Goal: Task Accomplishment & Management: Complete application form

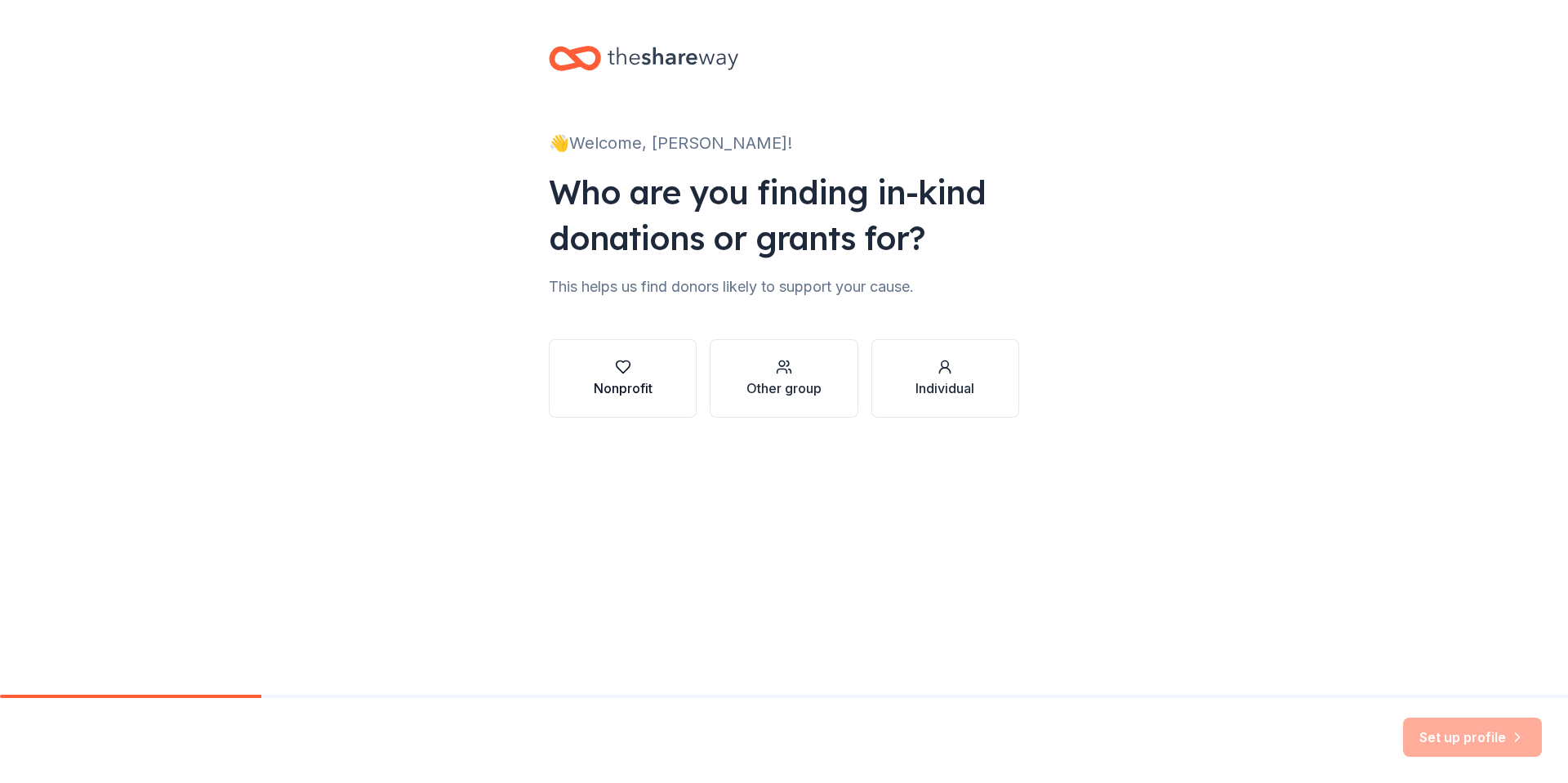
click at [638, 392] on div "Nonprofit" at bounding box center [623, 388] width 59 height 20
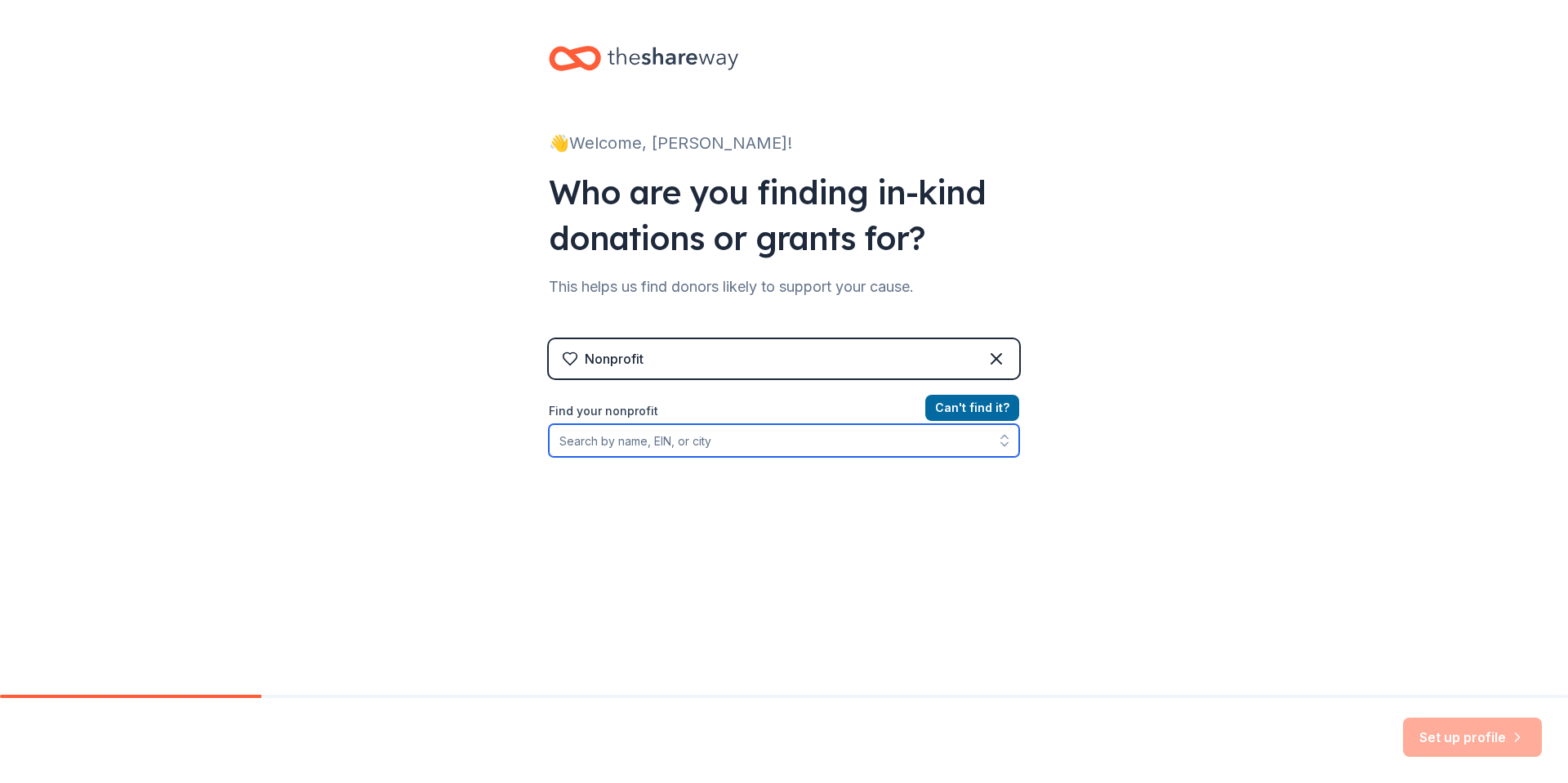
click at [735, 456] on input "Find your nonprofit" at bounding box center [784, 440] width 470 height 33
type input "miami scores"
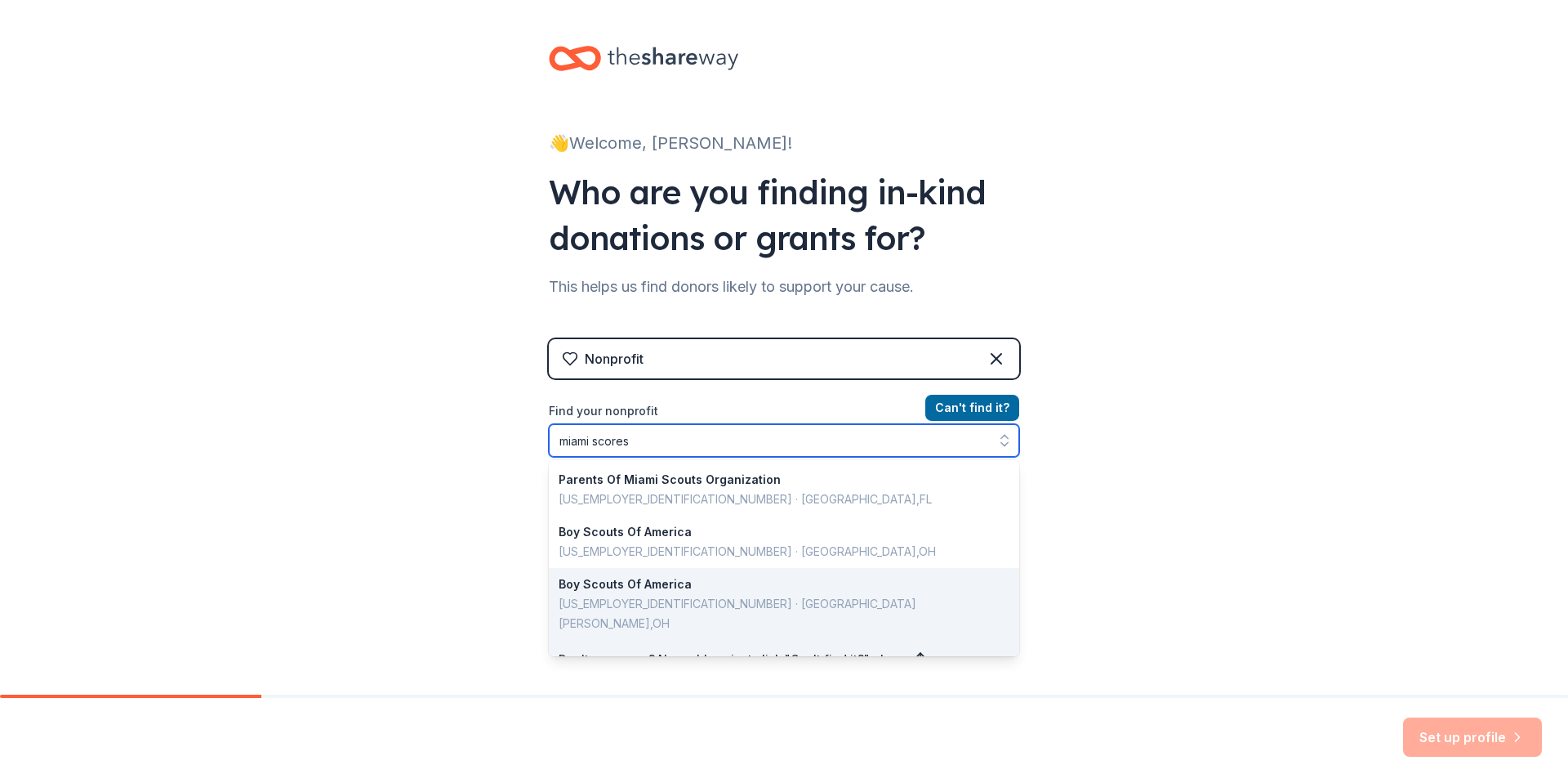
scroll to position [7, 0]
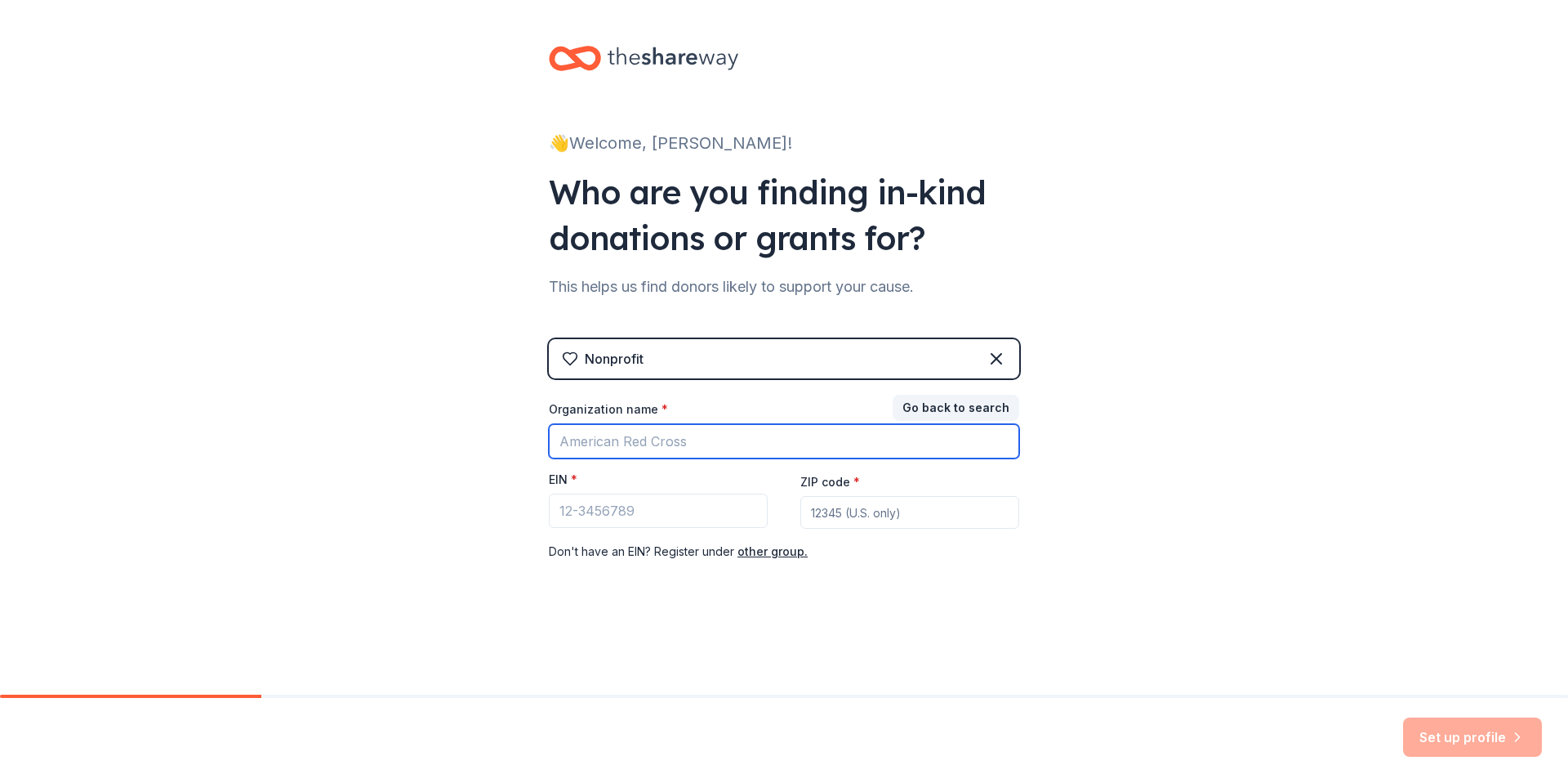
click at [828, 443] on input "Organization name *" at bounding box center [784, 441] width 470 height 34
click at [828, 444] on input "Organization name *" at bounding box center [784, 441] width 470 height 34
type input "995966687"
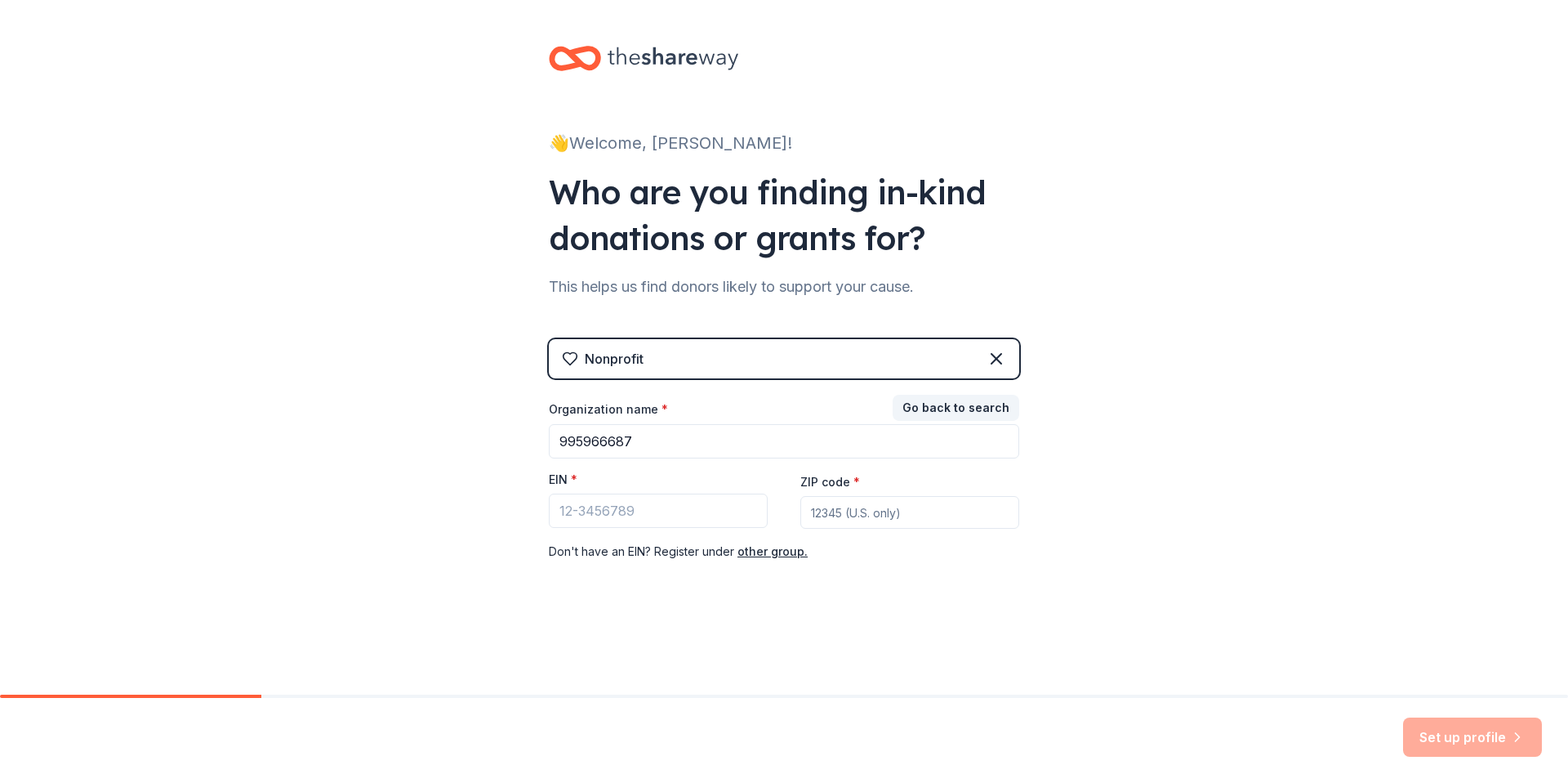
click at [1329, 553] on div "👋 Welcome, Rose! Who are you finding in-kind donations or grants for? This help…" at bounding box center [784, 336] width 1568 height 672
click at [876, 505] on input "ZIP code *" at bounding box center [910, 513] width 219 height 33
type input "33136"
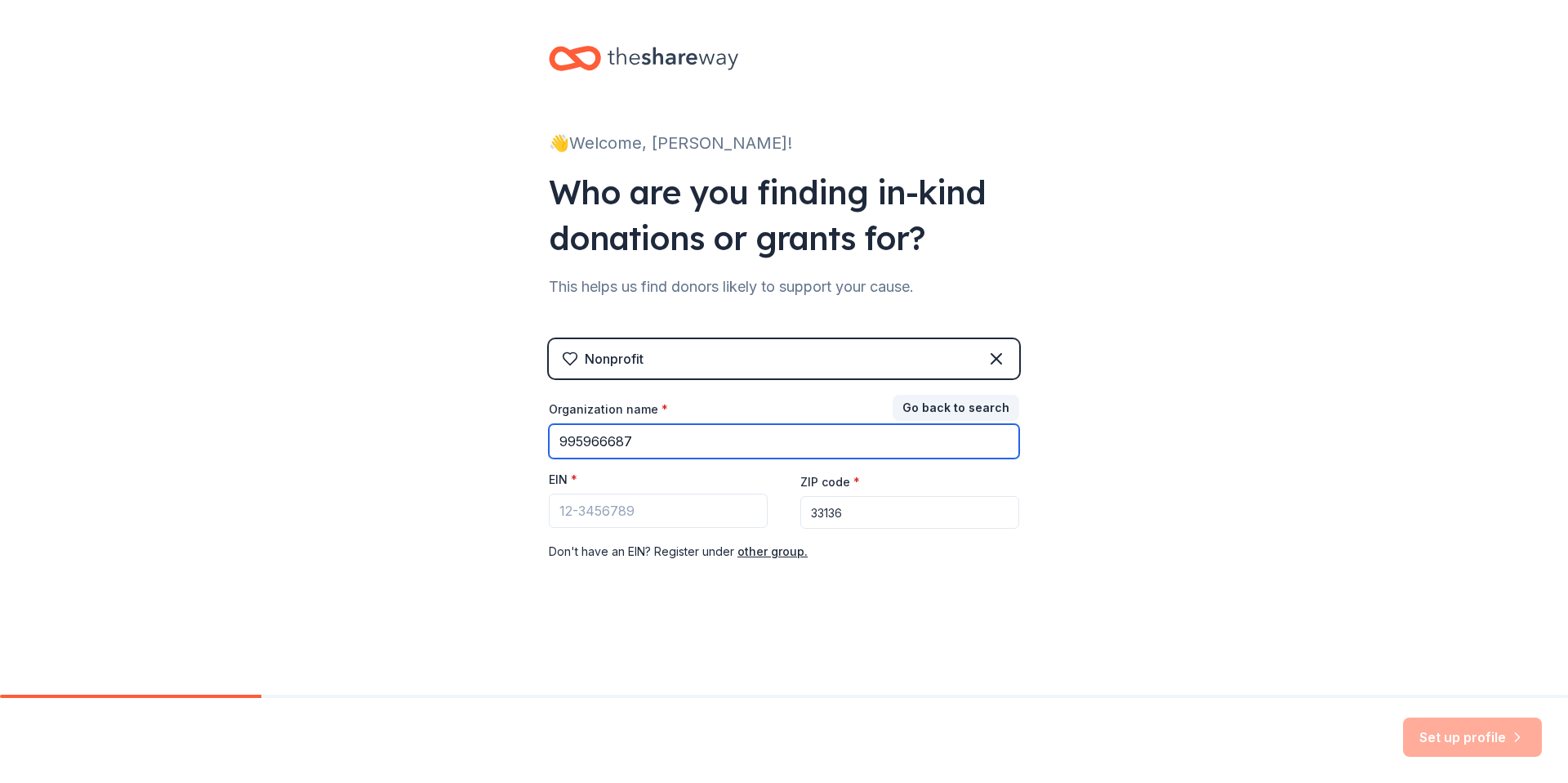
drag, startPoint x: 645, startPoint y: 440, endPoint x: 552, endPoint y: 438, distance: 93.0
click at [552, 438] on input "995966687" at bounding box center [784, 441] width 470 height 34
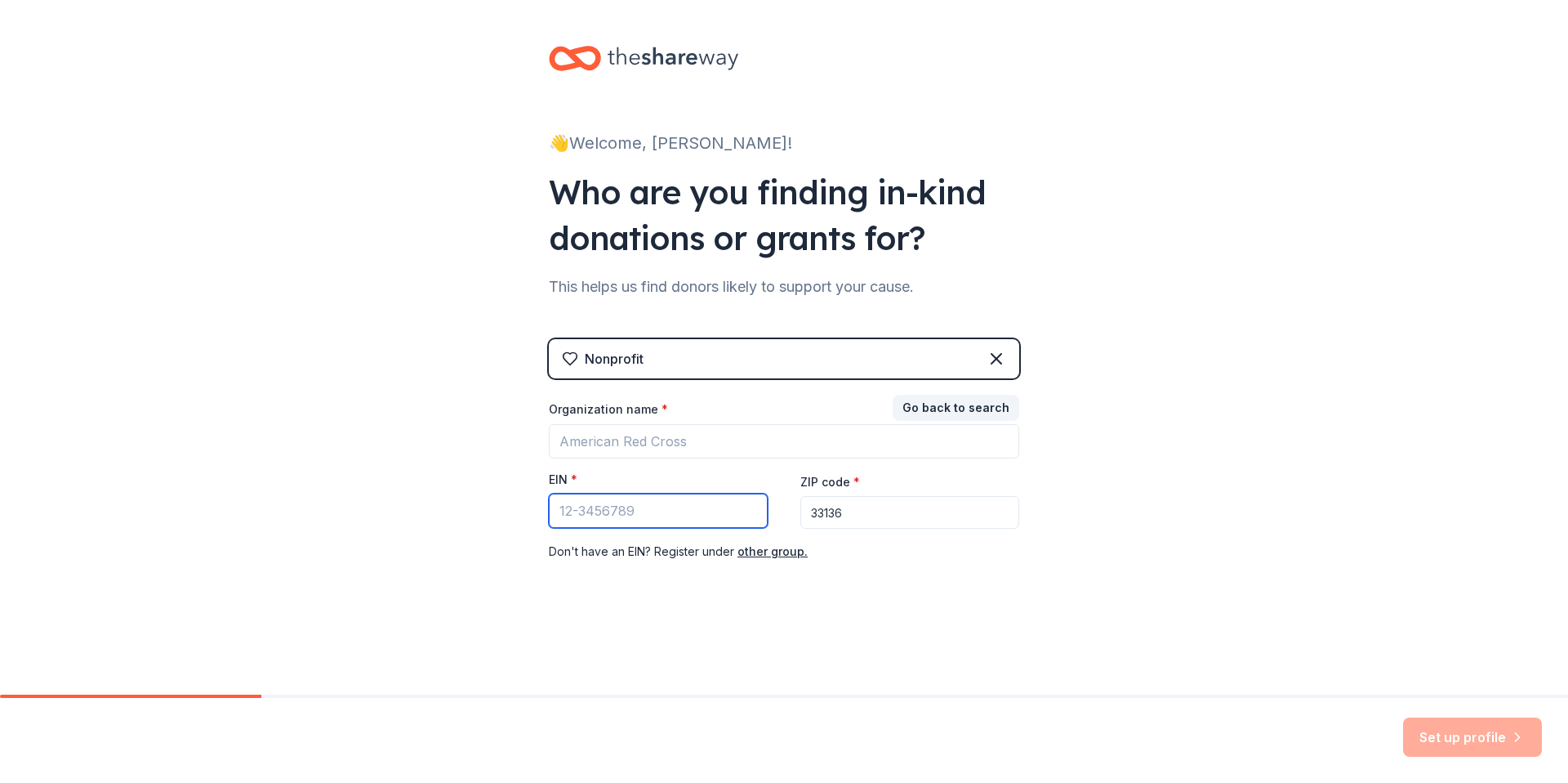
click at [582, 510] on input "EIN *" at bounding box center [657, 511] width 219 height 34
paste input "[US_EMPLOYER_IDENTIFICATION_NUMBER]"
type input "[US_EMPLOYER_IDENTIFICATION_NUMBER]"
click at [1190, 513] on div "👋 Welcome, Rose! Who are you finding in-kind donations or grants for? This help…" at bounding box center [784, 336] width 1568 height 672
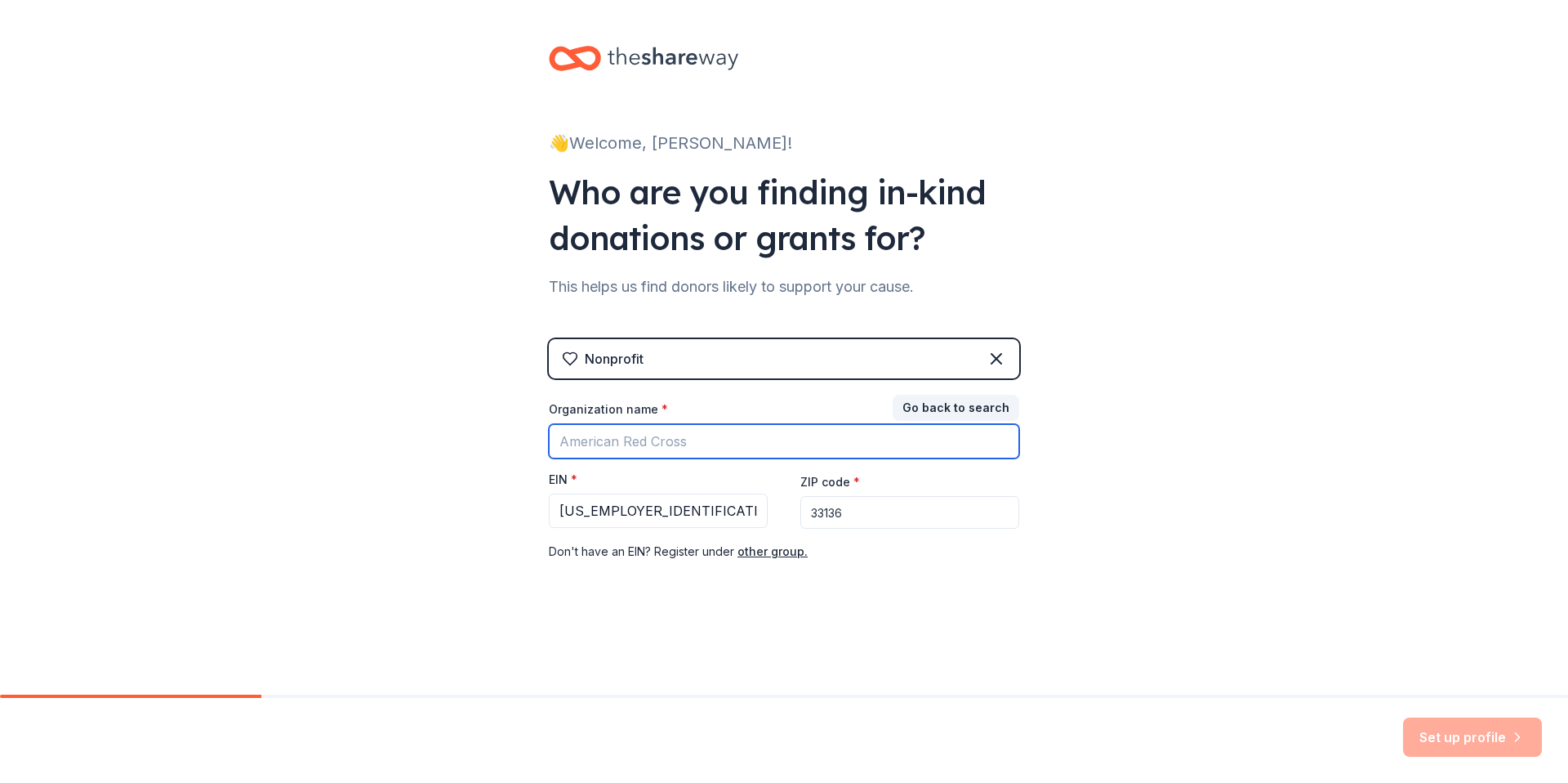
click at [635, 441] on input "Organization name *" at bounding box center [784, 441] width 470 height 34
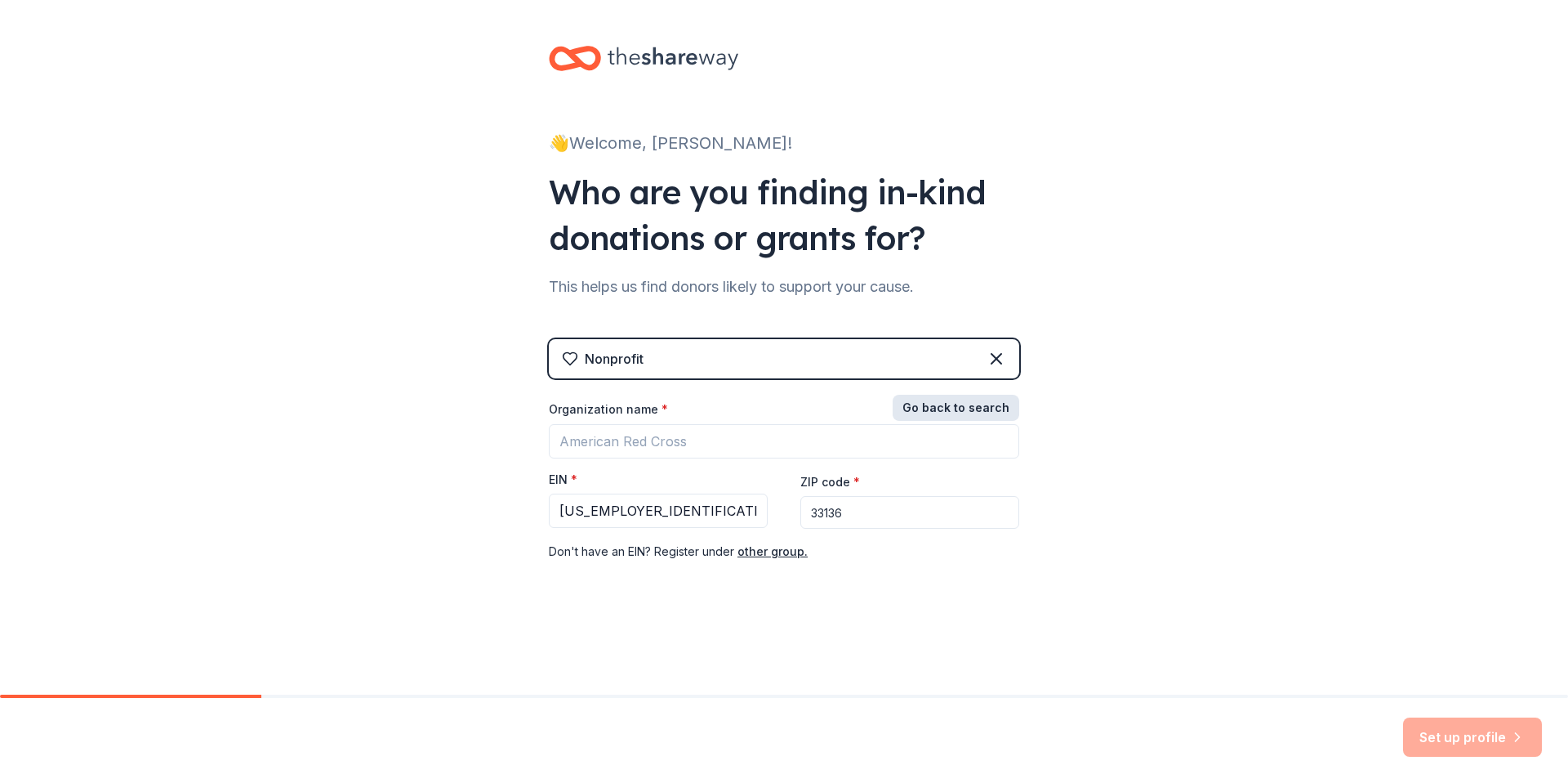
click at [967, 413] on button "Go back to search" at bounding box center [955, 408] width 126 height 26
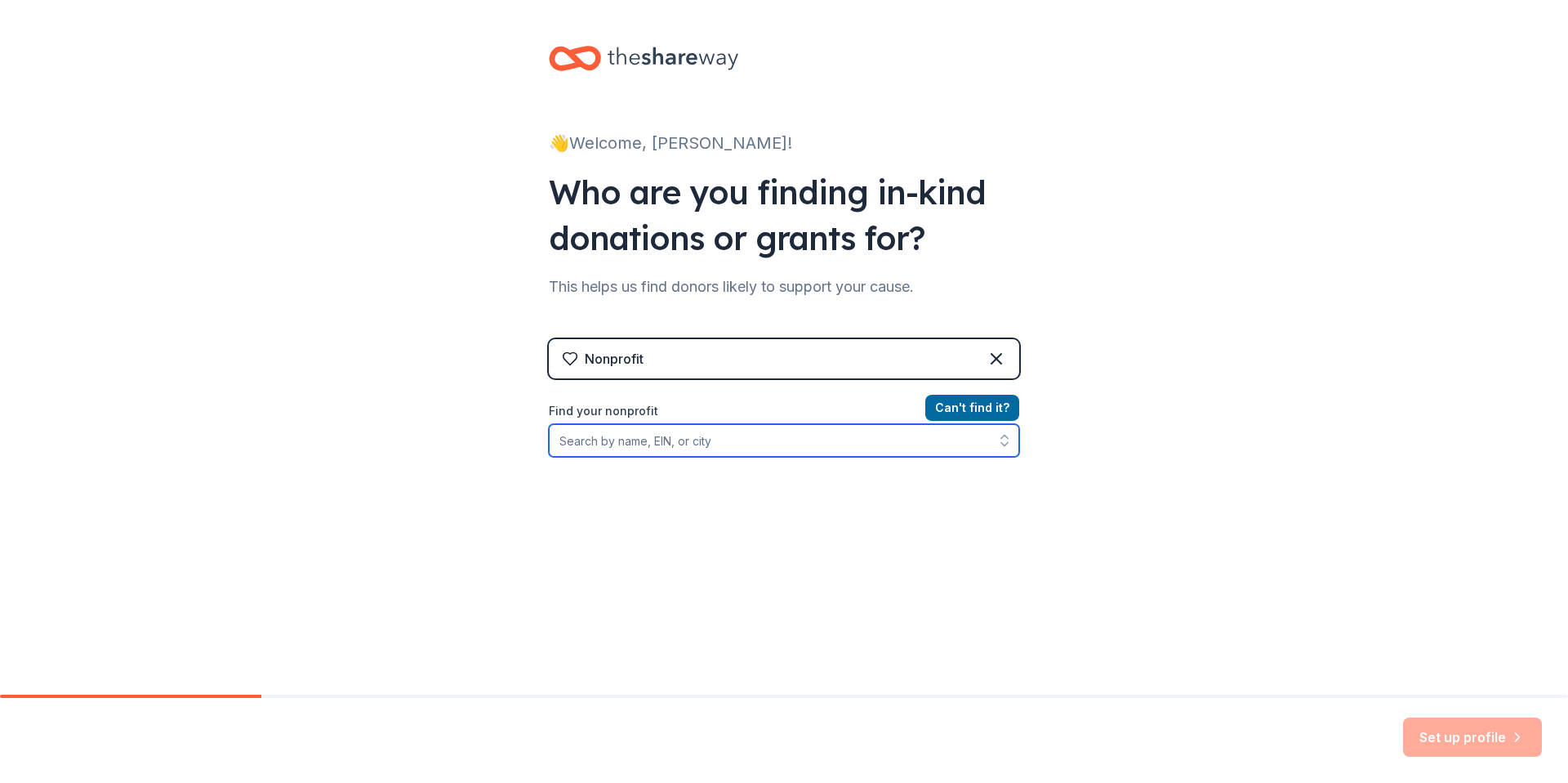
click at [687, 448] on input "Find your nonprofit" at bounding box center [784, 440] width 470 height 33
paste input "995966687"
type input "995966687"
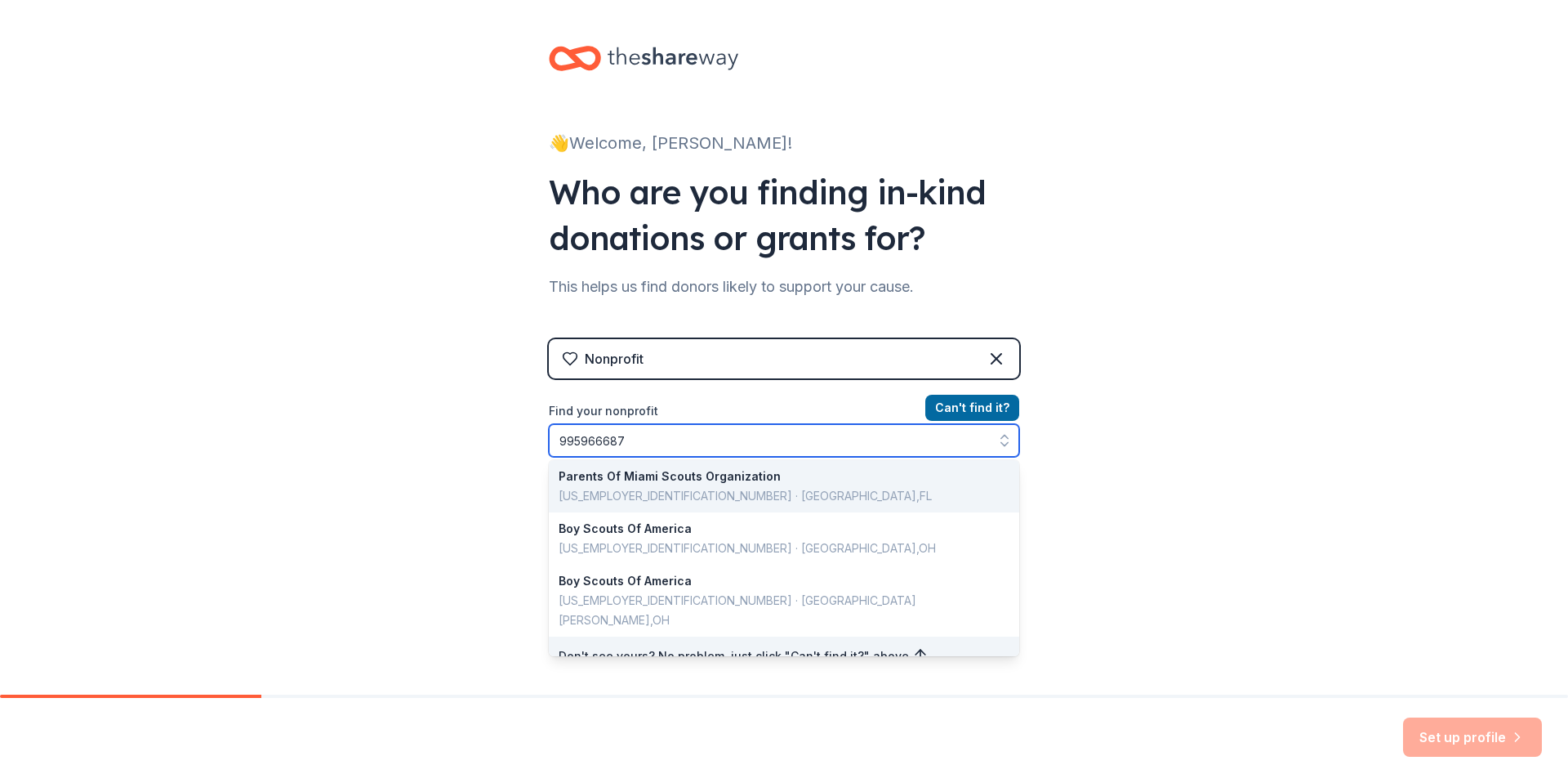
scroll to position [0, 0]
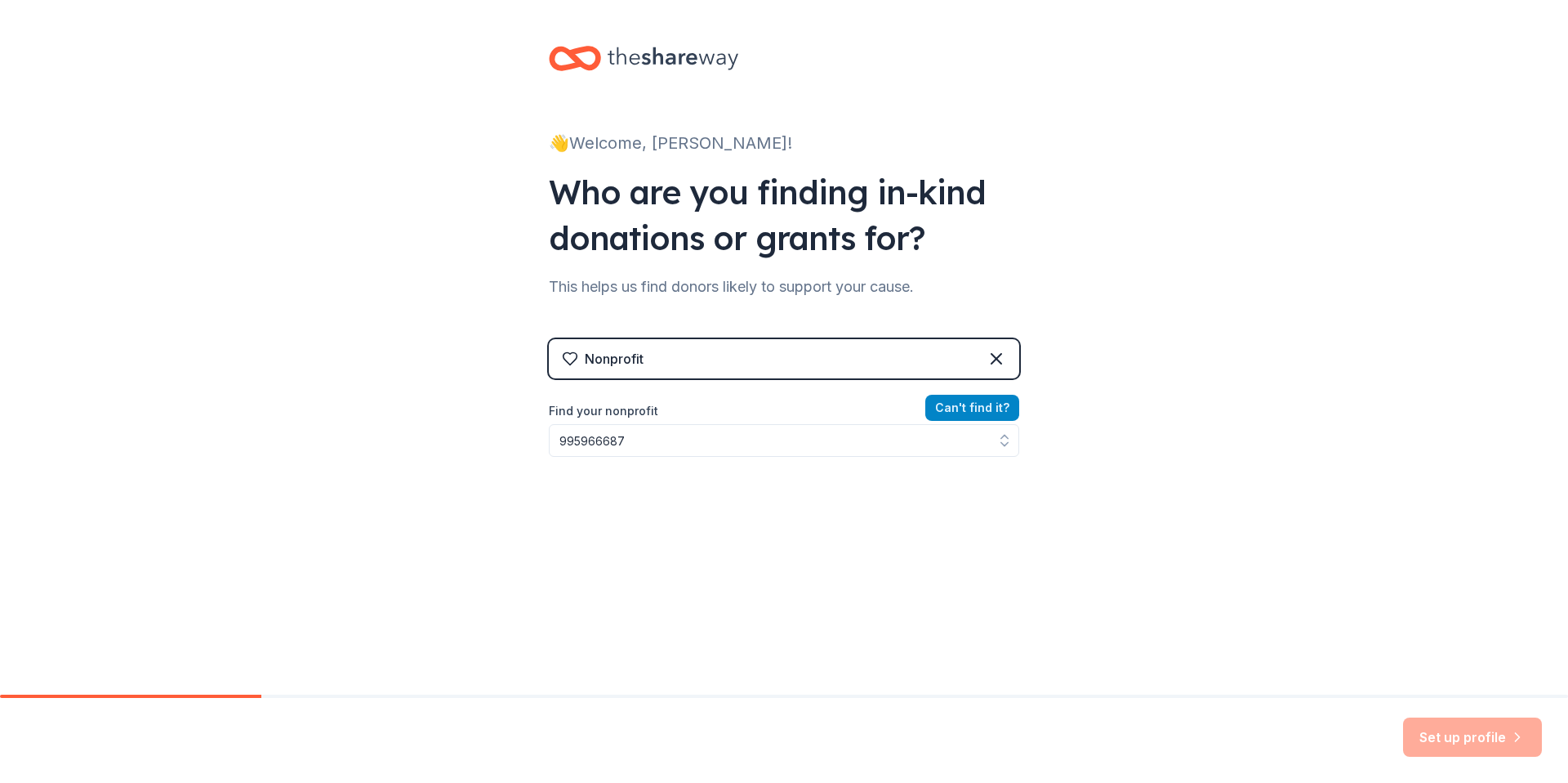
click at [957, 414] on button "Can ' t find it?" at bounding box center [972, 408] width 94 height 26
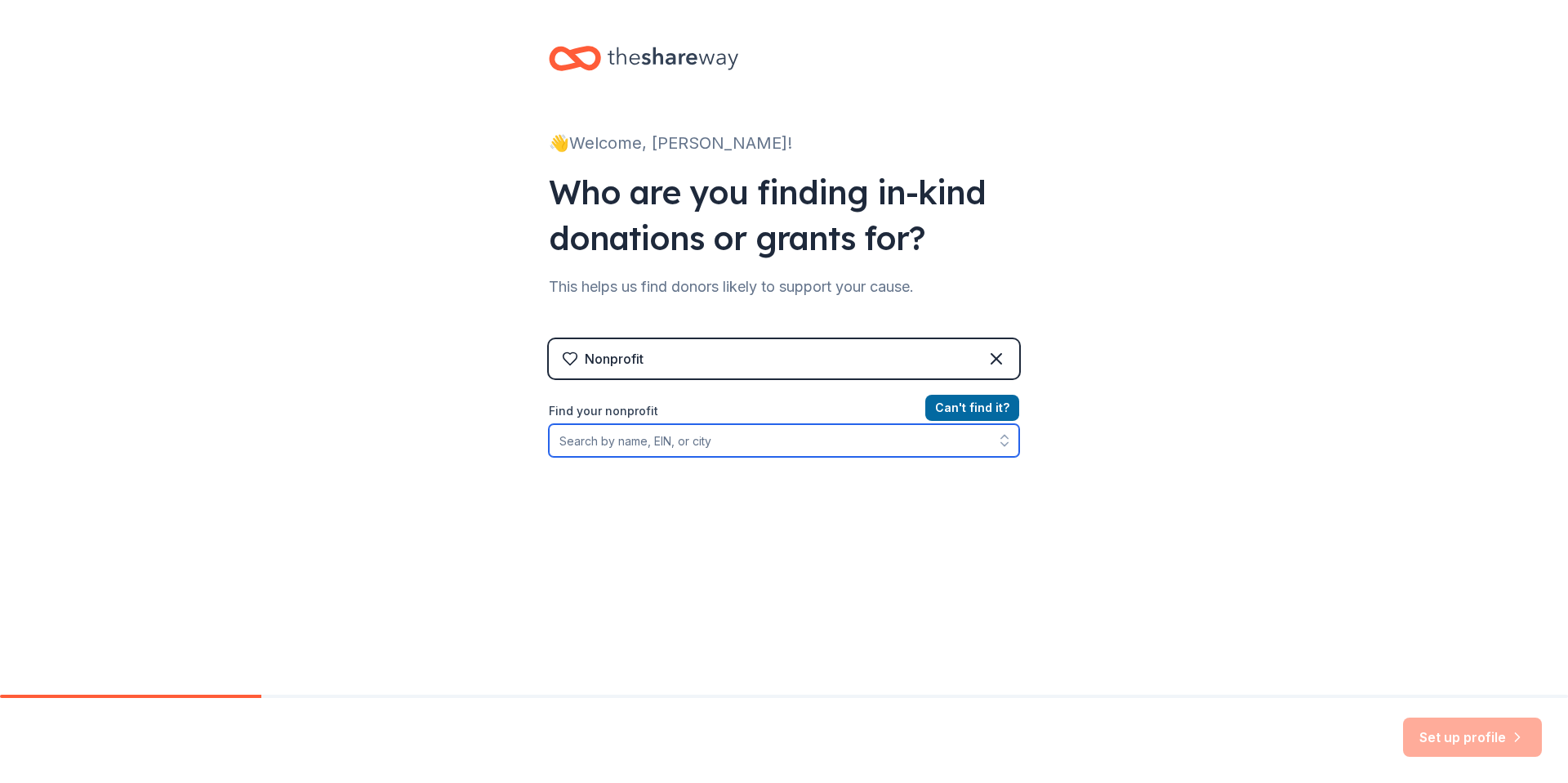
click at [657, 441] on input "Find your nonprofit" at bounding box center [784, 440] width 470 height 33
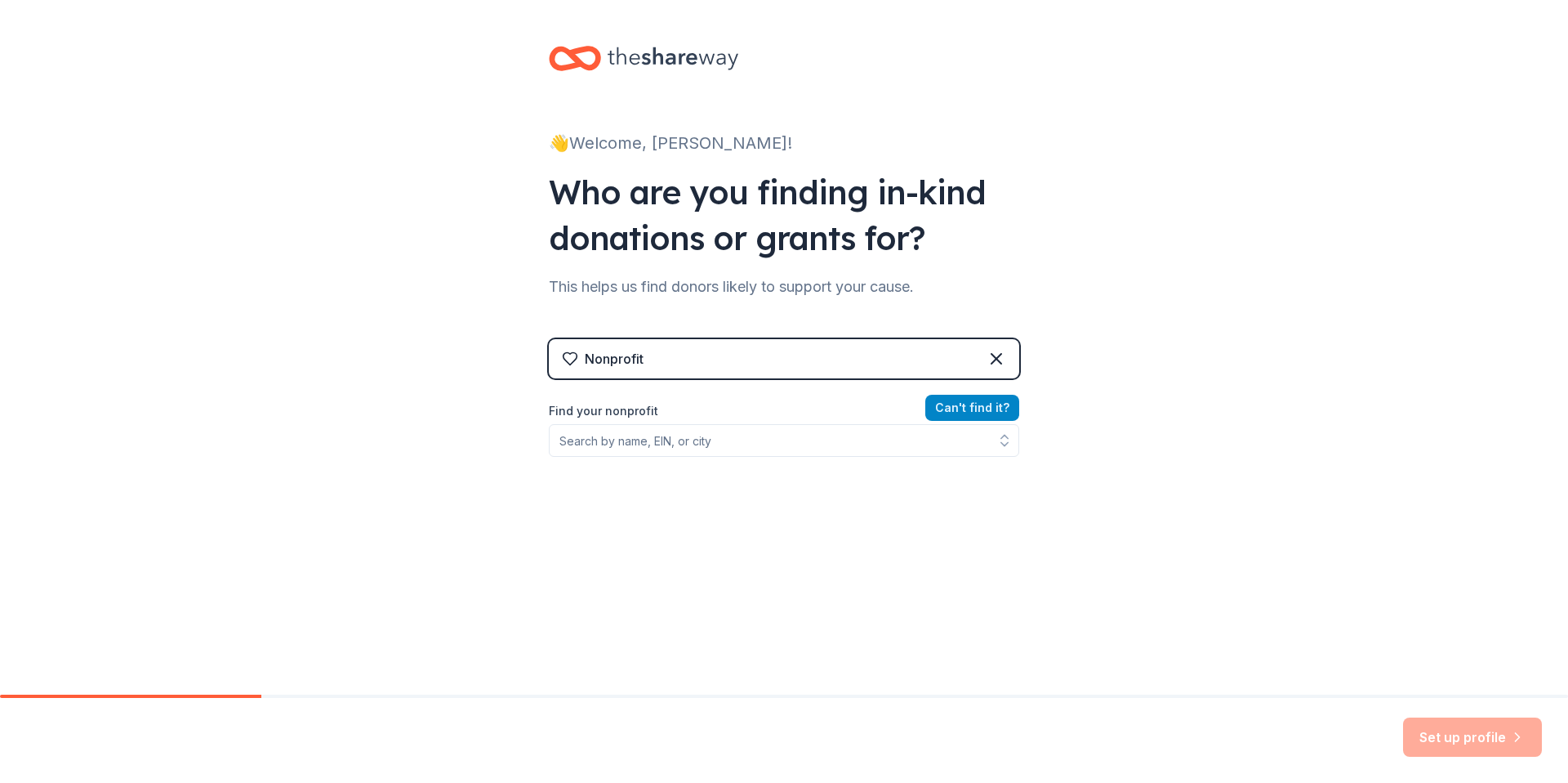
click at [974, 403] on button "Can ' t find it?" at bounding box center [972, 408] width 94 height 26
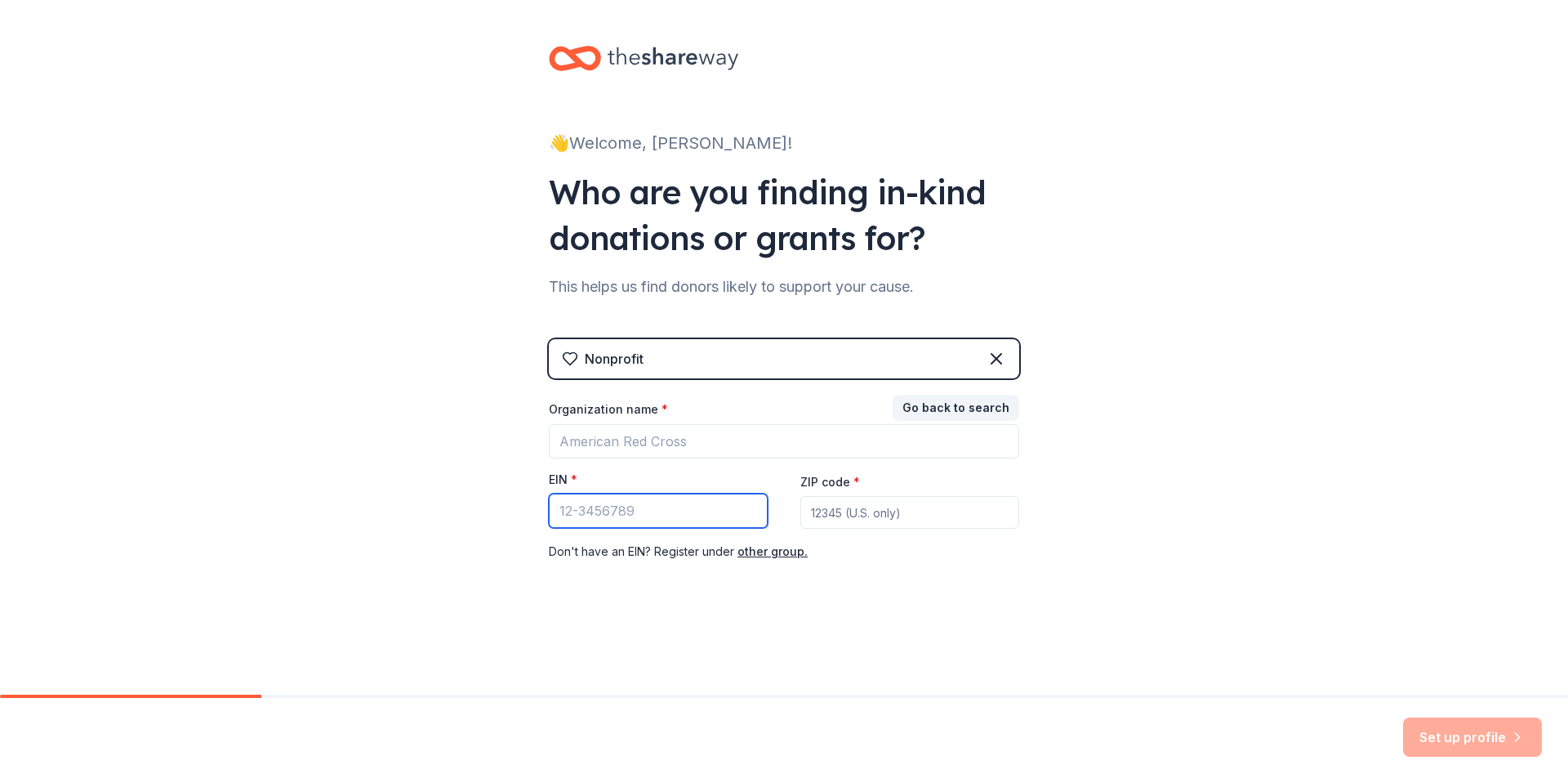
click at [657, 505] on input "EIN *" at bounding box center [657, 511] width 219 height 34
paste input "[US_EMPLOYER_IDENTIFICATION_NUMBER]"
type input "[US_EMPLOYER_IDENTIFICATION_NUMBER]"
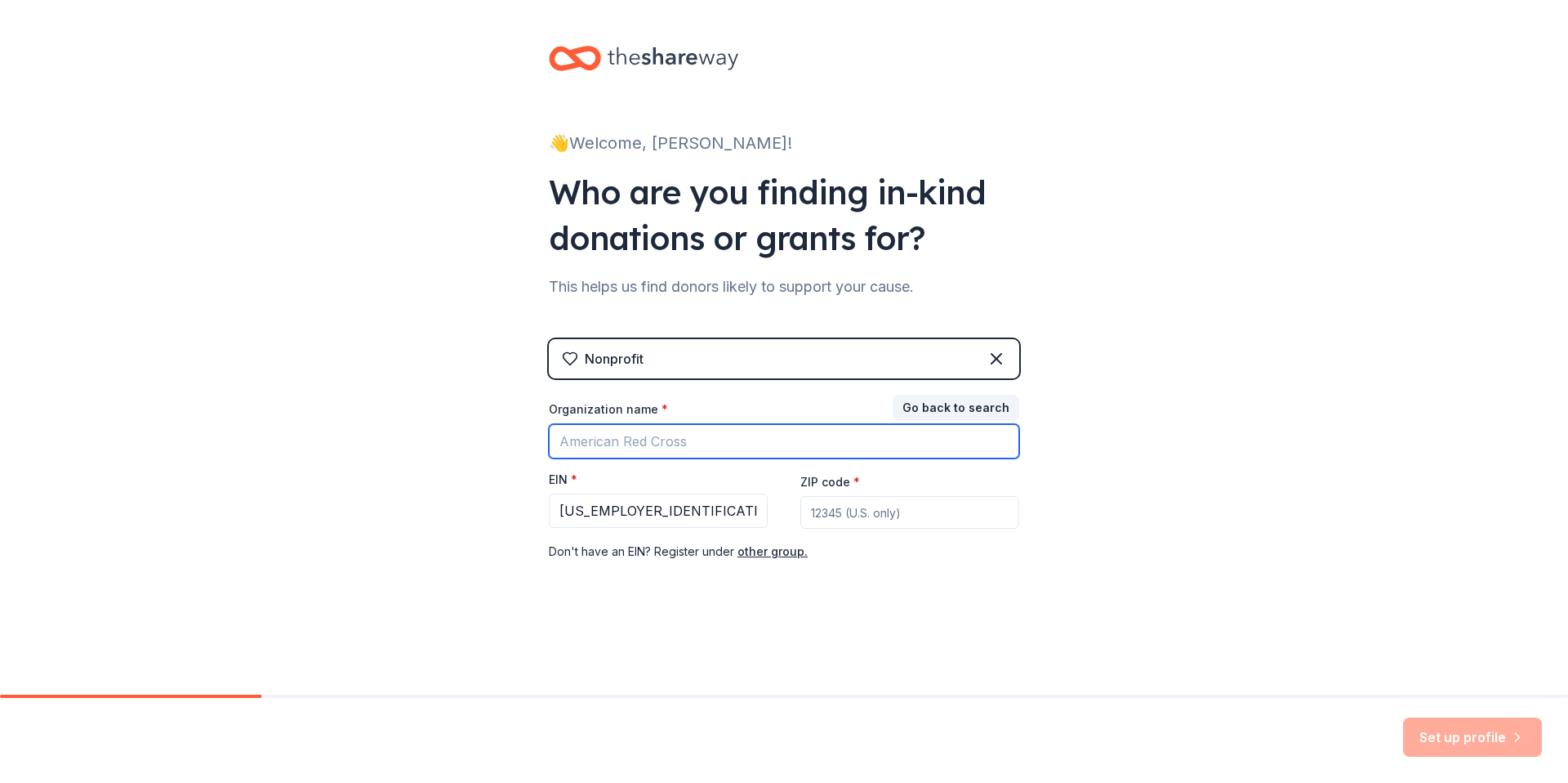
click at [671, 442] on input "Organization name *" at bounding box center [784, 441] width 470 height 34
type input "Miami SCORES"
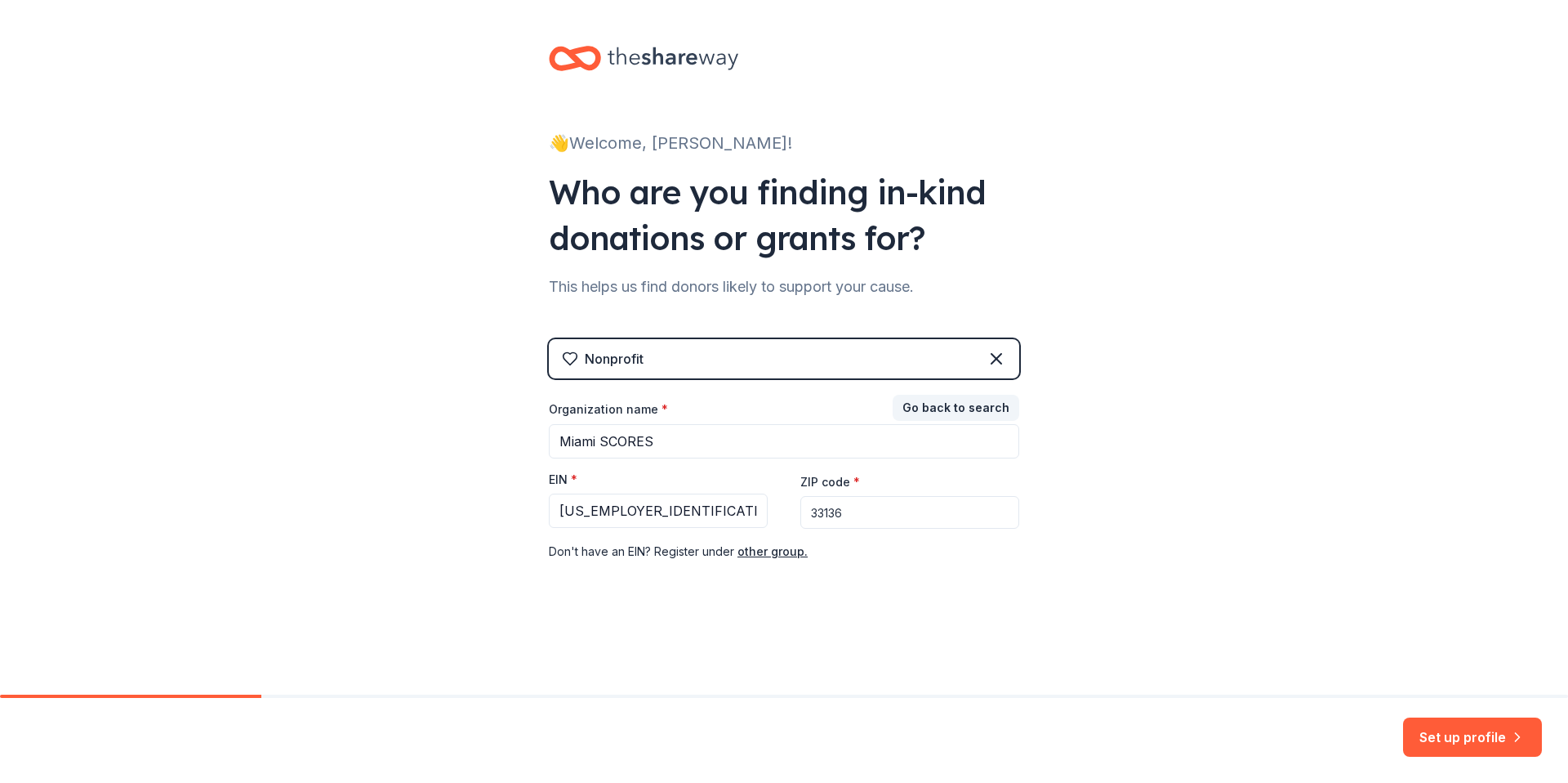
type input "33136"
drag, startPoint x: 1094, startPoint y: 586, endPoint x: 1105, endPoint y: 590, distance: 11.7
click at [1094, 586] on div "👋 Welcome, Rose! Who are you finding in-kind donations or grants for? This help…" at bounding box center [784, 336] width 1568 height 672
click at [1447, 744] on button "Set up profile" at bounding box center [1473, 737] width 139 height 39
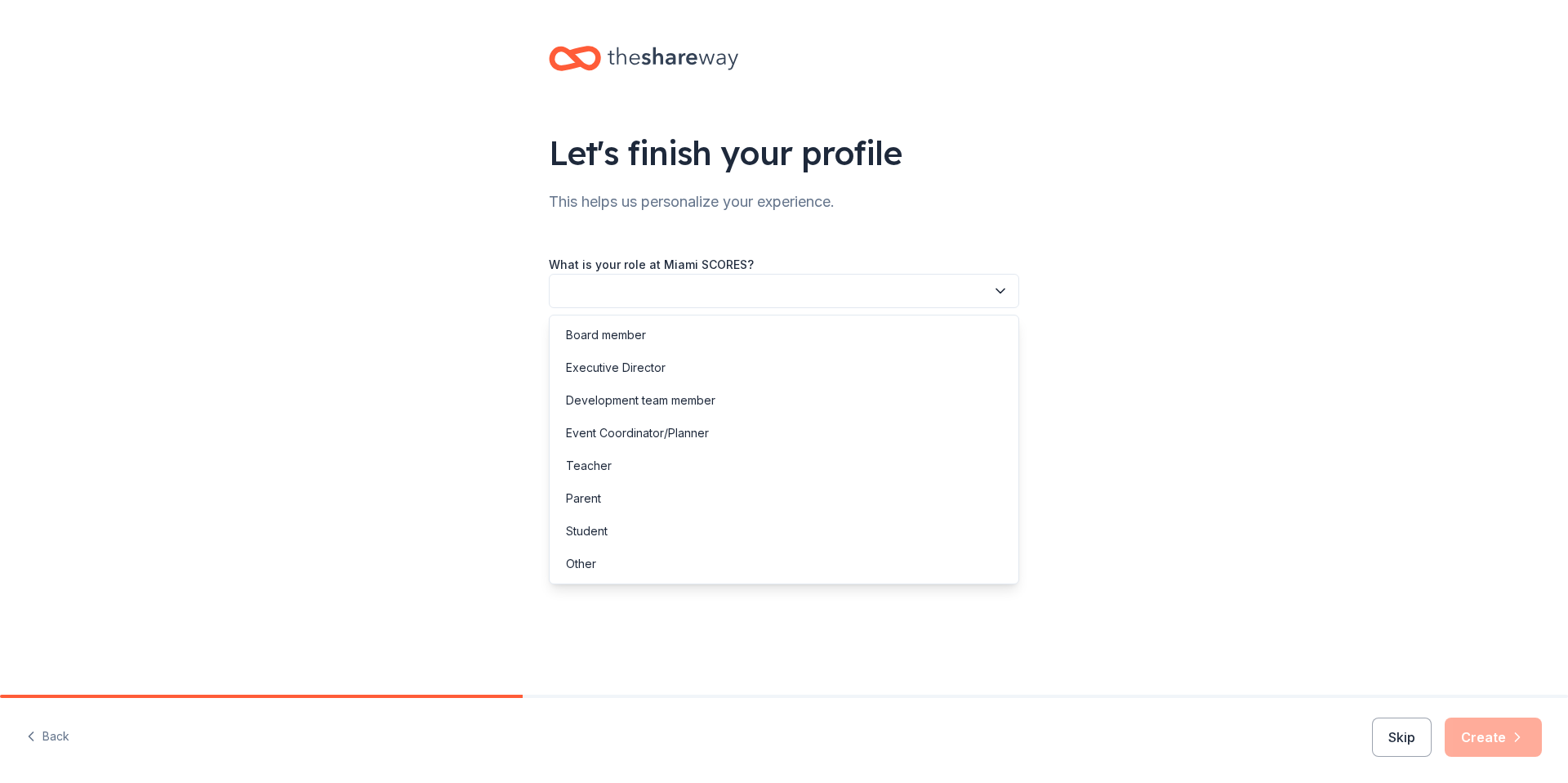
click at [796, 283] on button "button" at bounding box center [784, 291] width 470 height 34
click at [650, 404] on div "Development team member" at bounding box center [640, 400] width 149 height 20
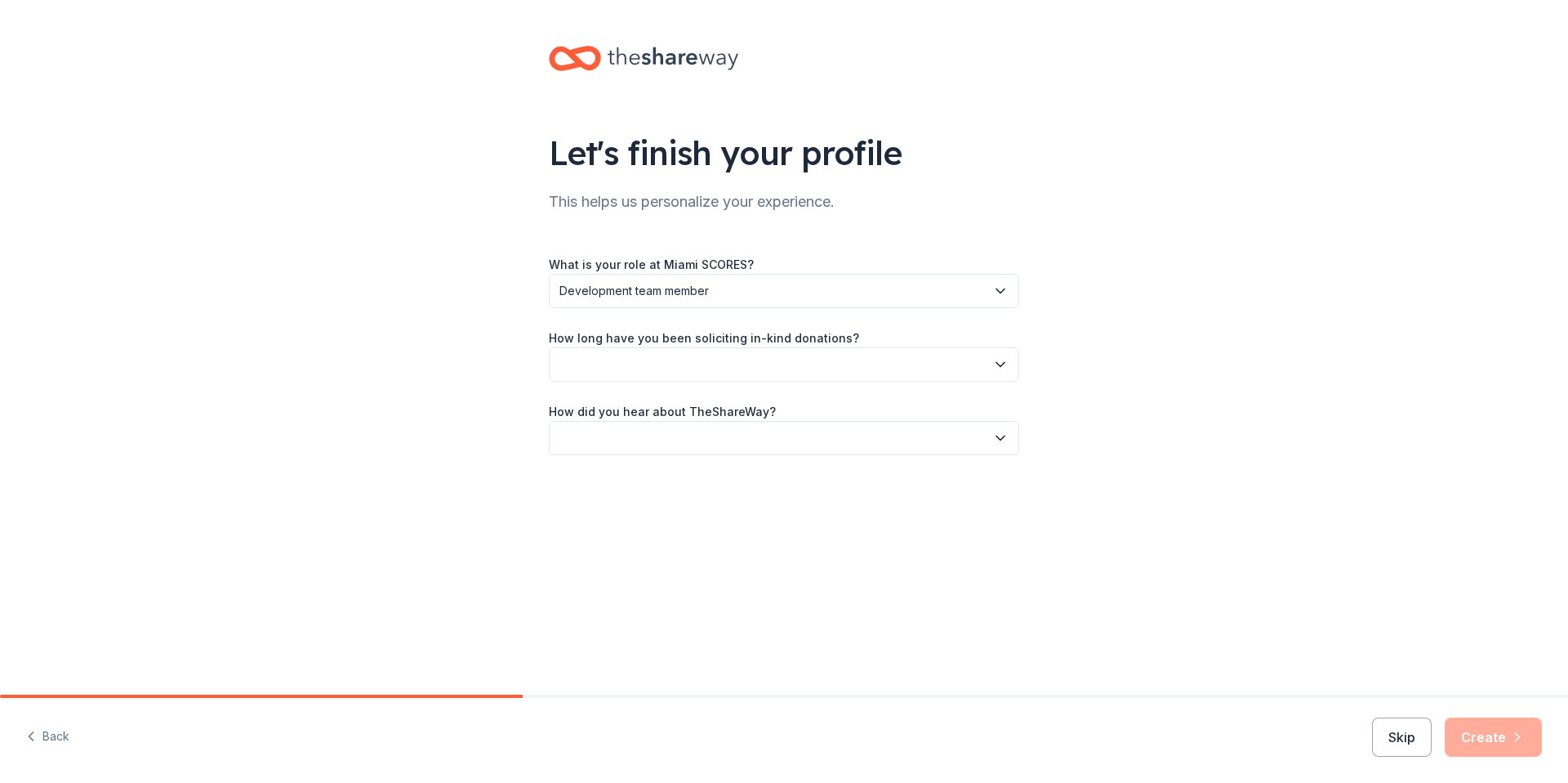
click at [730, 294] on span "Development team member" at bounding box center [772, 290] width 427 height 20
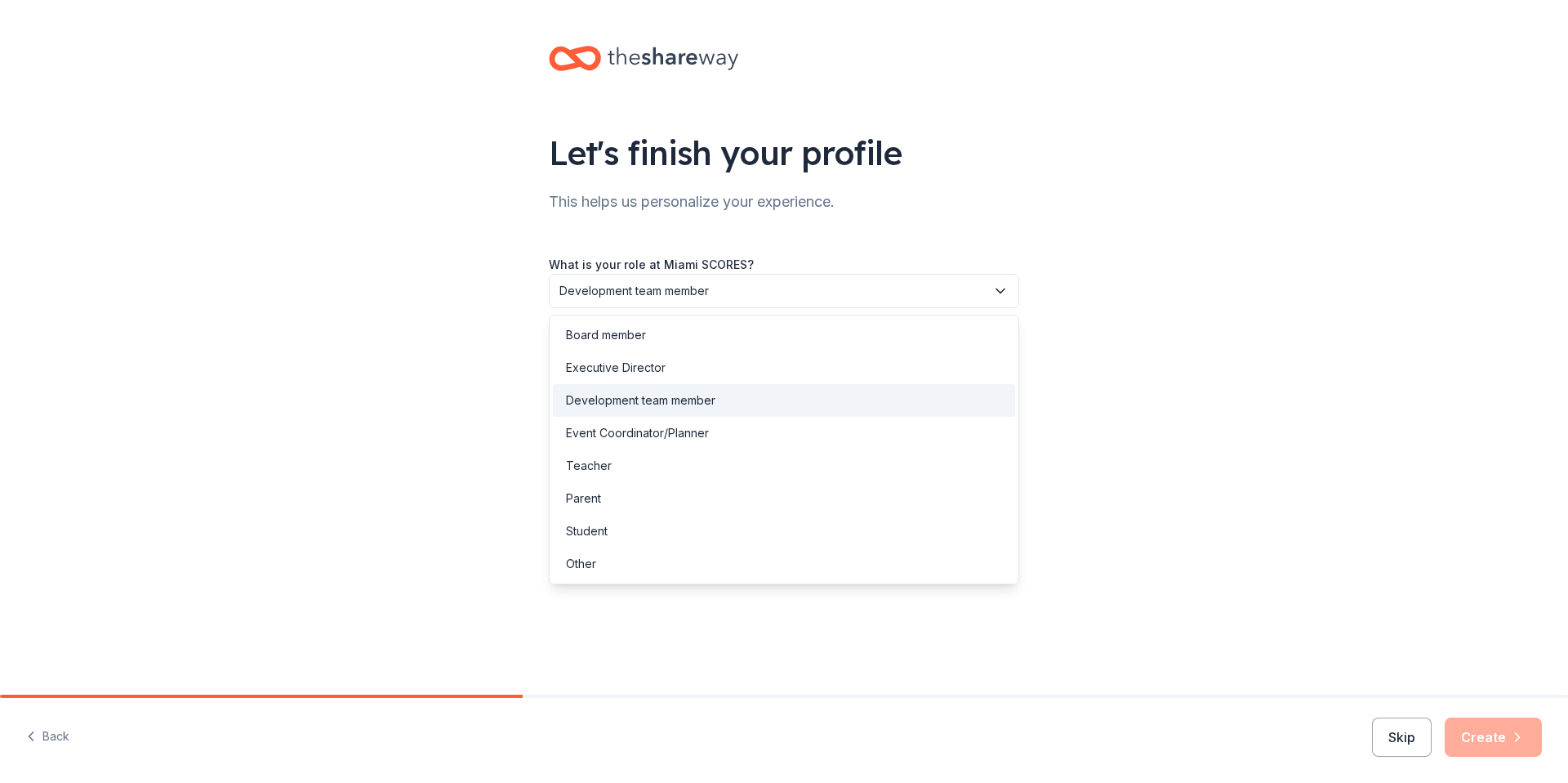
click at [986, 234] on div "What is your role at Miami SCORES? Development team member How long have you be…" at bounding box center [784, 341] width 470 height 228
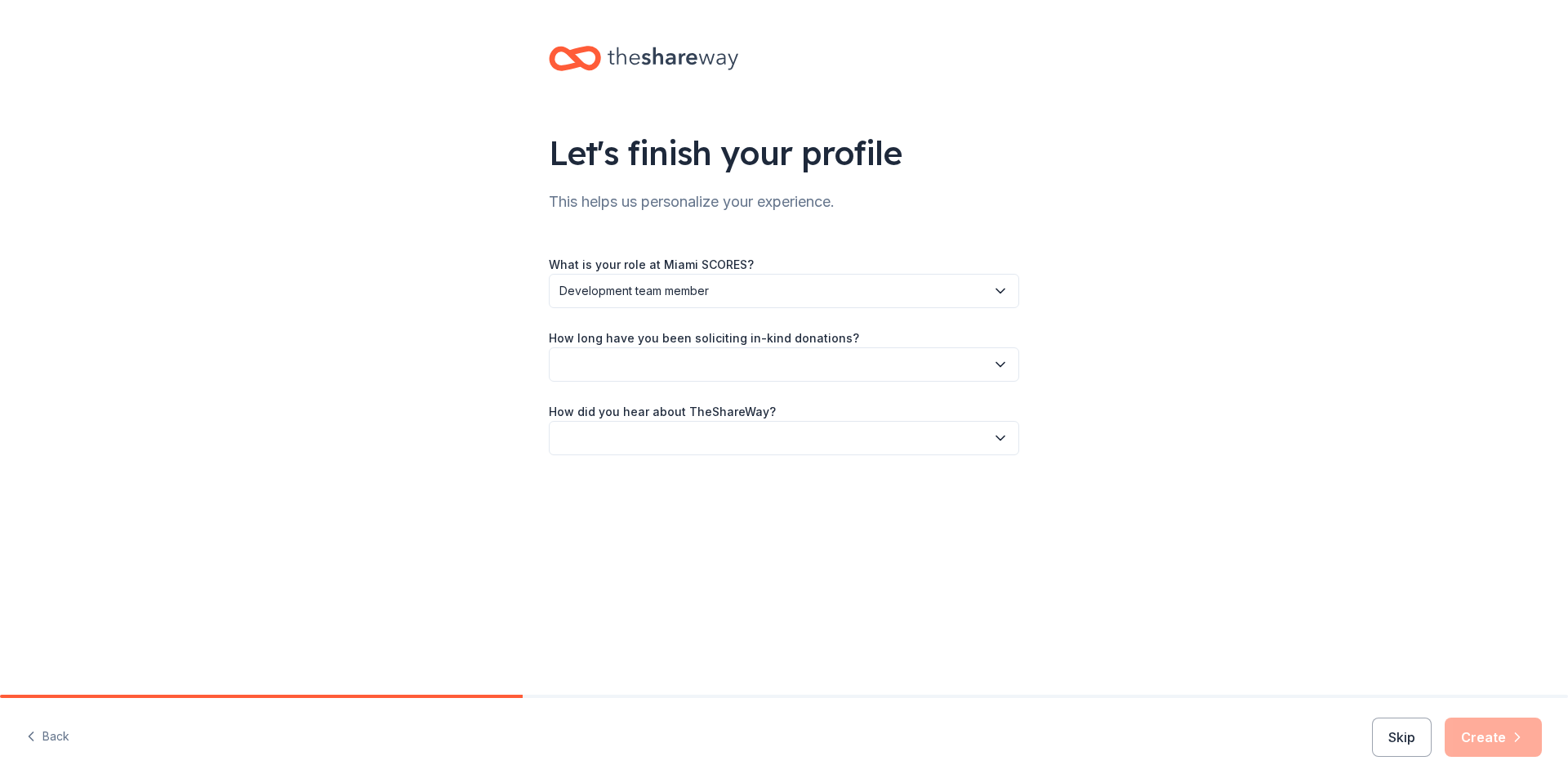
click at [705, 372] on button "button" at bounding box center [784, 364] width 470 height 34
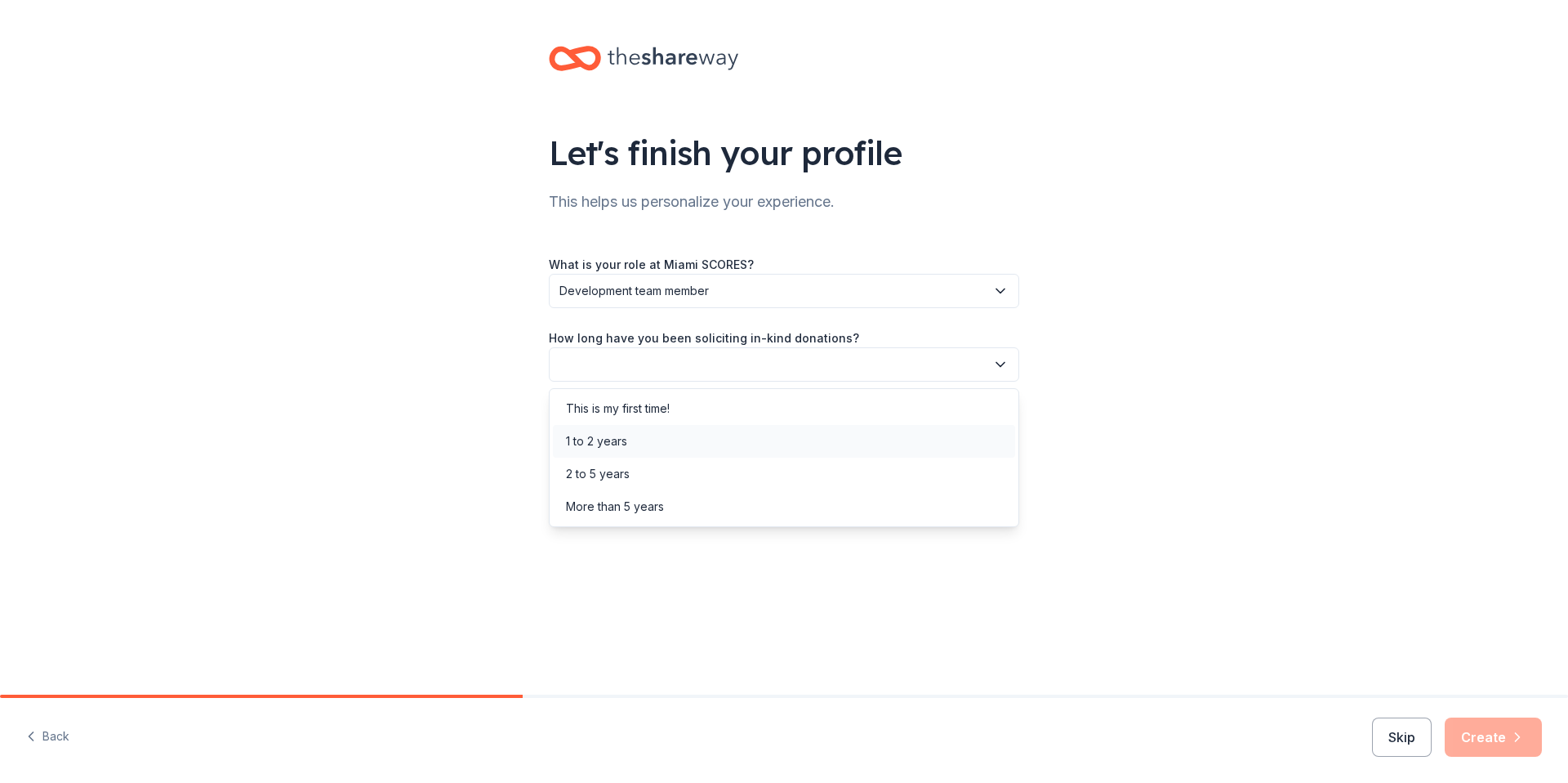
click at [707, 440] on div "1 to 2 years" at bounding box center [784, 441] width 463 height 33
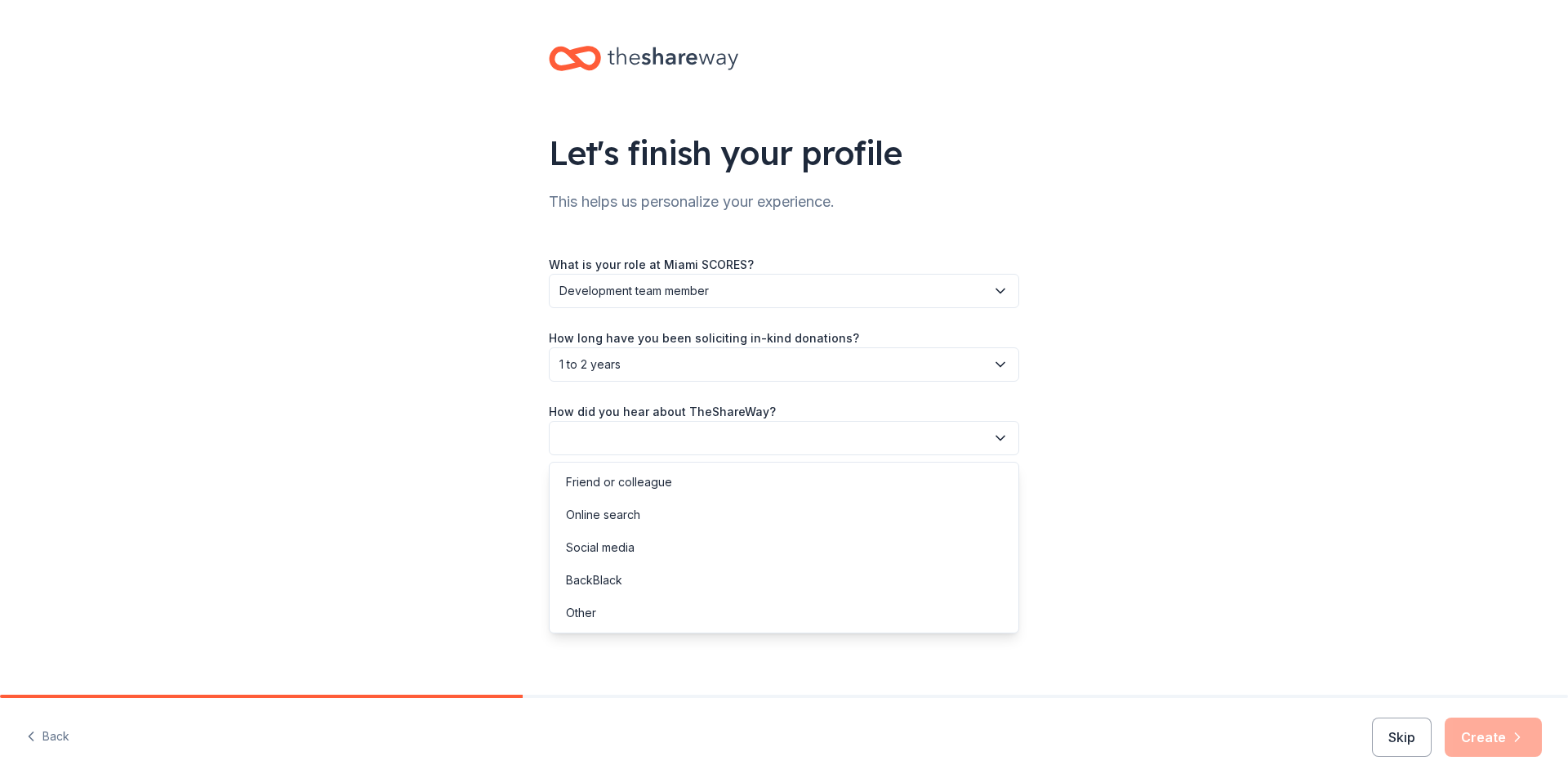
click at [742, 436] on button "button" at bounding box center [784, 438] width 470 height 34
click at [660, 513] on div "Online search" at bounding box center [784, 514] width 463 height 33
click at [1510, 746] on button "Create" at bounding box center [1492, 737] width 97 height 39
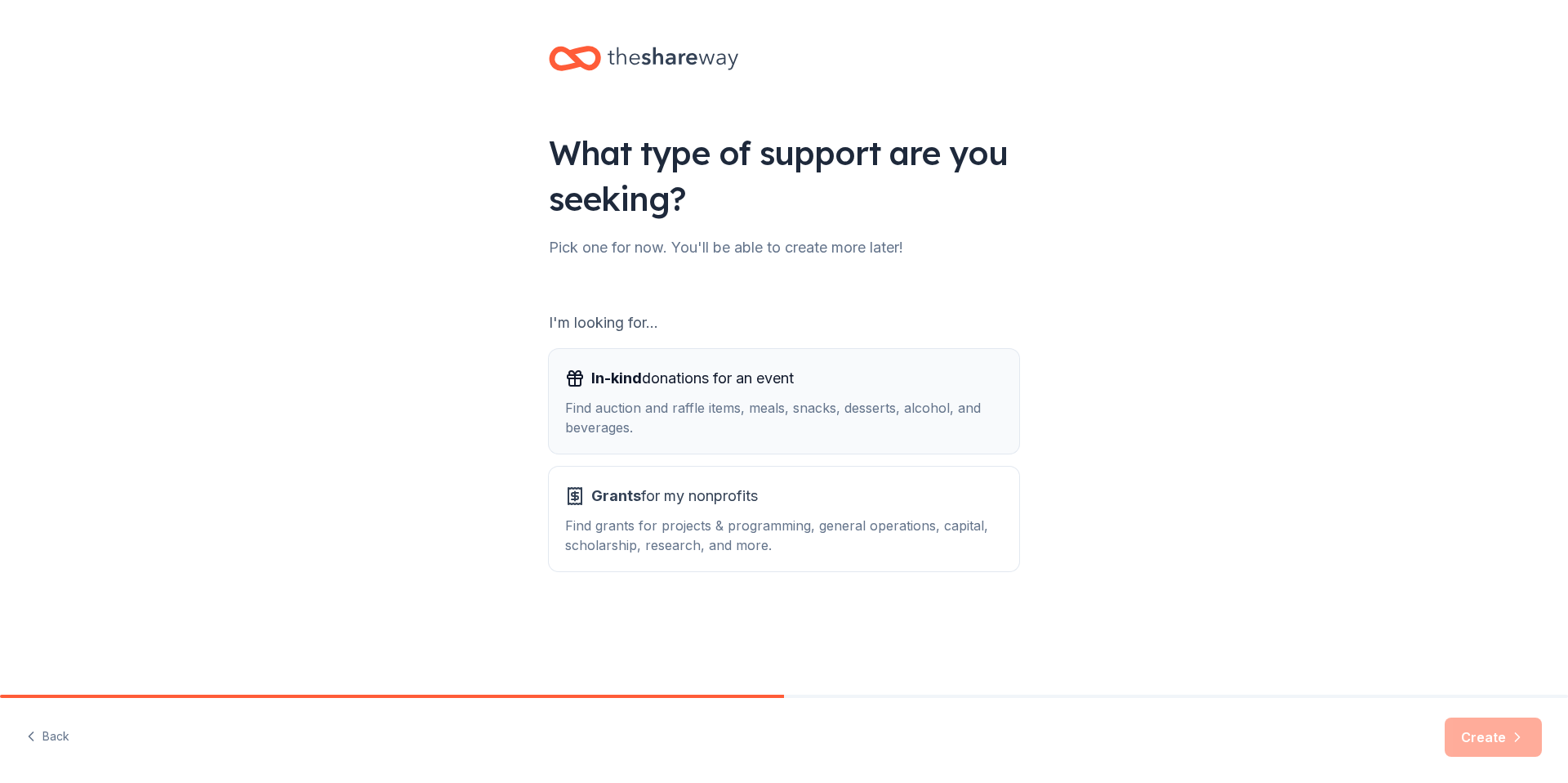
click at [720, 413] on div "Find auction and raffle items, meals, snacks, desserts, alcohol, and beverages." at bounding box center [784, 417] width 438 height 39
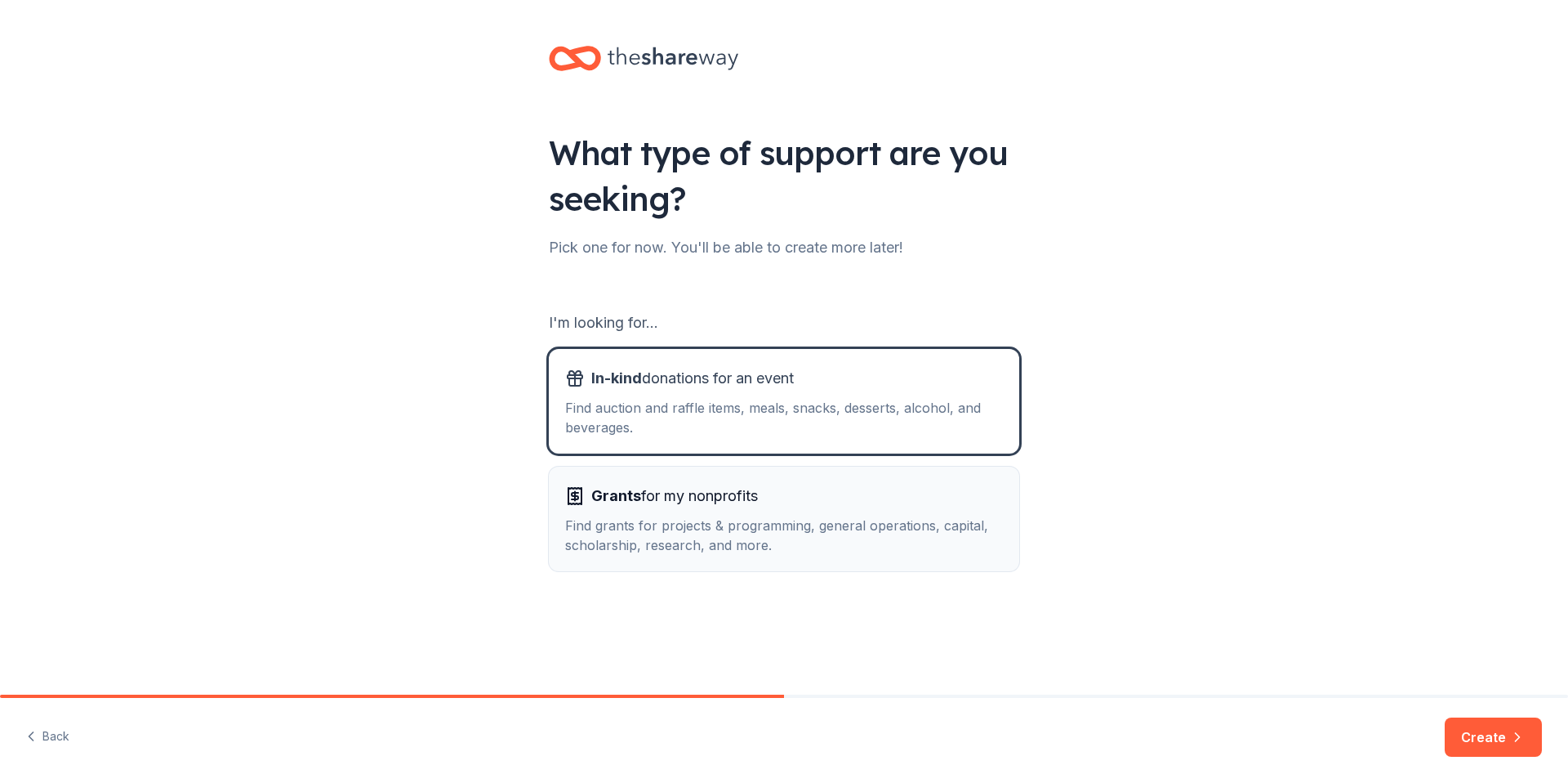
click at [899, 521] on div "Find grants for projects & programming, general operations, capital, scholarshi…" at bounding box center [784, 535] width 438 height 39
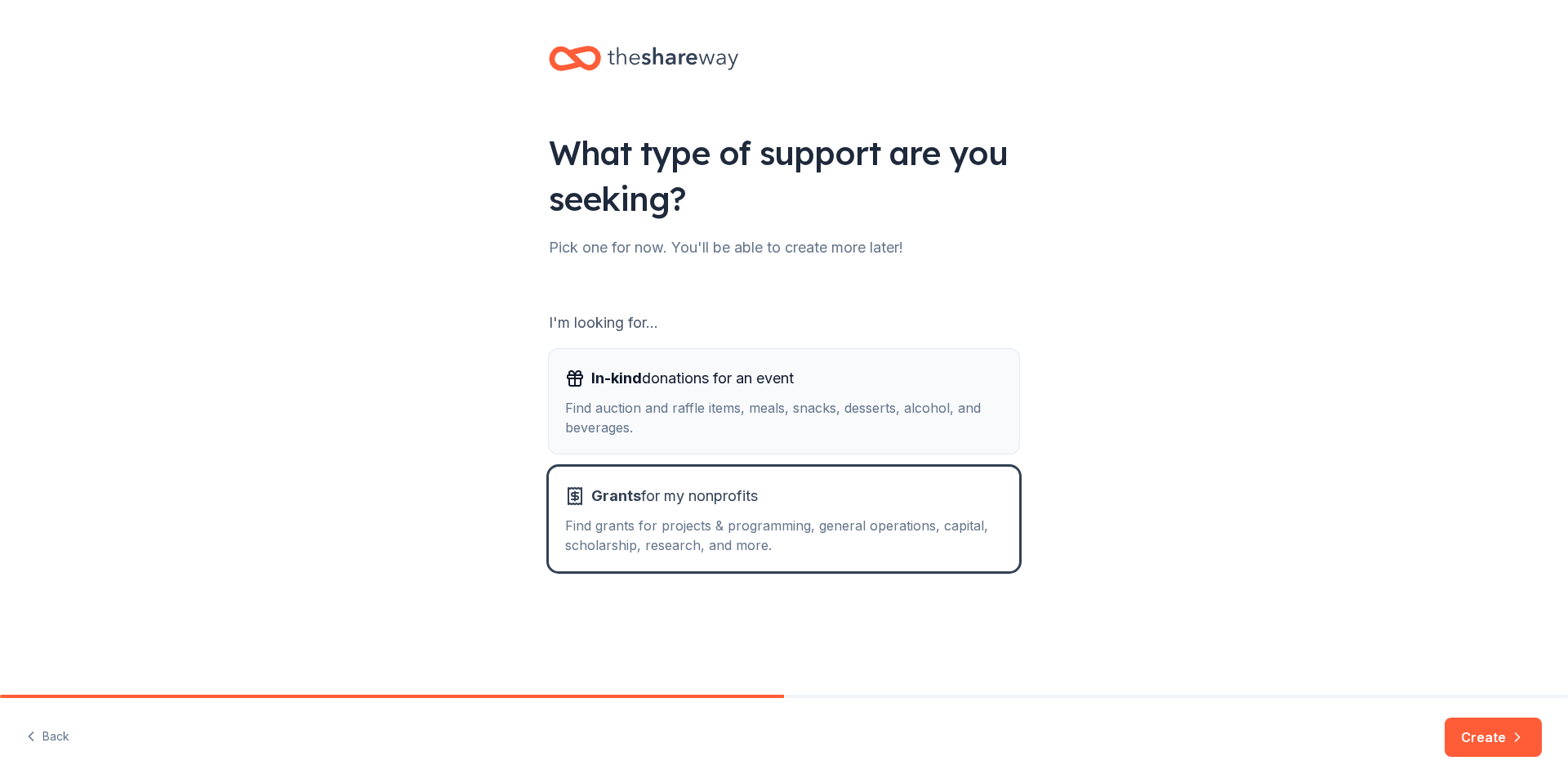
click at [879, 433] on div "Find auction and raffle items, meals, snacks, desserts, alcohol, and beverages." at bounding box center [784, 417] width 438 height 39
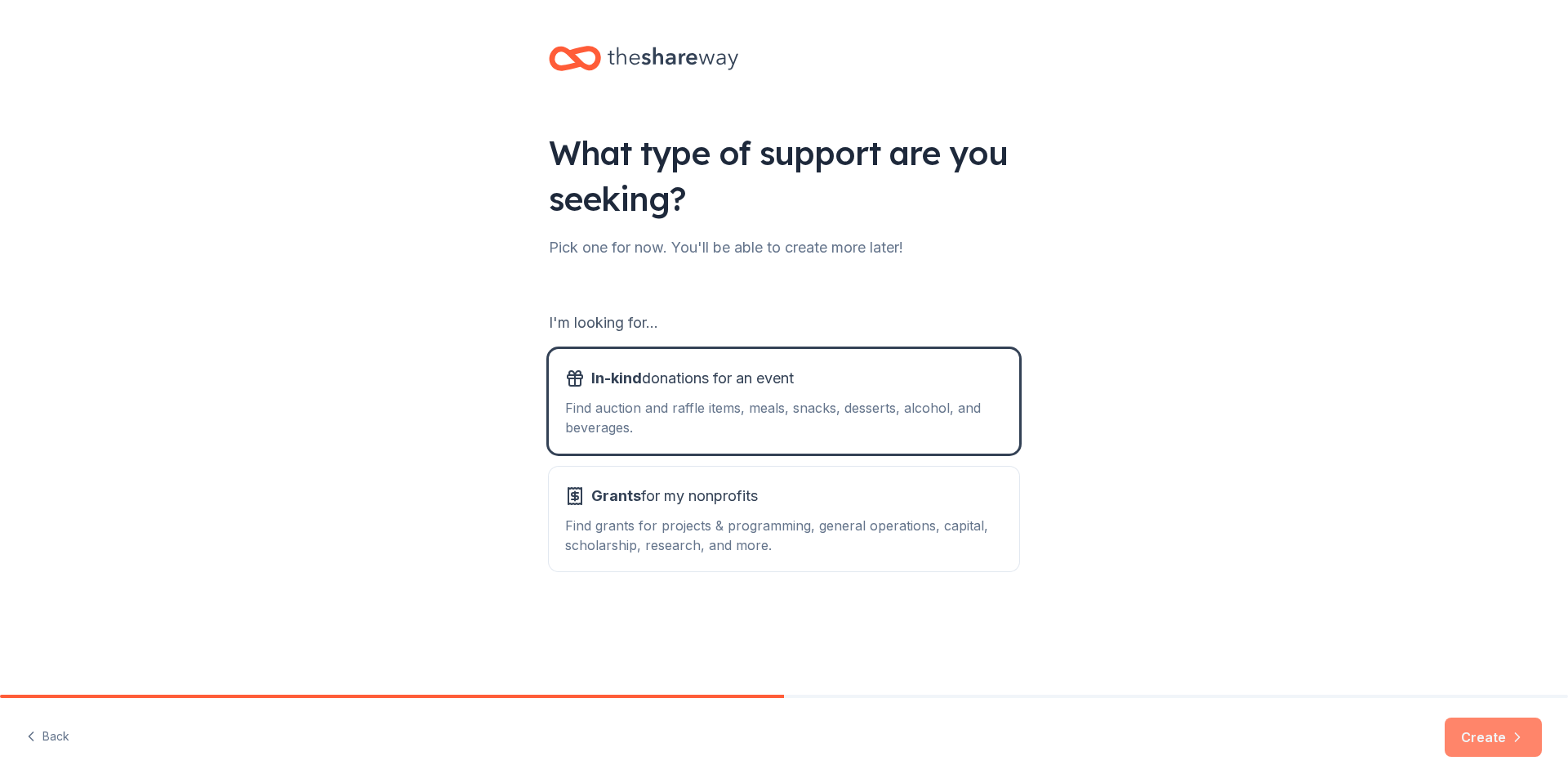
click at [1503, 734] on button "Create" at bounding box center [1492, 737] width 97 height 39
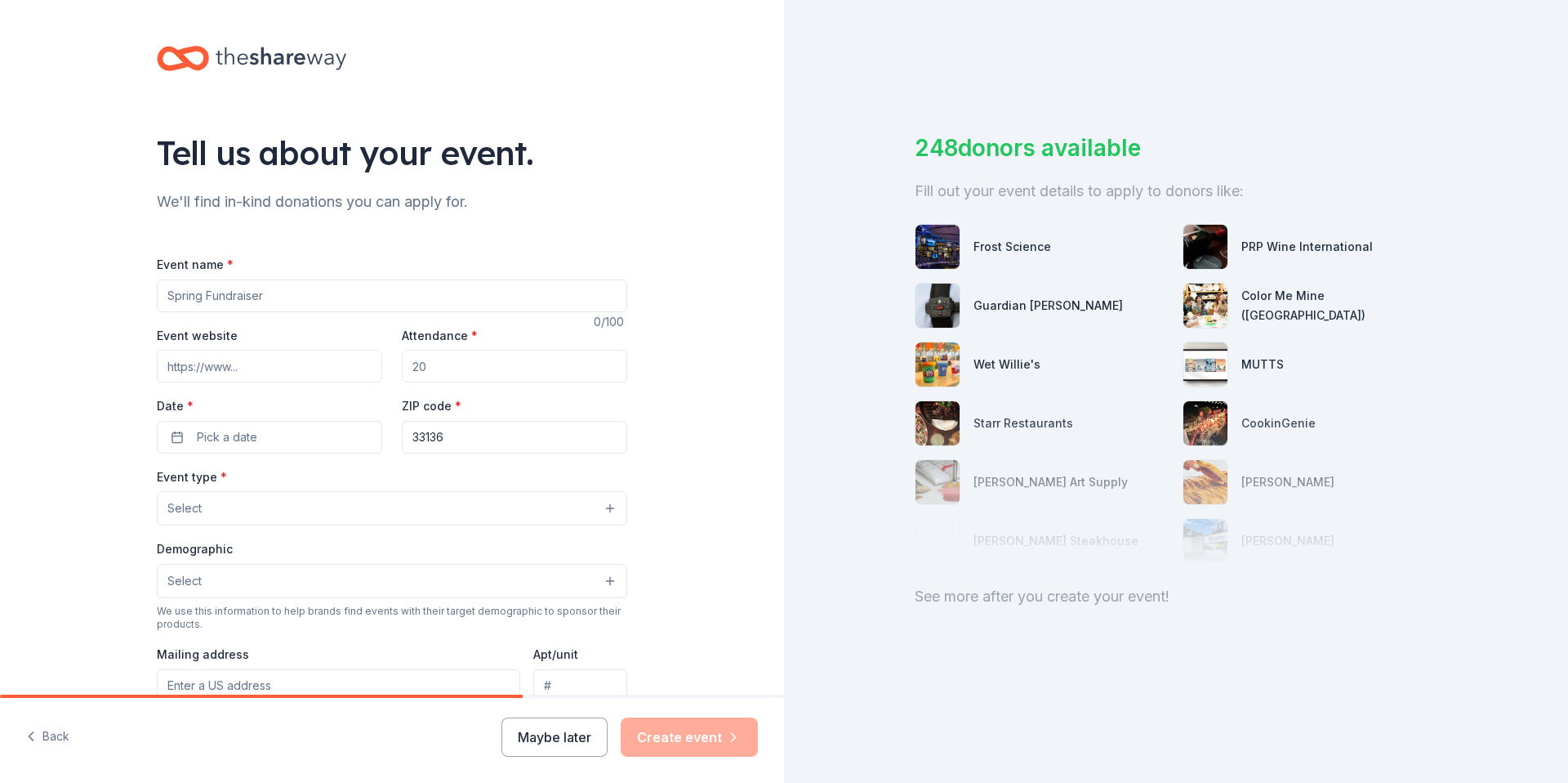
click at [298, 296] on input "Event name *" at bounding box center [392, 295] width 470 height 33
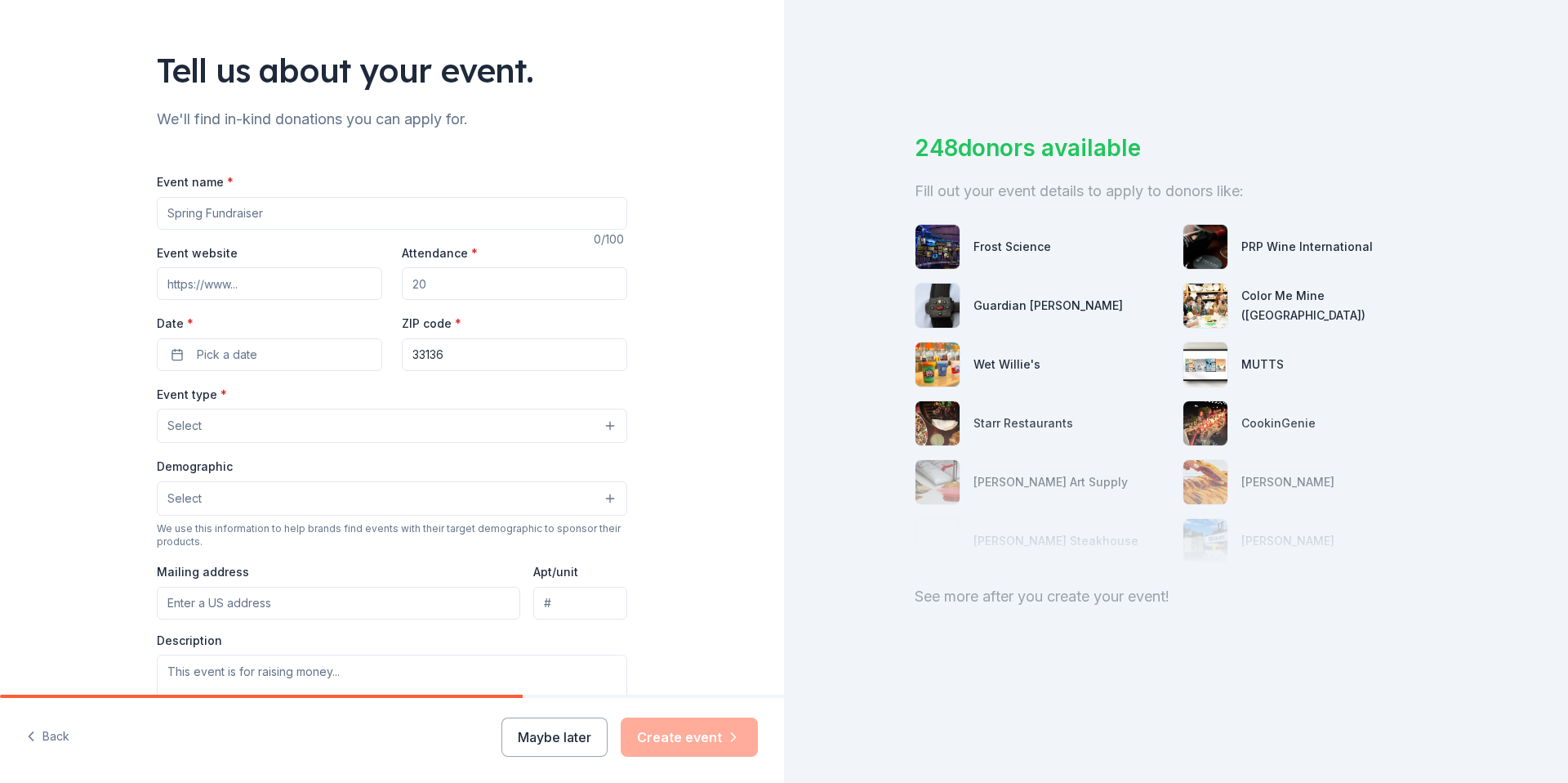
scroll to position [92, 0]
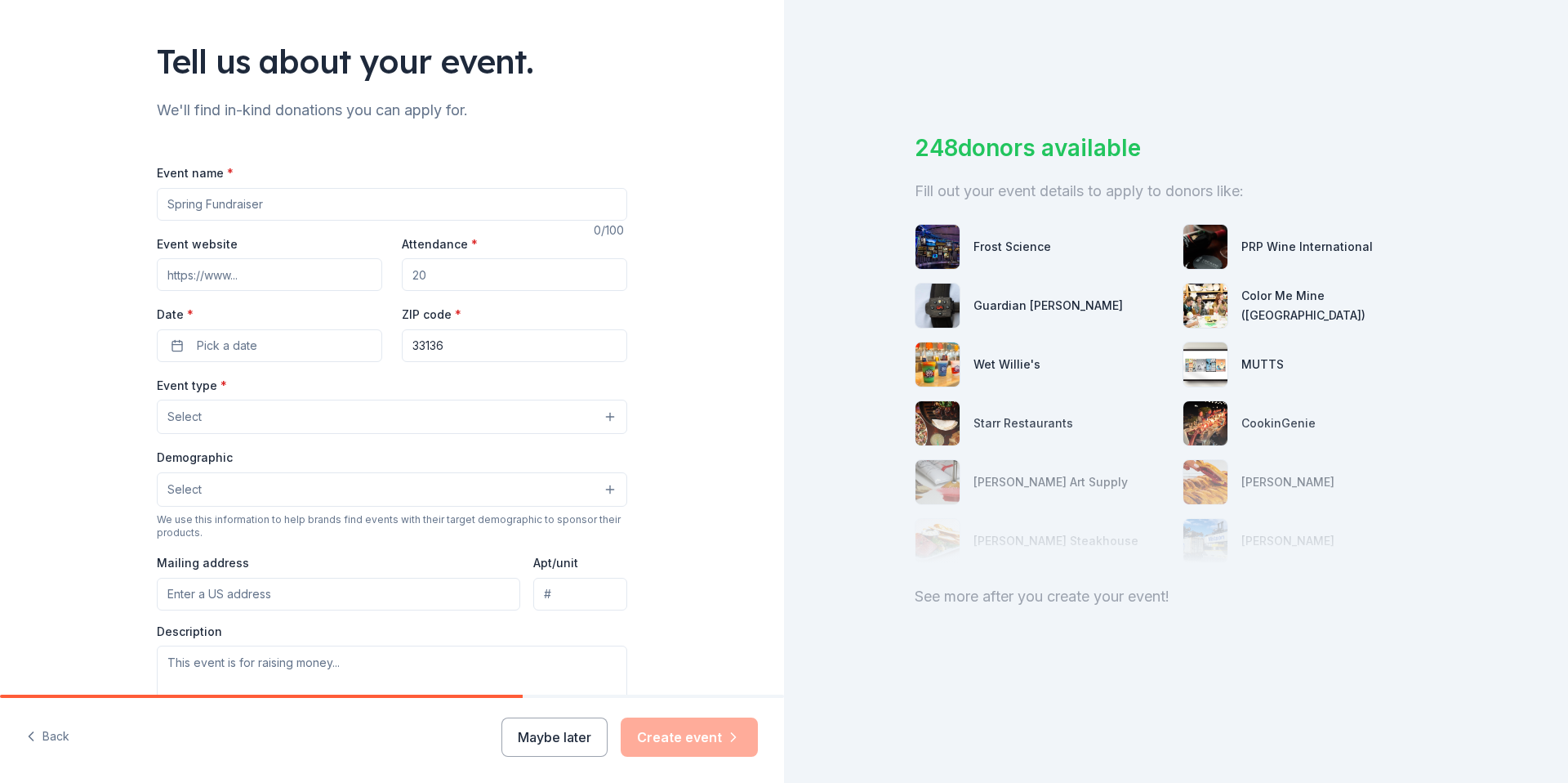
click at [288, 202] on input "Event name *" at bounding box center [392, 204] width 470 height 33
drag, startPoint x: 155, startPoint y: 108, endPoint x: 481, endPoint y: 121, distance: 326.3
click at [481, 121] on div "We'll find in-kind donations you can apply for." at bounding box center [392, 110] width 470 height 26
click at [523, 114] on div "We'll find in-kind donations you can apply for." at bounding box center [392, 110] width 470 height 26
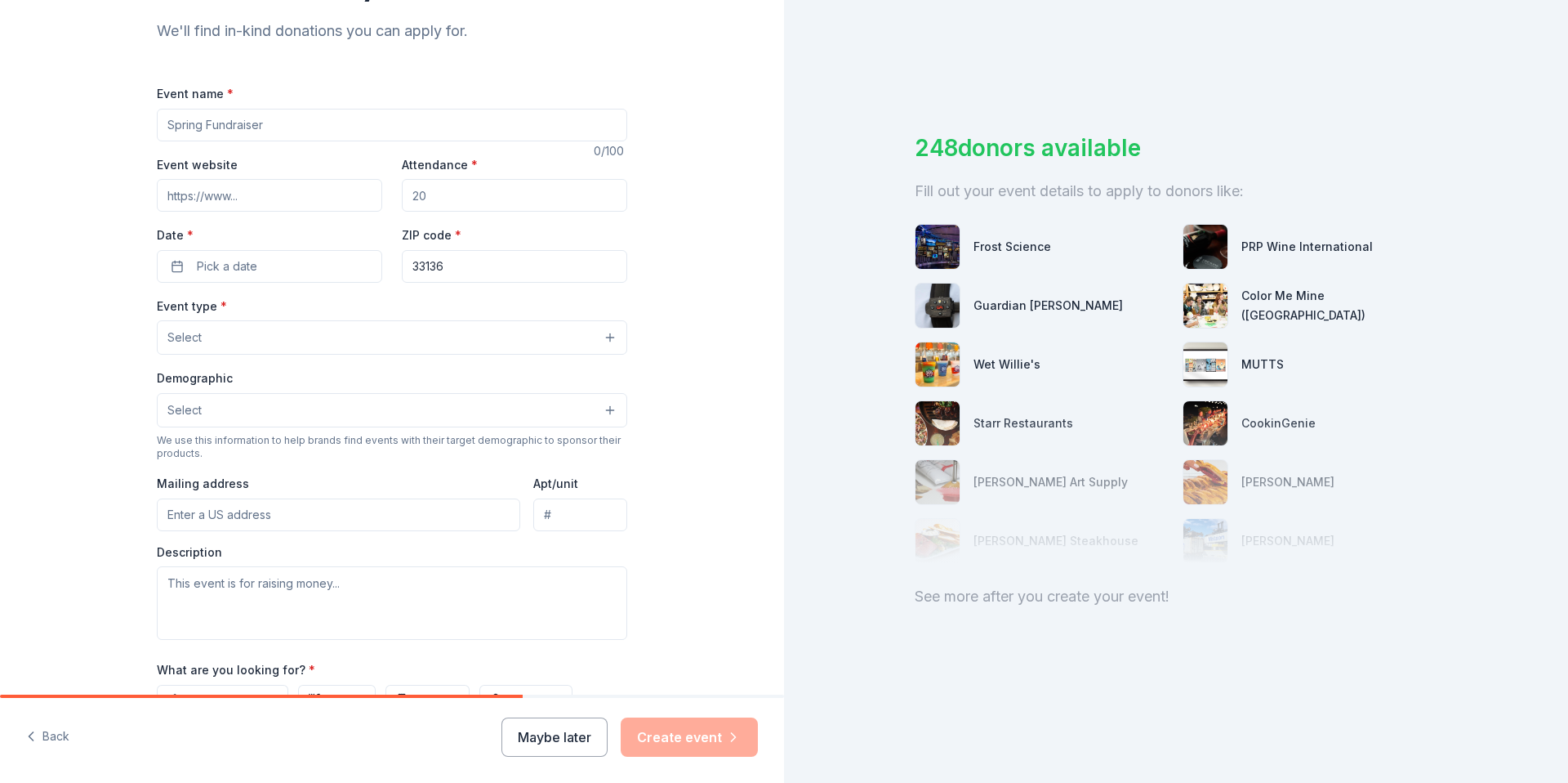
scroll to position [170, 0]
click at [292, 349] on button "Select" at bounding box center [392, 338] width 470 height 34
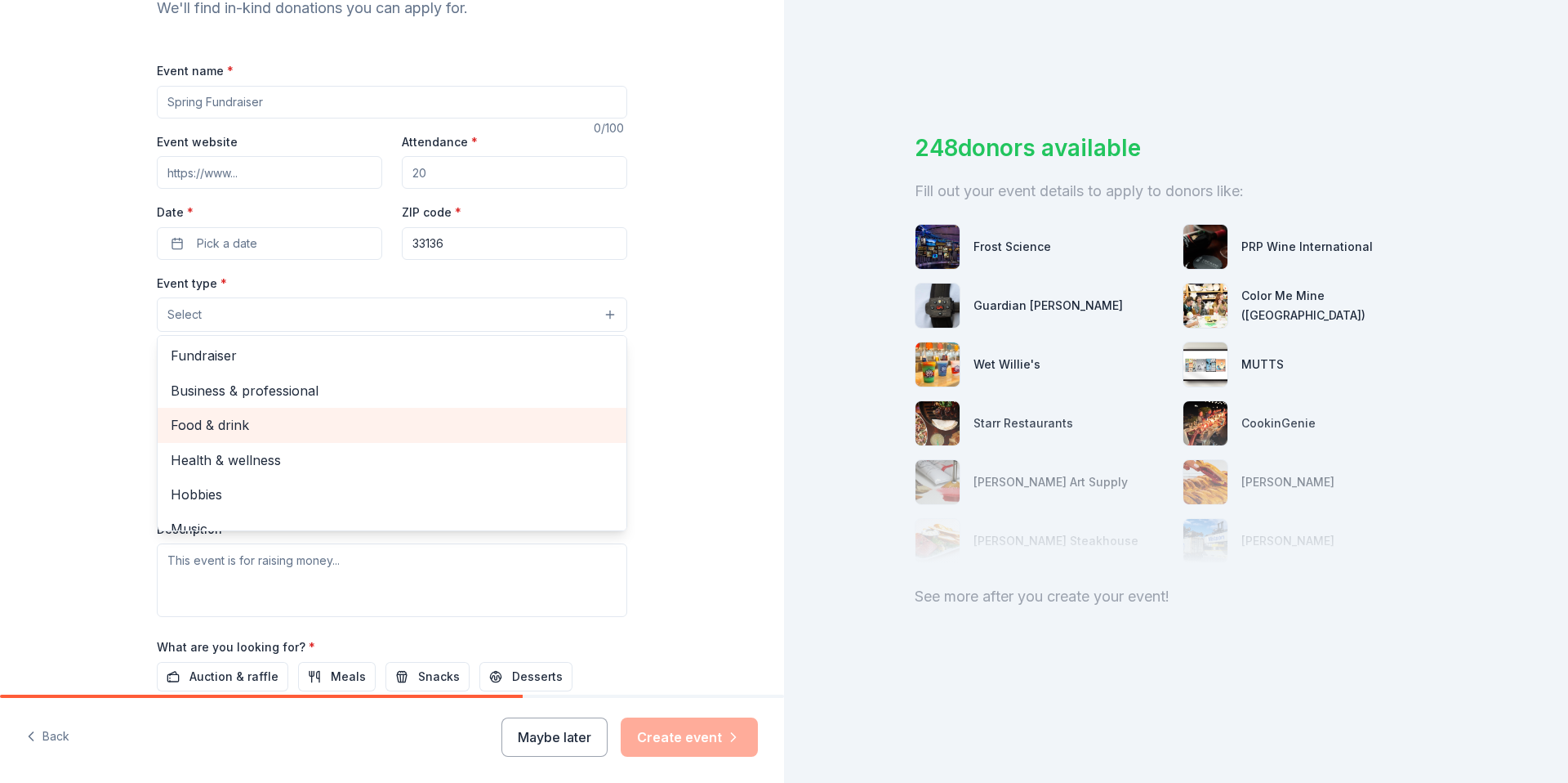
scroll to position [0, 0]
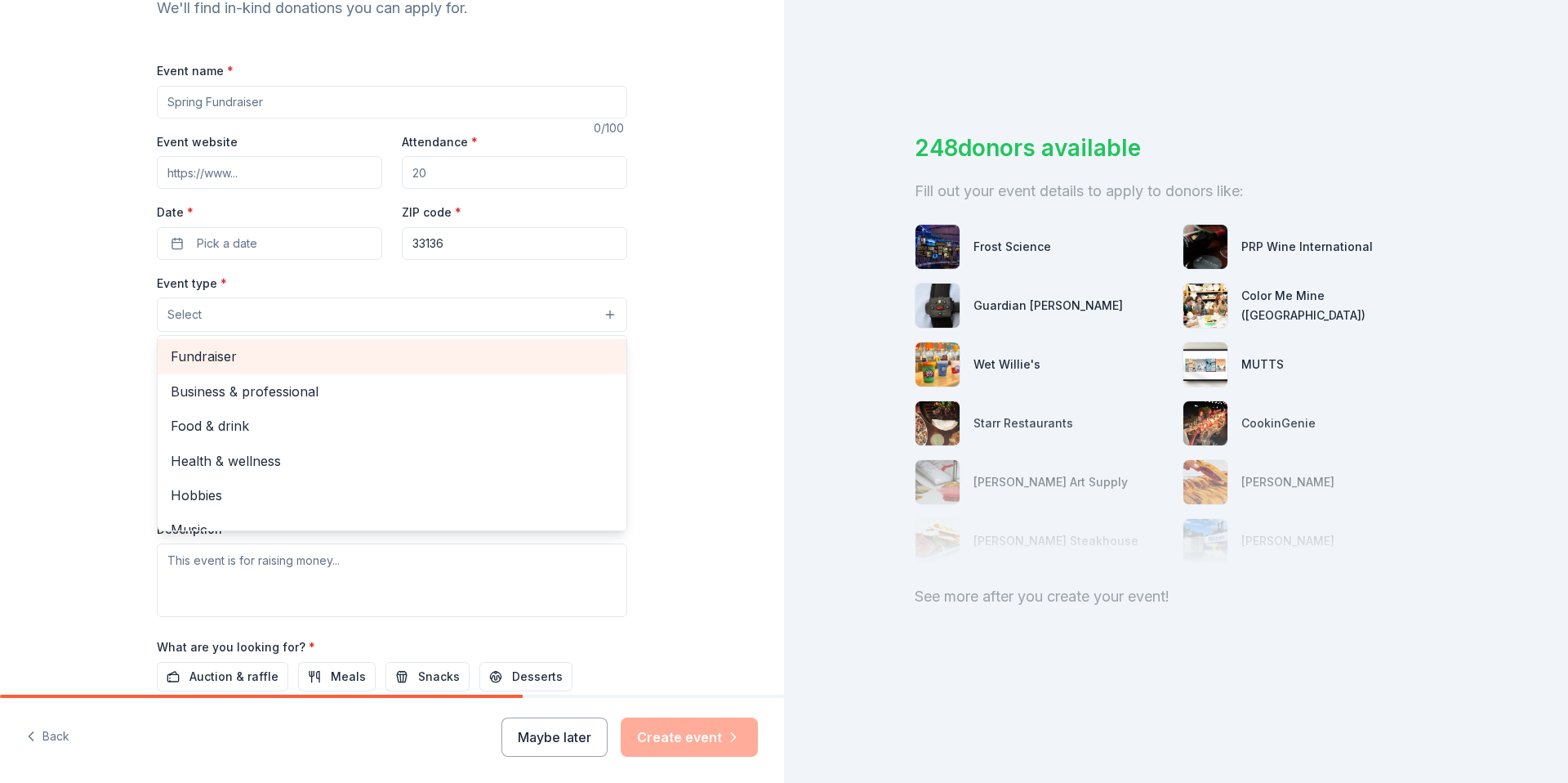
click at [222, 363] on span "Fundraiser" at bounding box center [392, 356] width 443 height 21
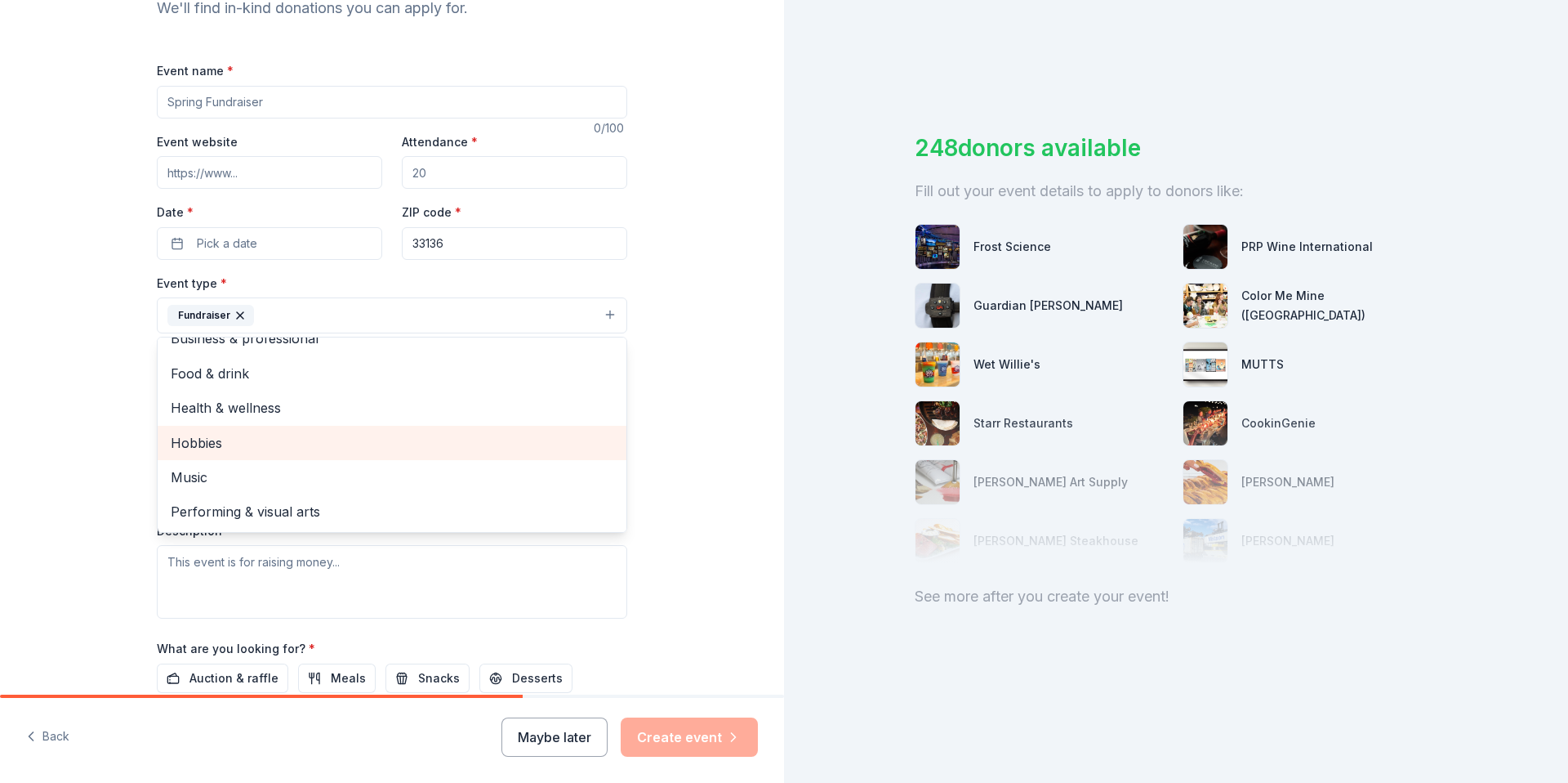
scroll to position [16, 0]
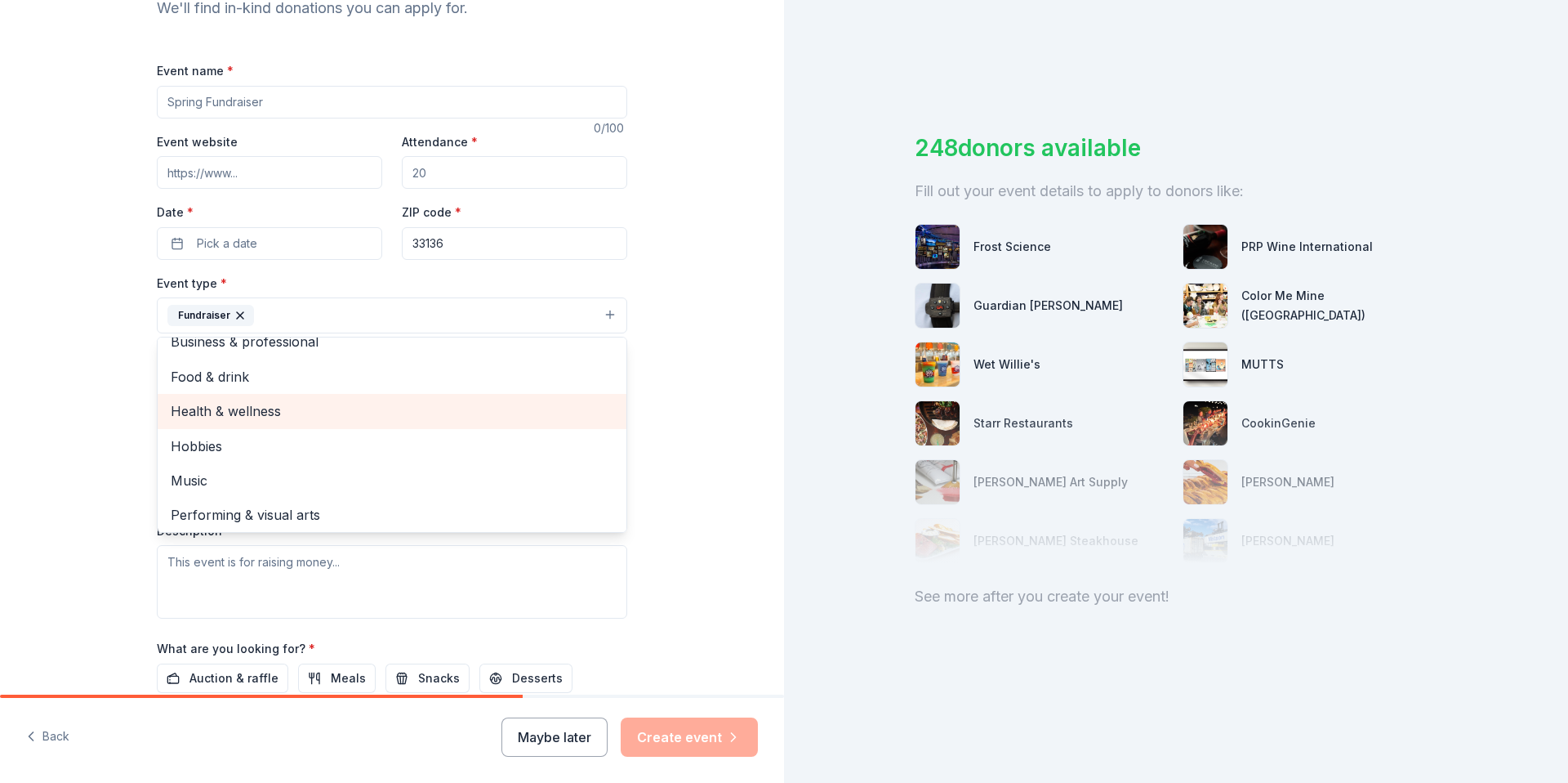
click at [265, 411] on span "Health & wellness" at bounding box center [392, 410] width 443 height 21
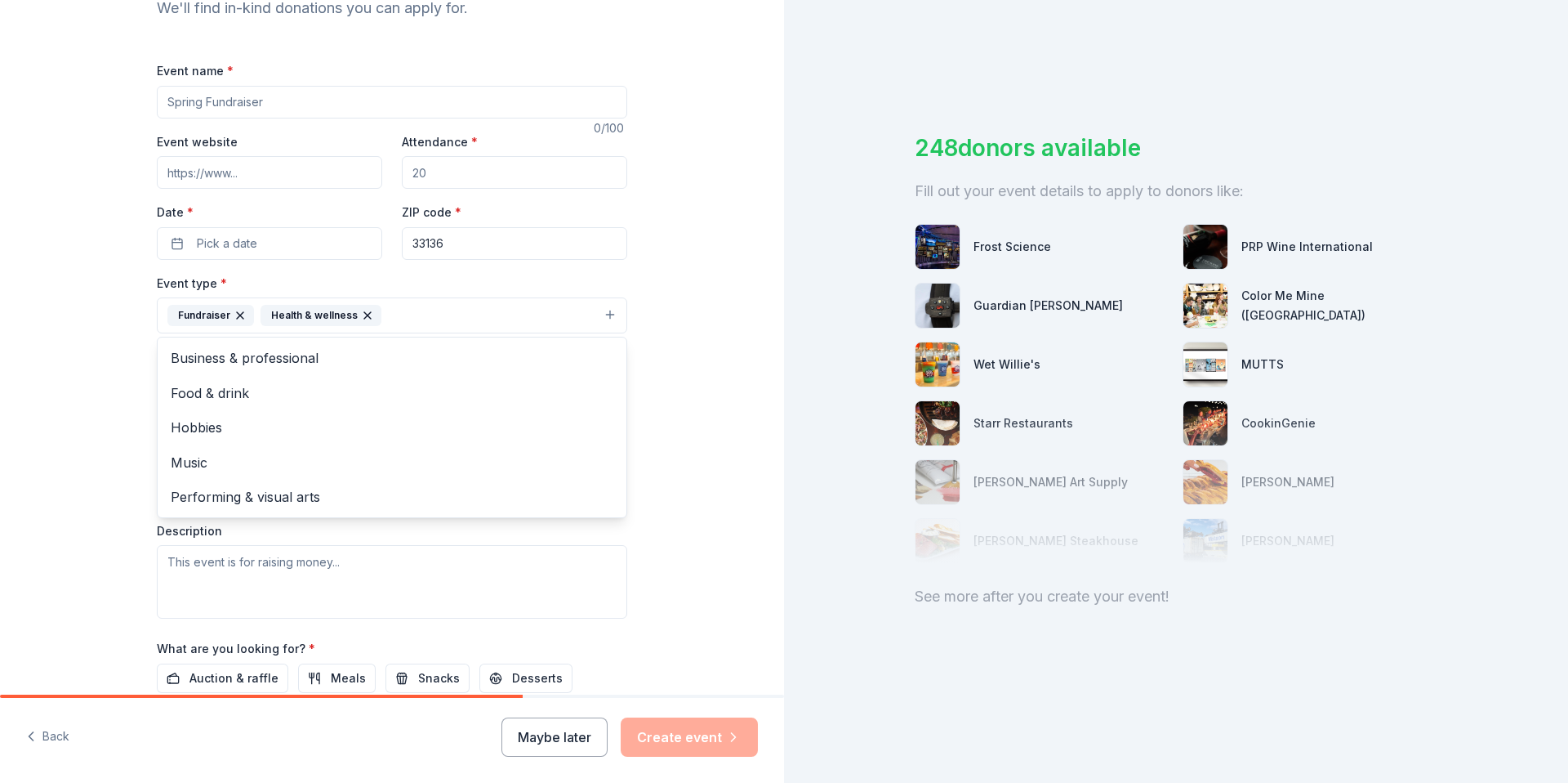
click at [498, 281] on div "Event type * Fundraiser Health & wellness Business & professional Food & drink …" at bounding box center [392, 303] width 470 height 61
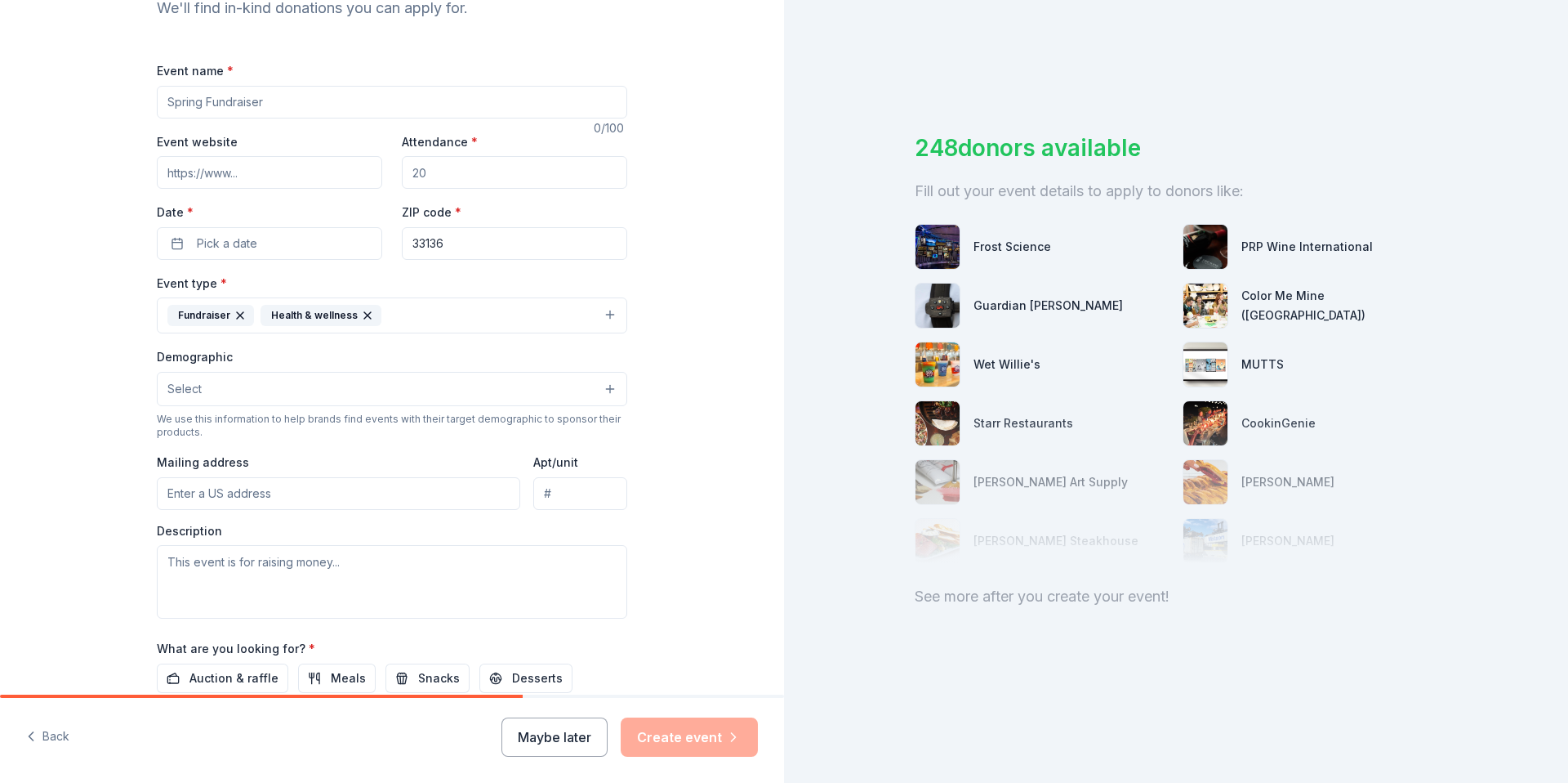
click at [329, 398] on button "Select" at bounding box center [392, 389] width 470 height 34
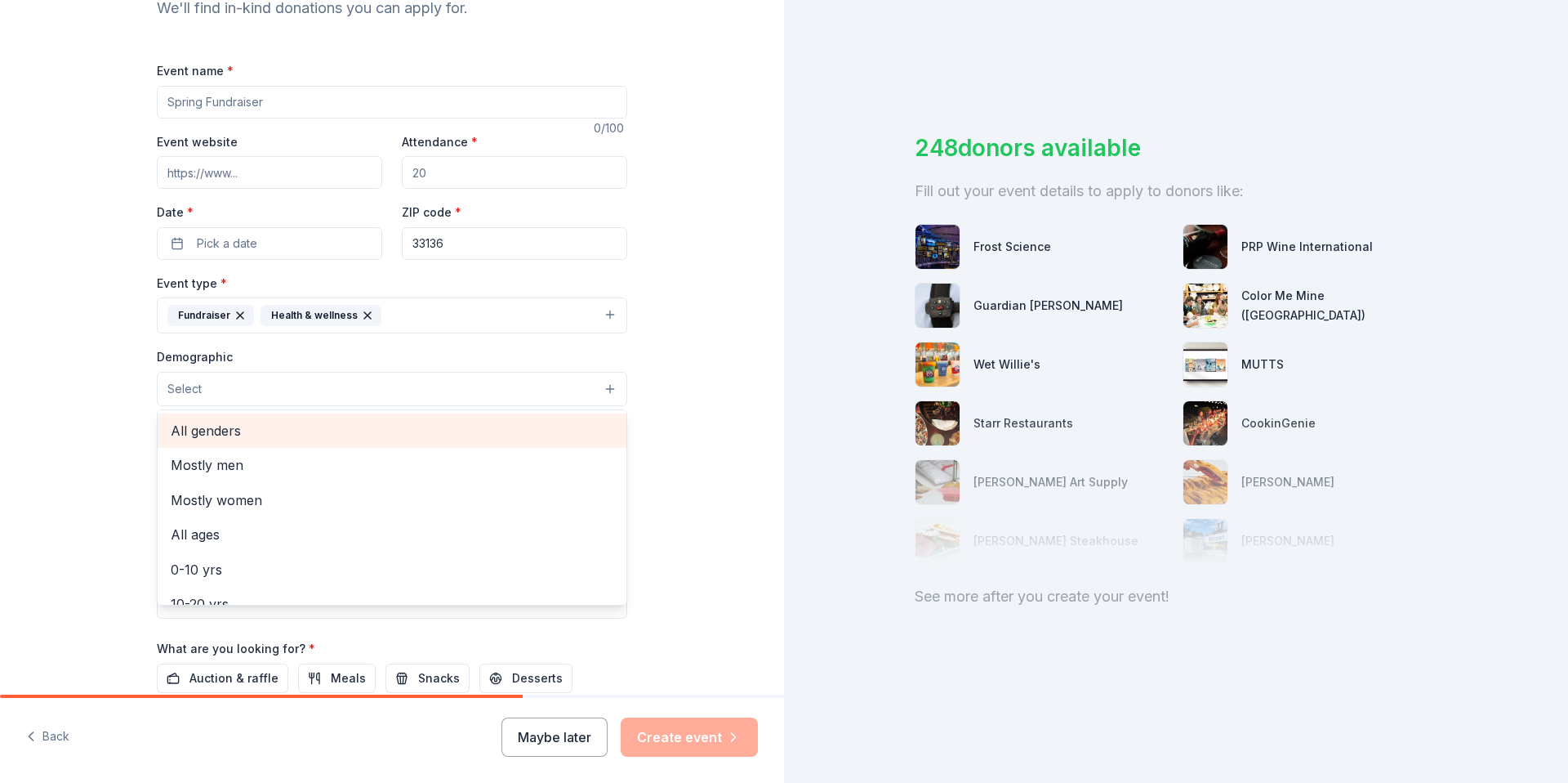
click at [271, 430] on span "All genders" at bounding box center [392, 430] width 443 height 21
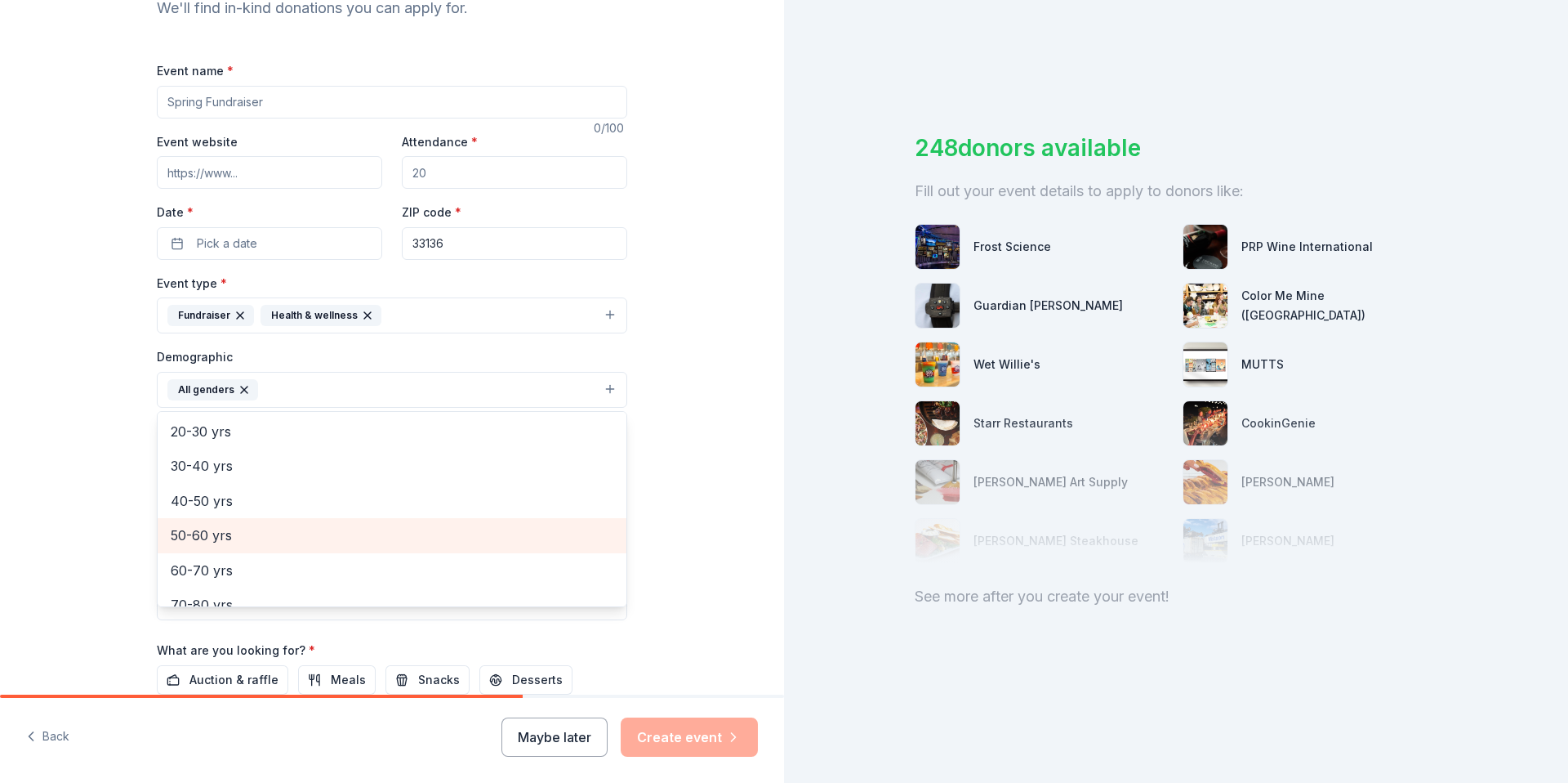
scroll to position [163, 0]
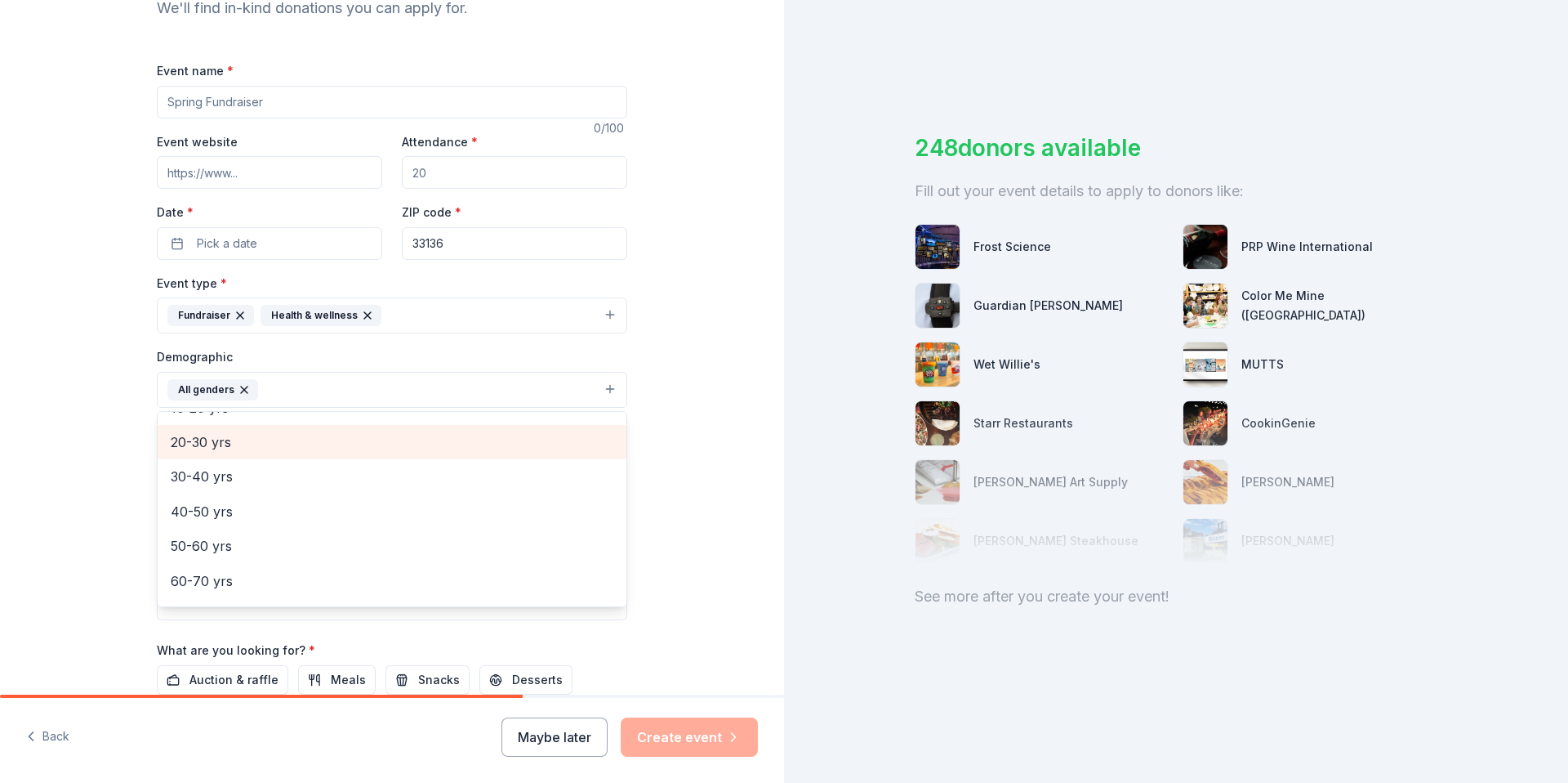
click at [239, 452] on span "20-30 yrs" at bounding box center [392, 441] width 443 height 21
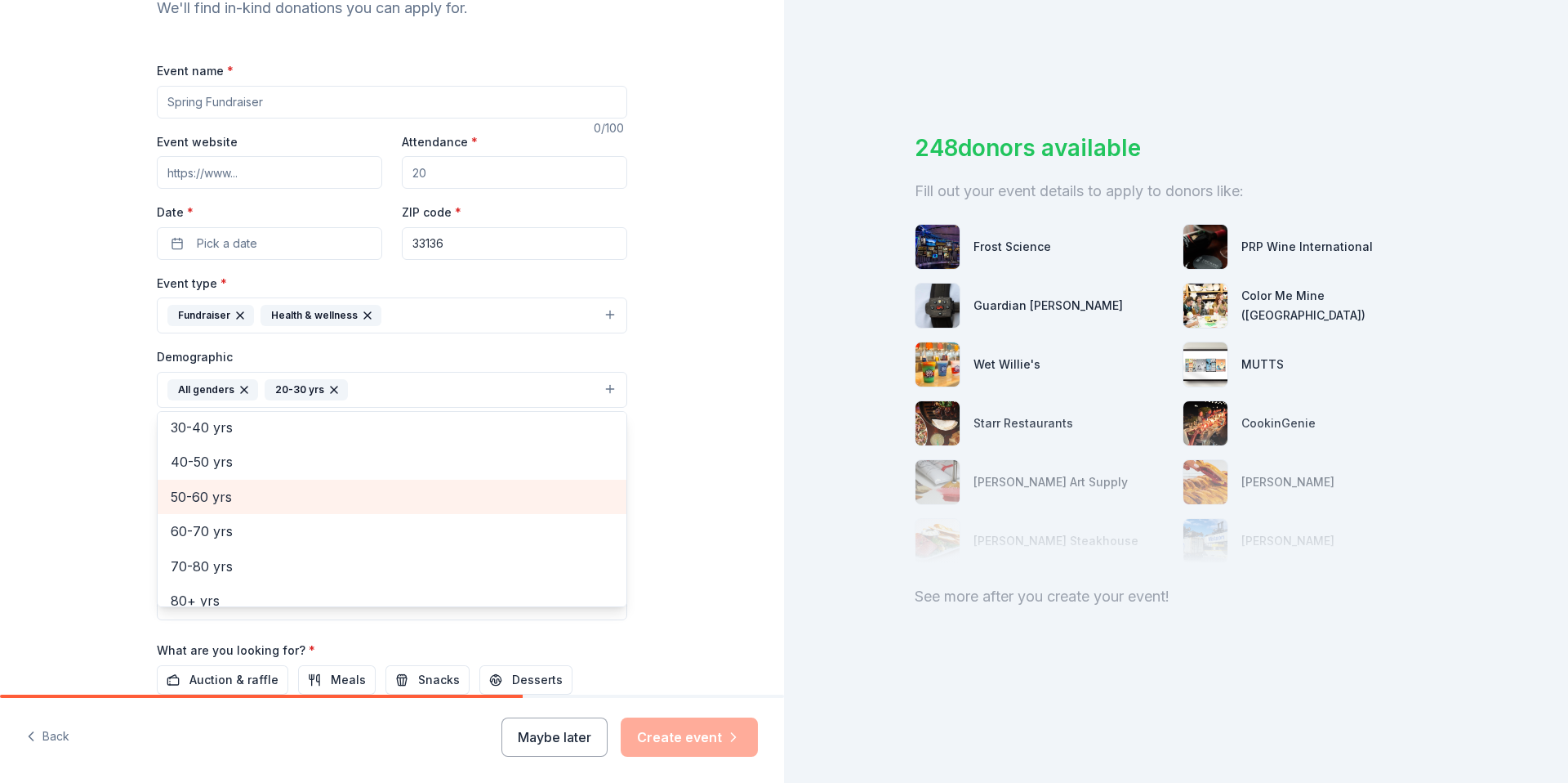
scroll to position [175, 0]
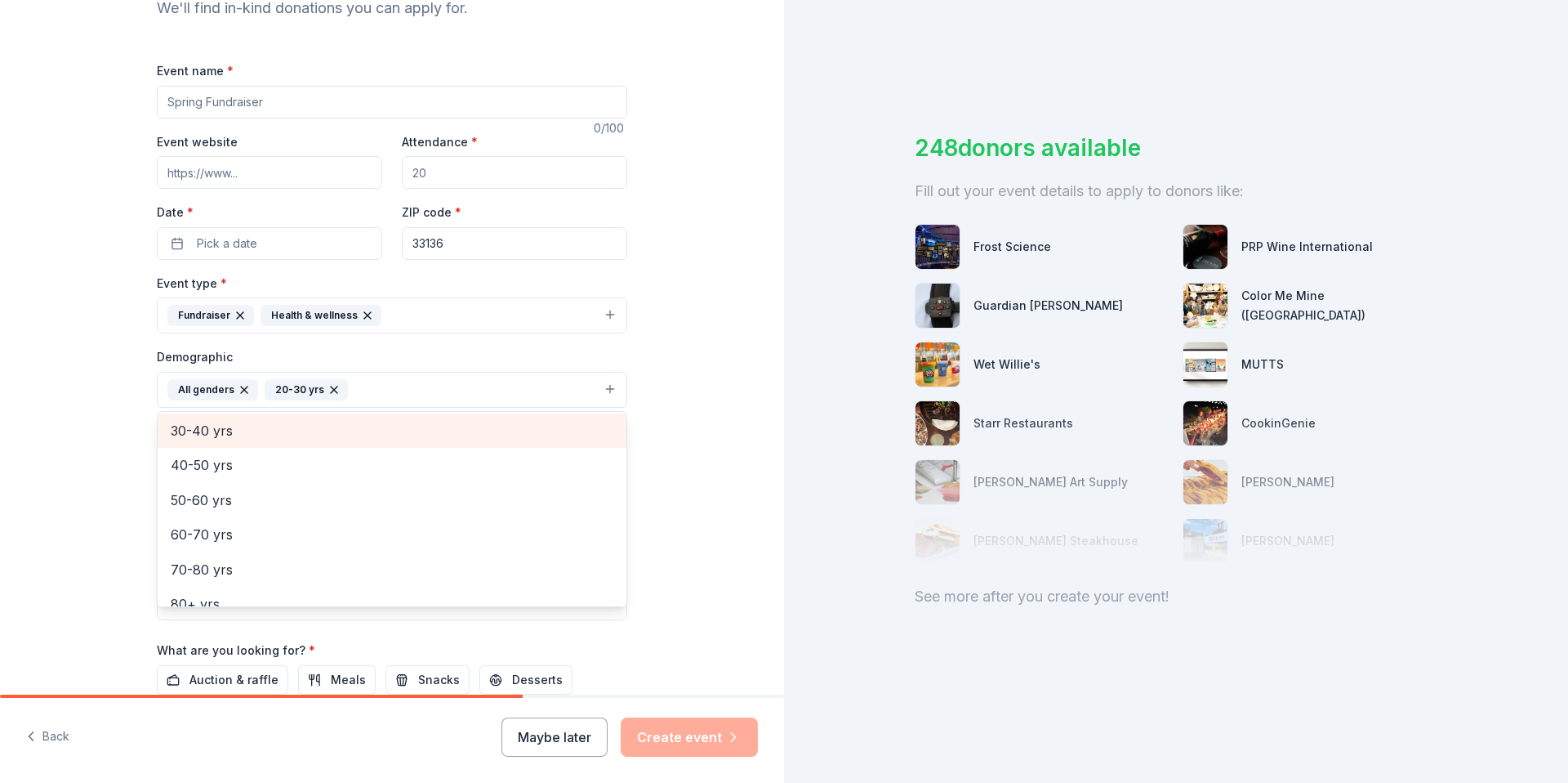
click at [269, 440] on span "30-40 yrs" at bounding box center [392, 430] width 443 height 21
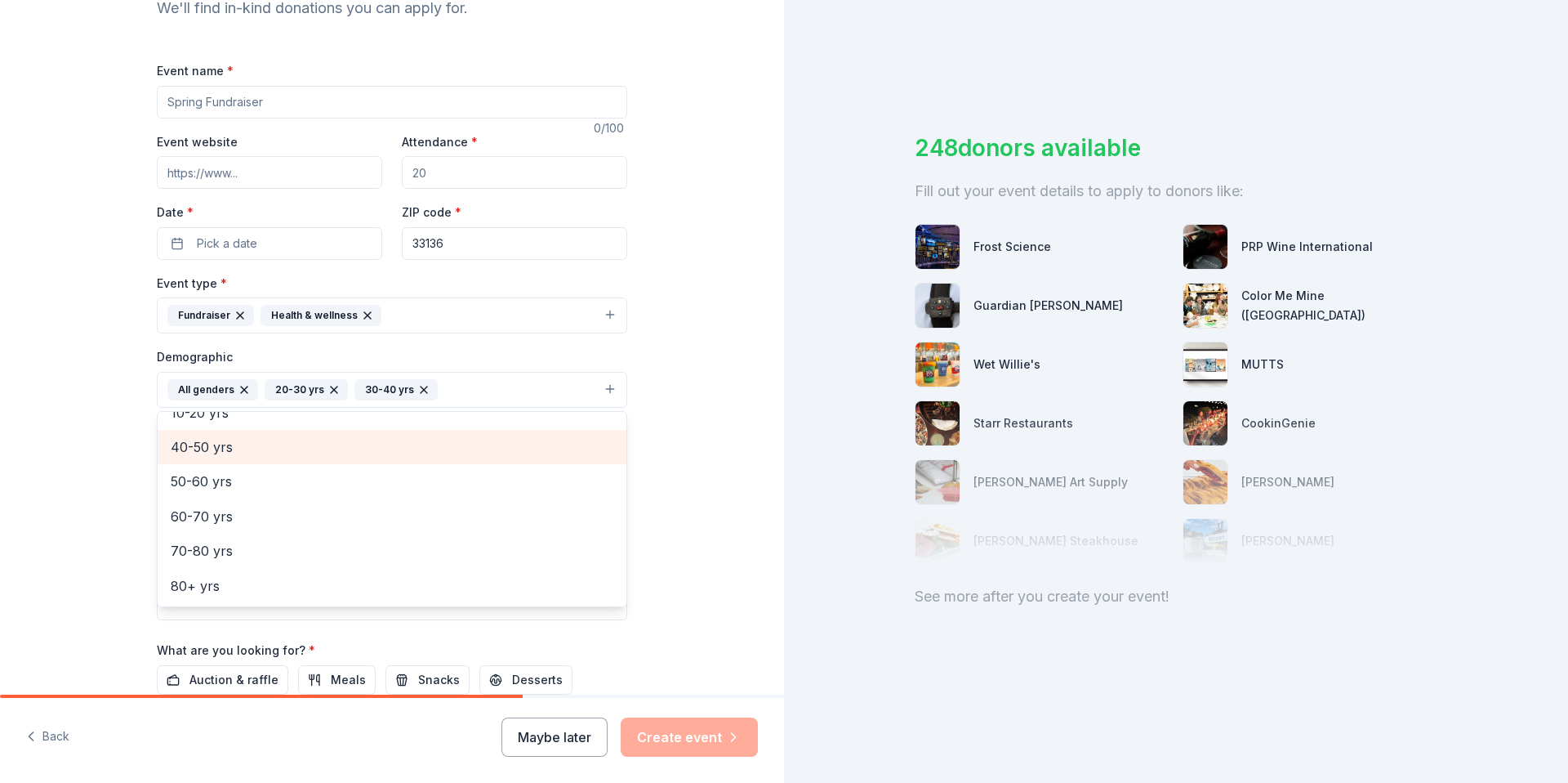
click at [269, 441] on span "40-50 yrs" at bounding box center [392, 446] width 443 height 21
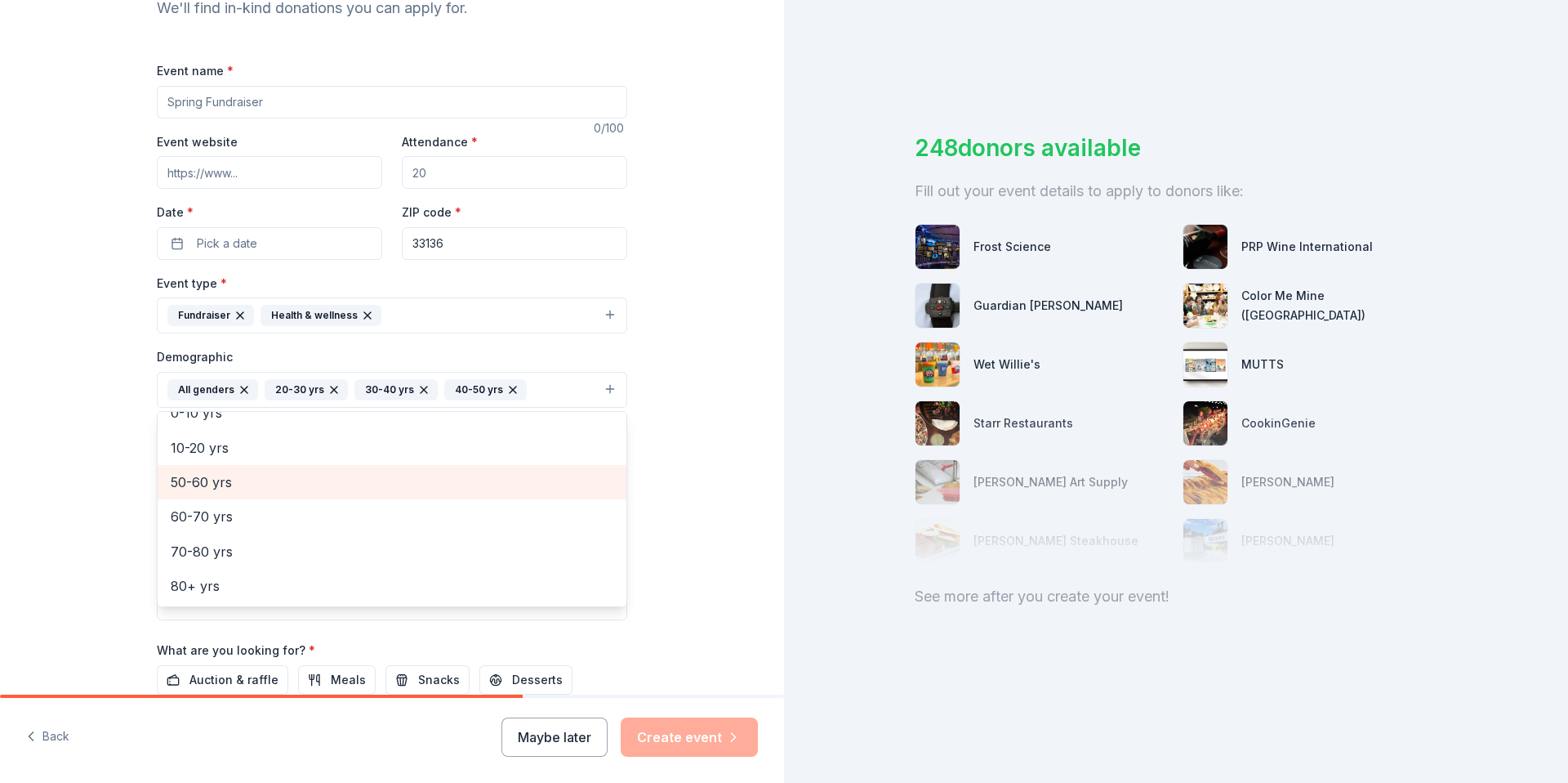
click at [272, 479] on span "50-60 yrs" at bounding box center [392, 482] width 443 height 21
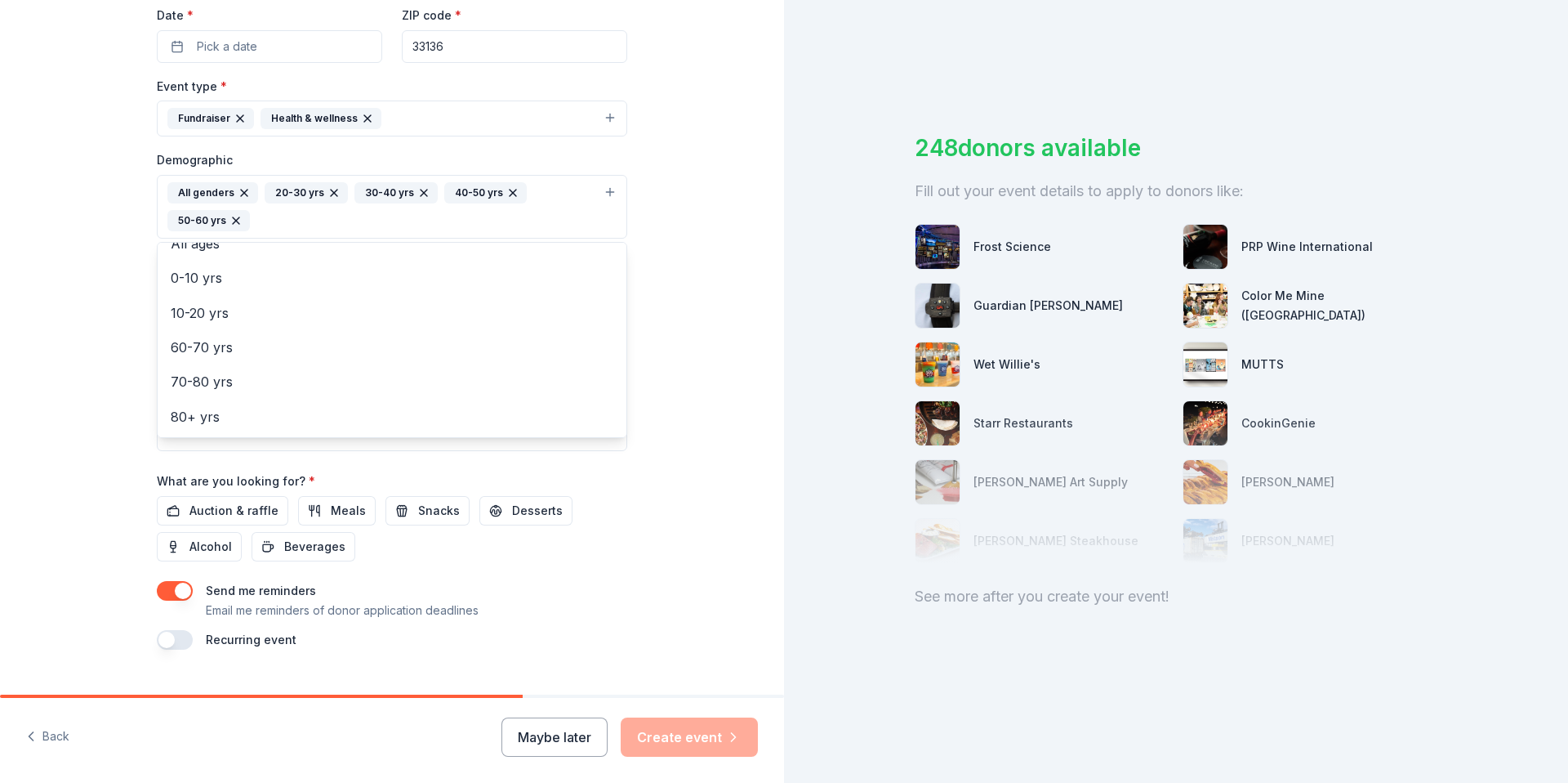
scroll to position [388, 0]
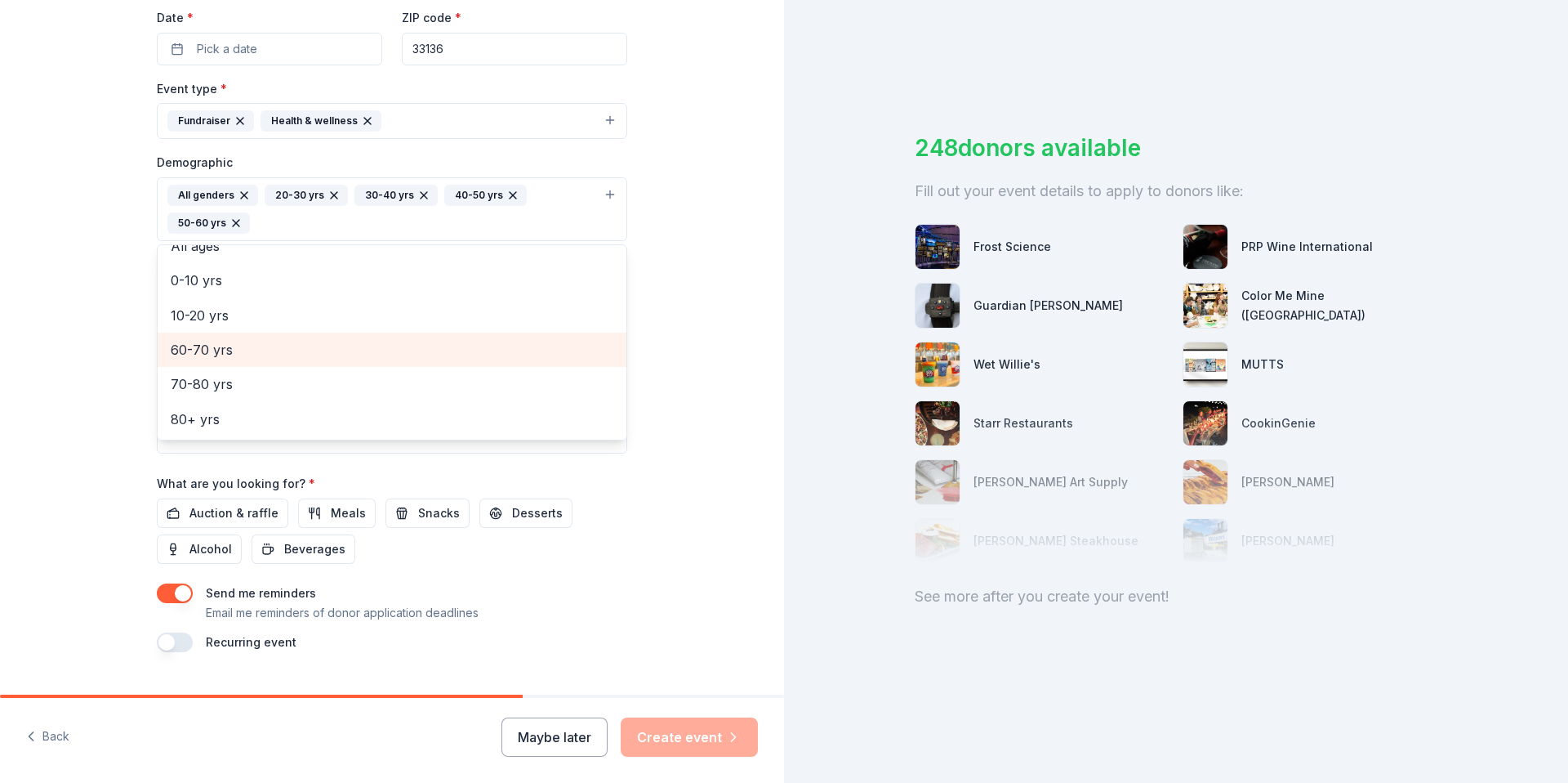
click at [251, 344] on span "60-70 yrs" at bounding box center [392, 349] width 443 height 21
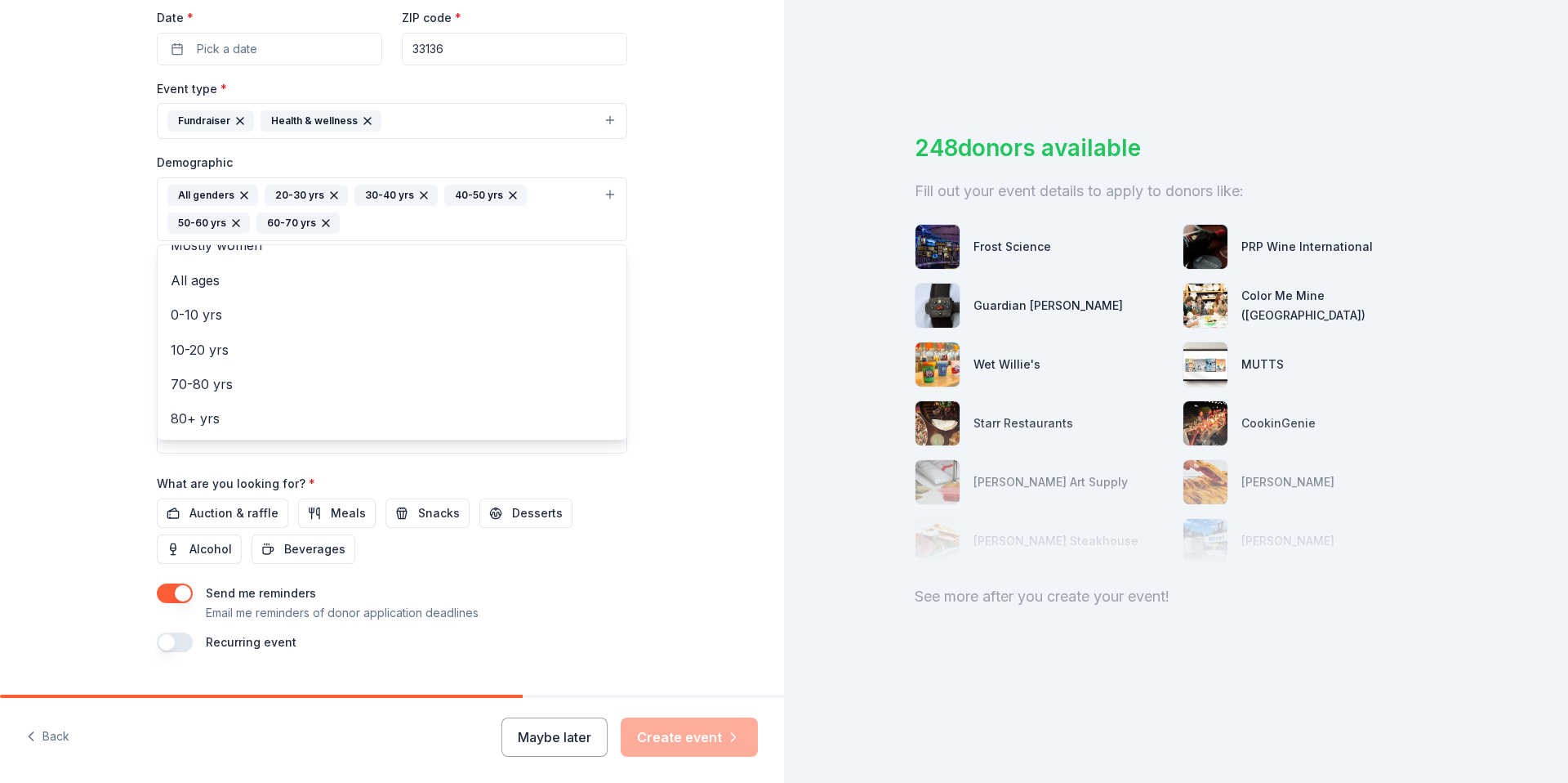
click at [148, 368] on div "Tell us about your event. We'll find in-kind donations you can apply for. Event…" at bounding box center [391, 171] width 523 height 1119
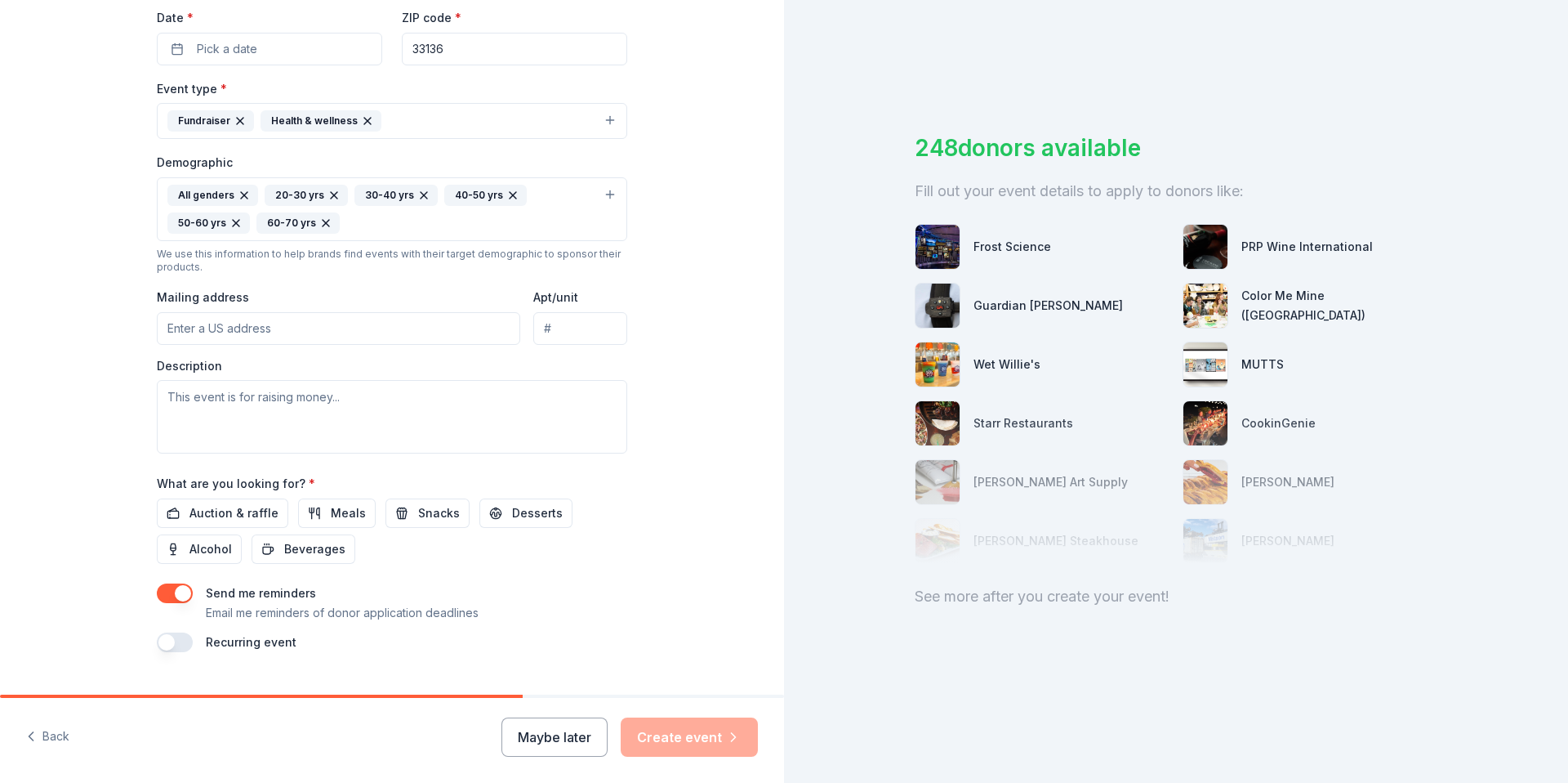
click at [276, 333] on input "Mailing address" at bounding box center [338, 329] width 363 height 33
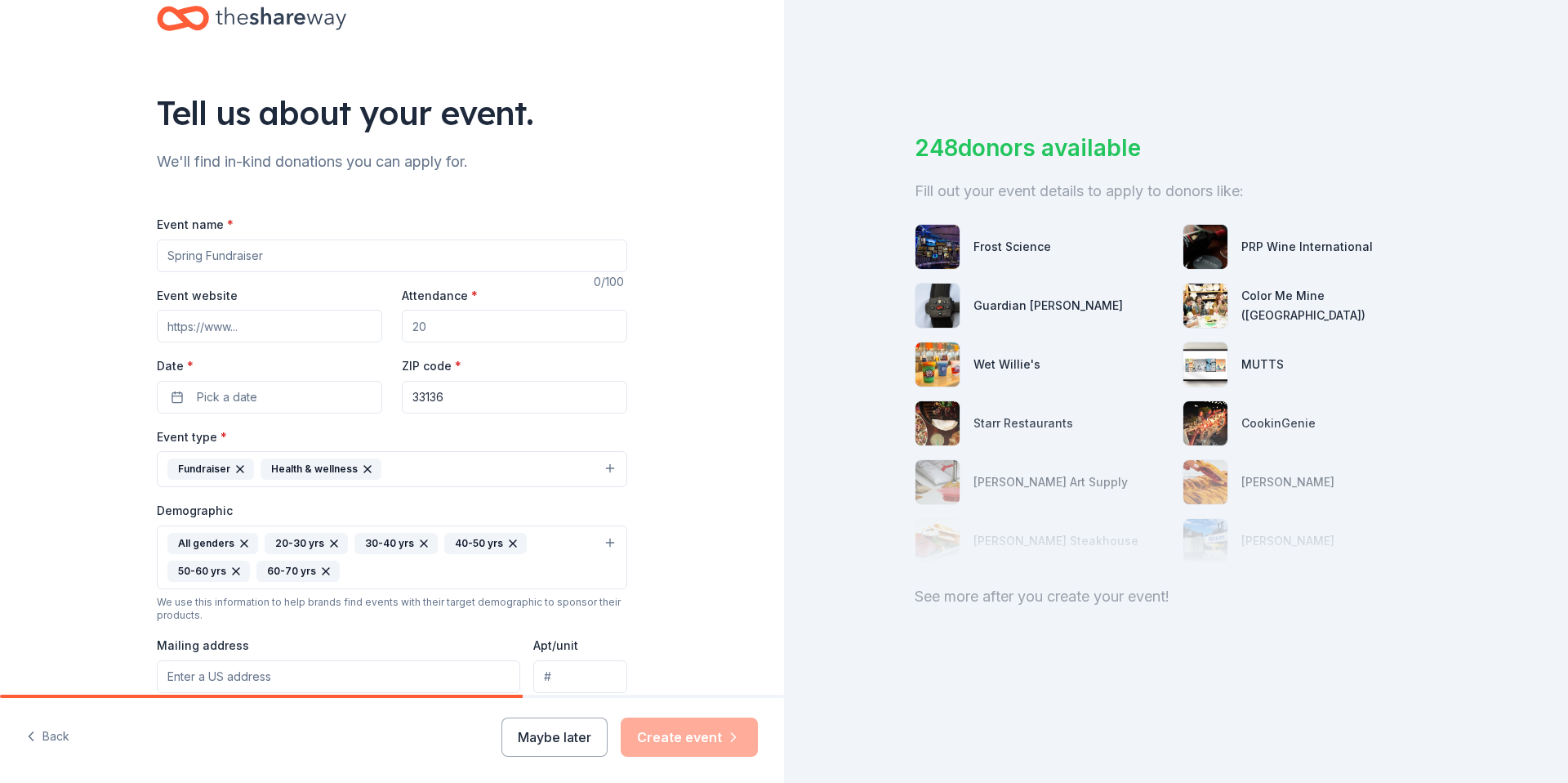
scroll to position [21, 0]
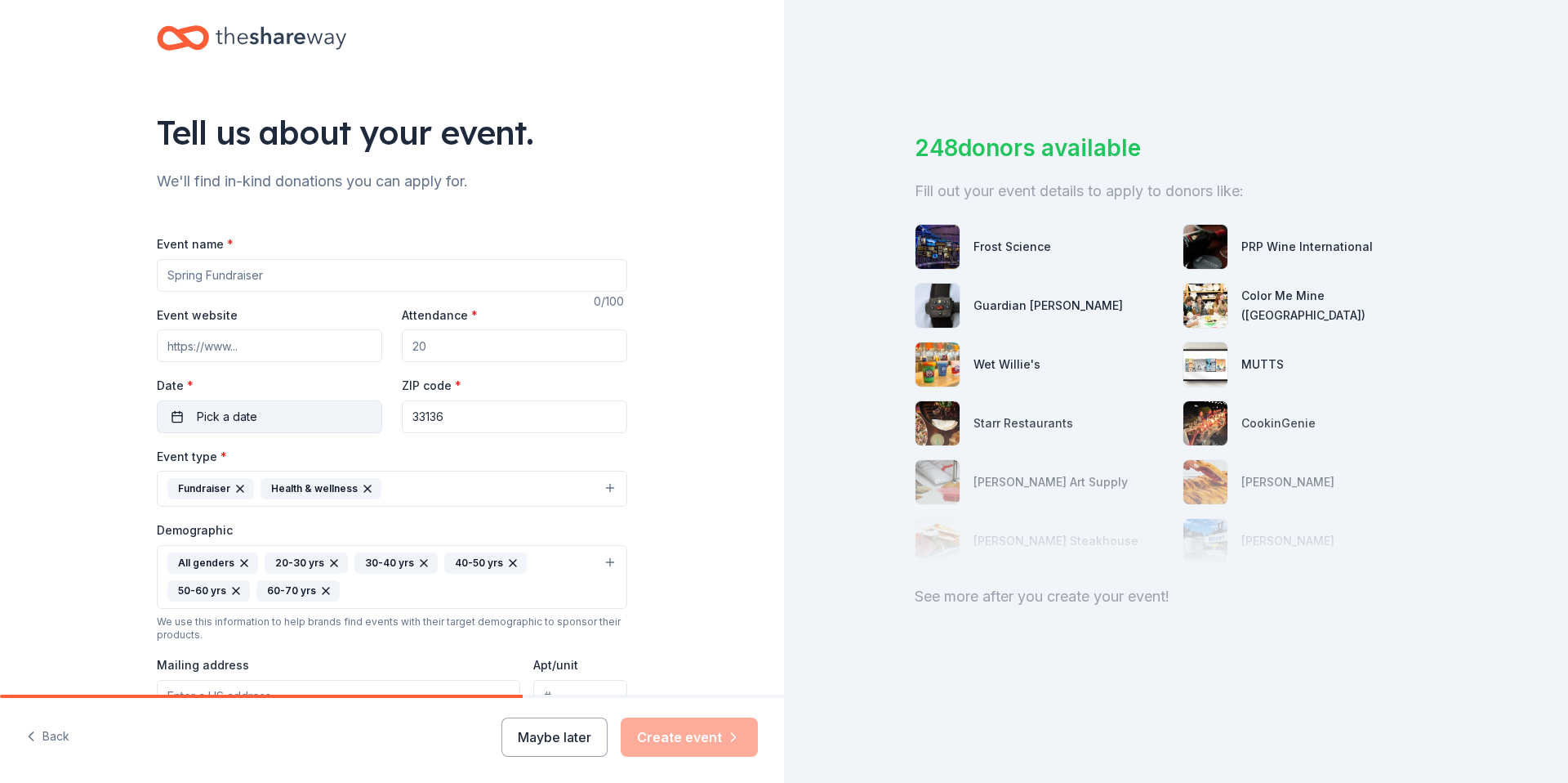
click at [239, 410] on span "Pick a date" at bounding box center [227, 416] width 60 height 20
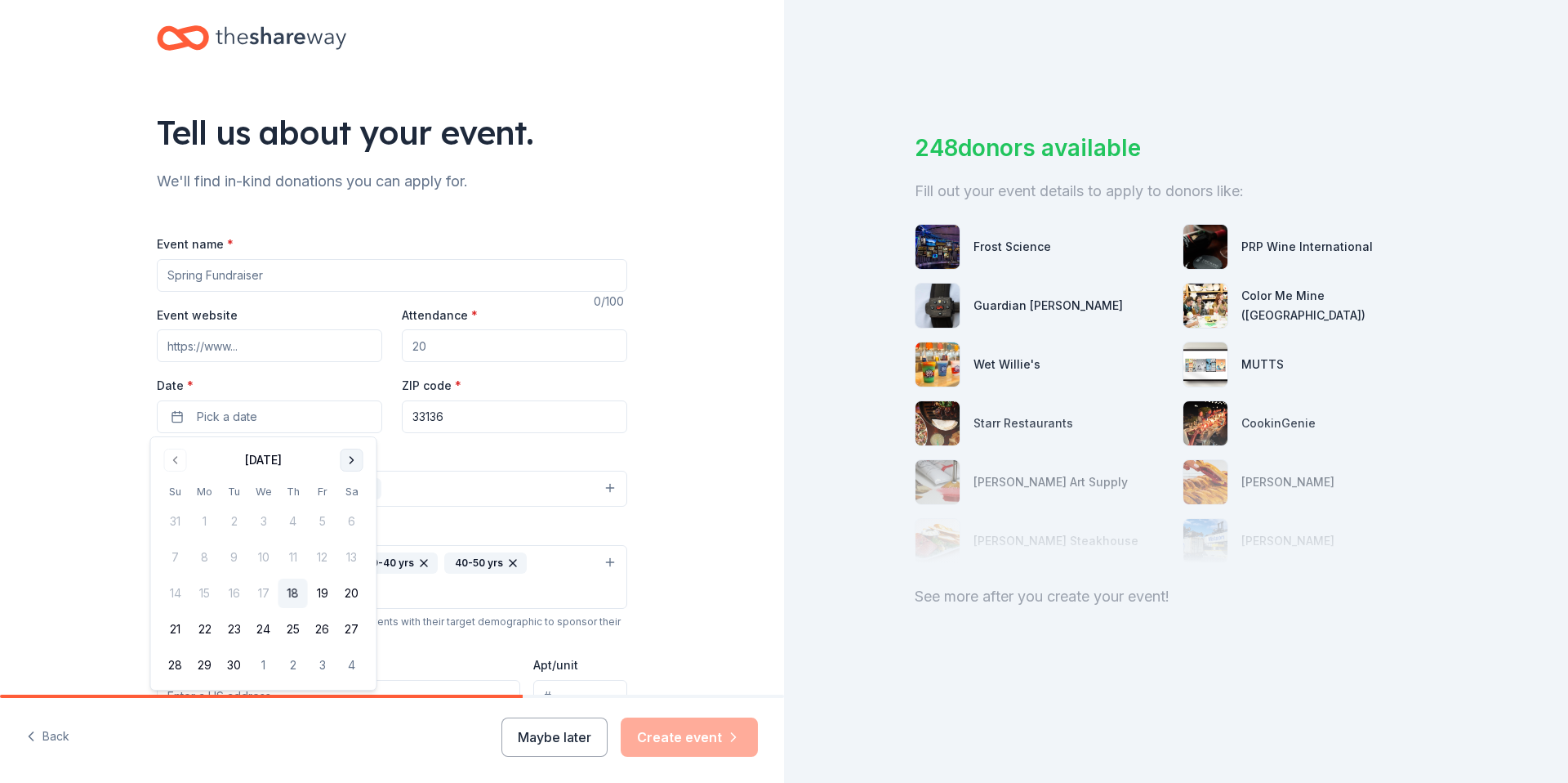
click at [353, 461] on button "Go to next month" at bounding box center [352, 459] width 23 height 23
click at [348, 464] on button "Go to next month" at bounding box center [352, 459] width 23 height 23
click at [346, 558] on button "8" at bounding box center [352, 557] width 29 height 29
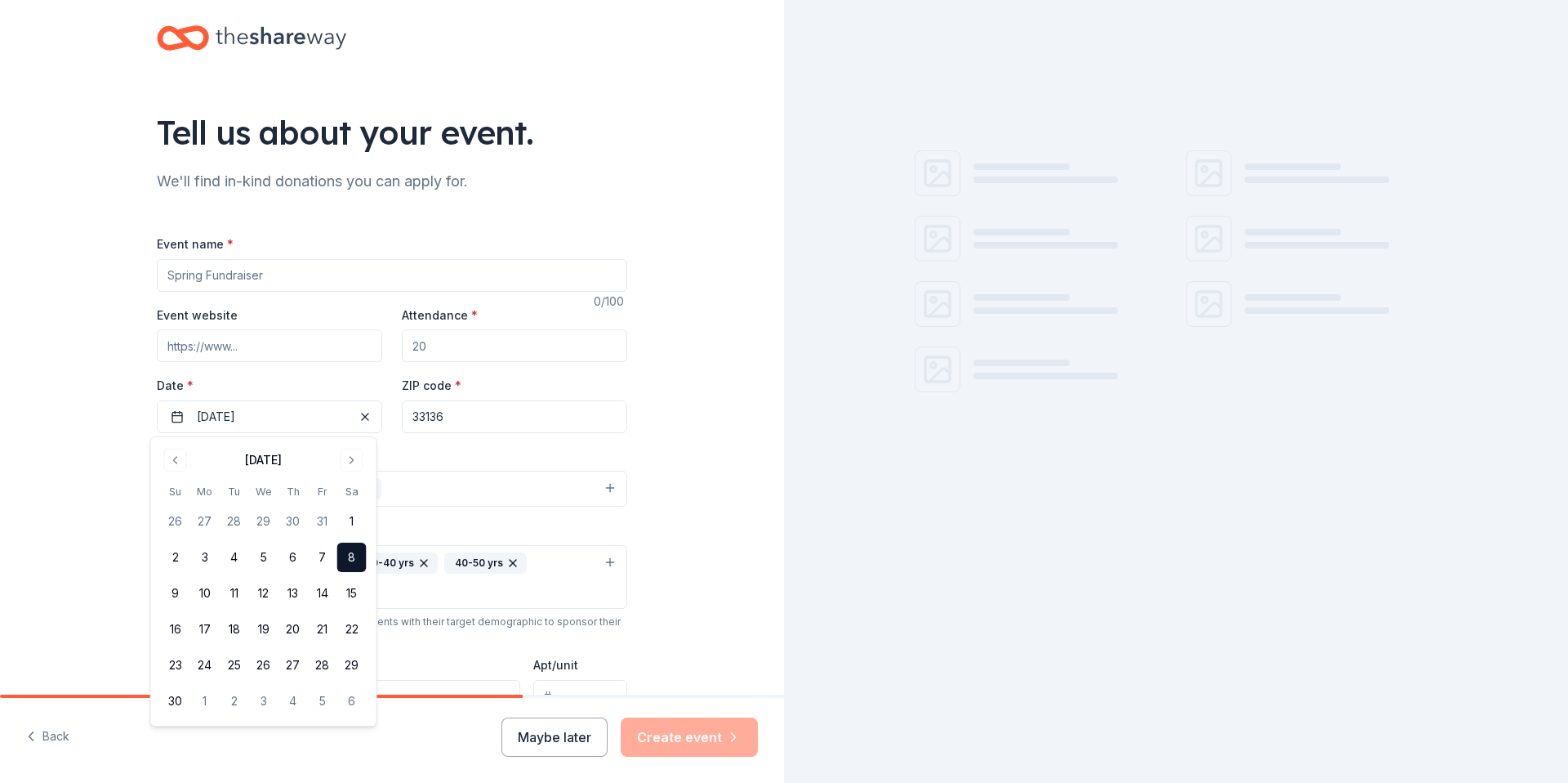
click at [520, 422] on input "33136" at bounding box center [514, 416] width 226 height 33
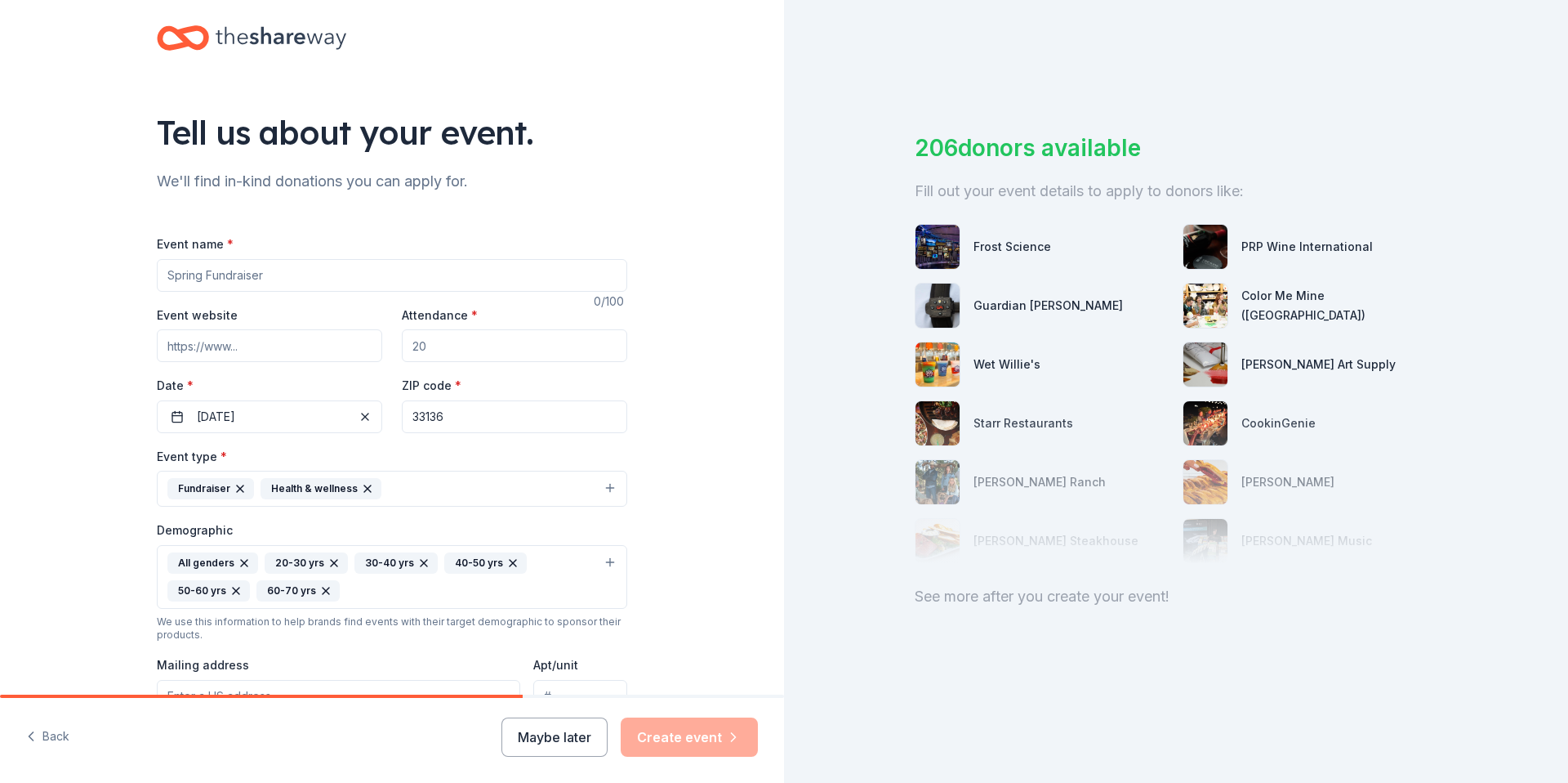
click at [473, 359] on input "Attendance *" at bounding box center [514, 345] width 226 height 33
click at [473, 358] on input "Attendance *" at bounding box center [514, 345] width 226 height 33
drag, startPoint x: 422, startPoint y: 346, endPoint x: 396, endPoint y: 346, distance: 26.0
click at [402, 346] on input "Attendance *" at bounding box center [514, 345] width 226 height 33
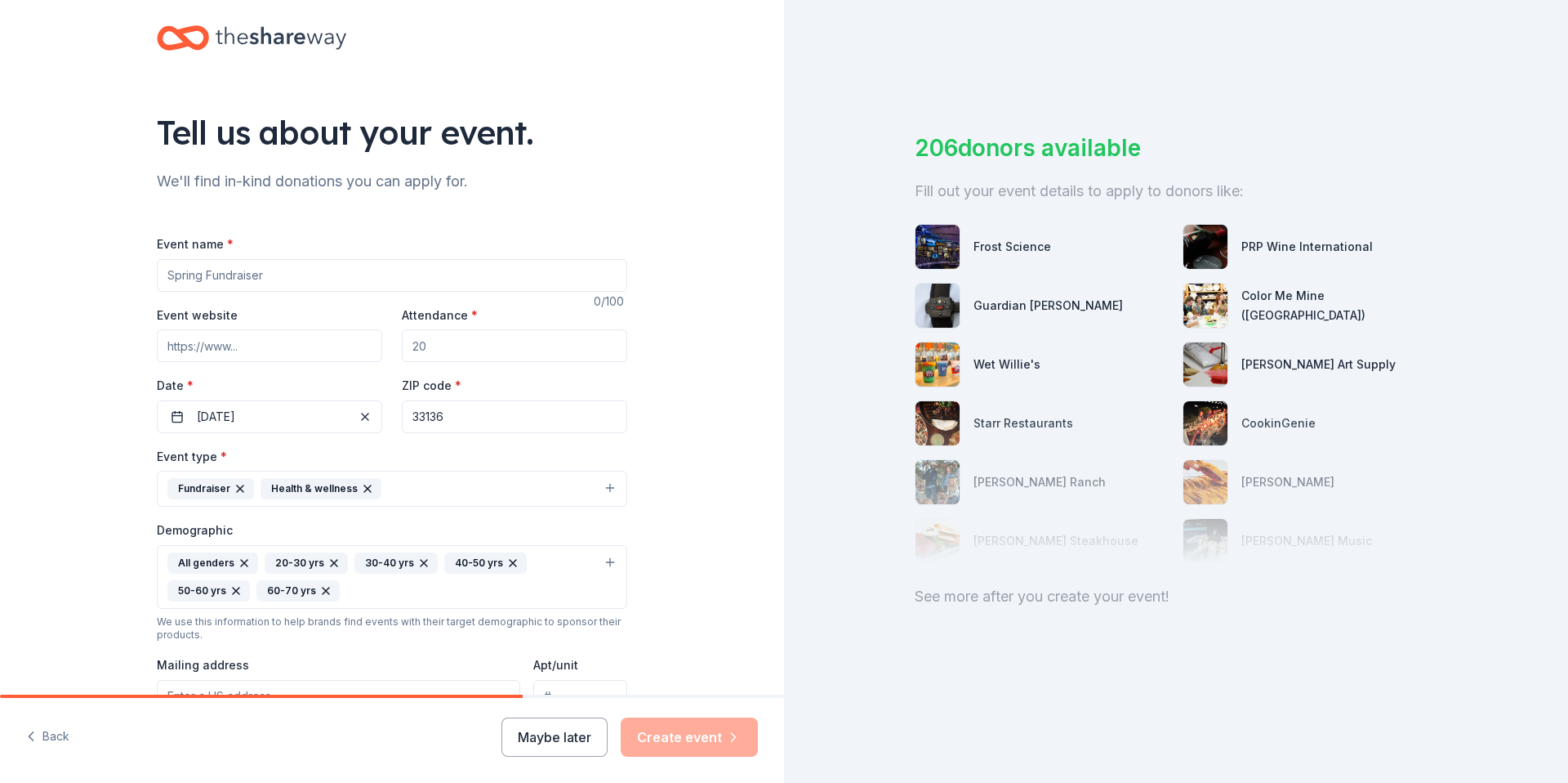
click at [456, 355] on input "Attendance *" at bounding box center [514, 345] width 226 height 33
type input "450"
click at [731, 410] on div "Tell us about your event. We'll find in-kind donations you can apply for. Event…" at bounding box center [392, 538] width 784 height 1119
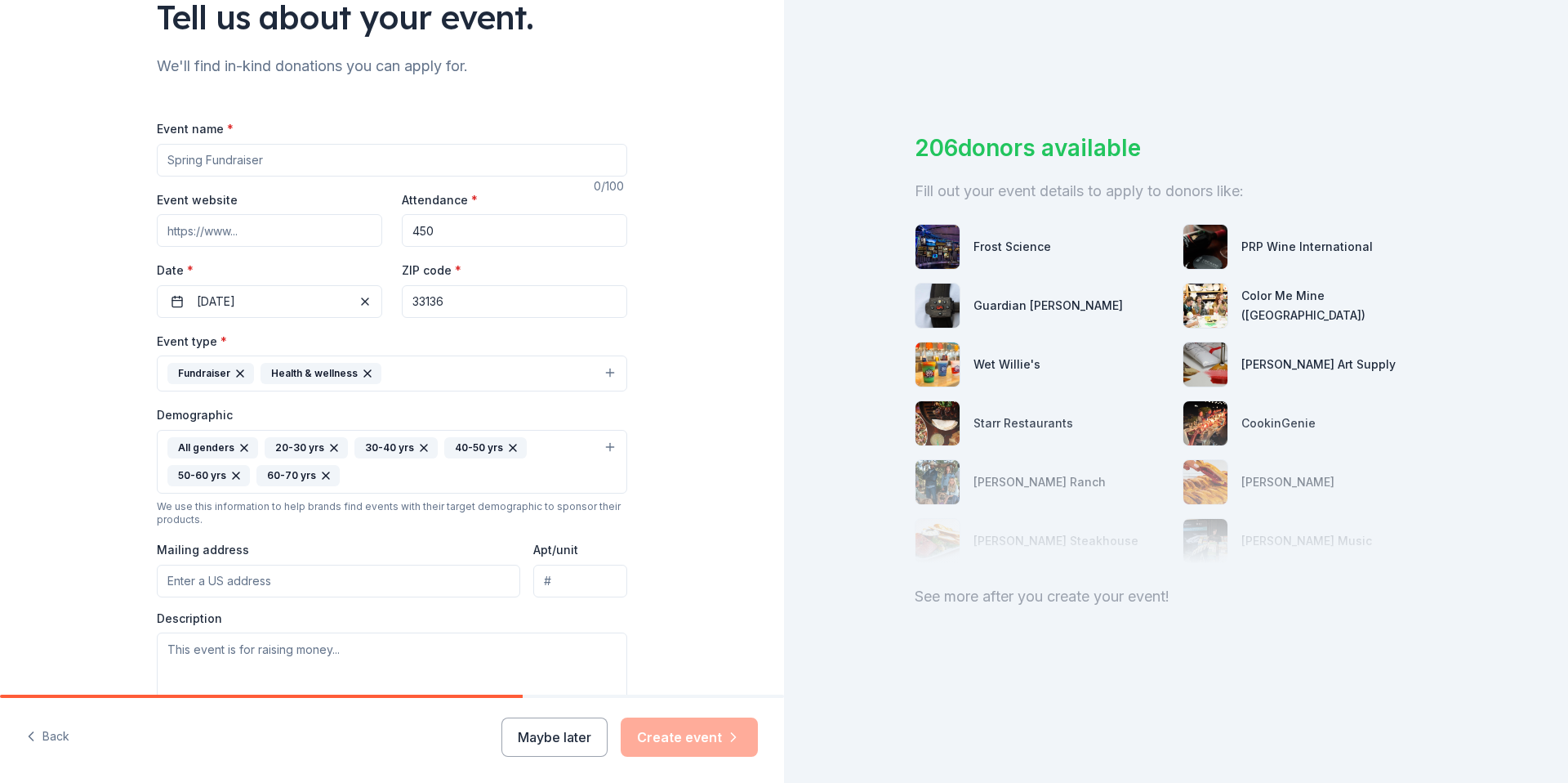
scroll to position [0, 0]
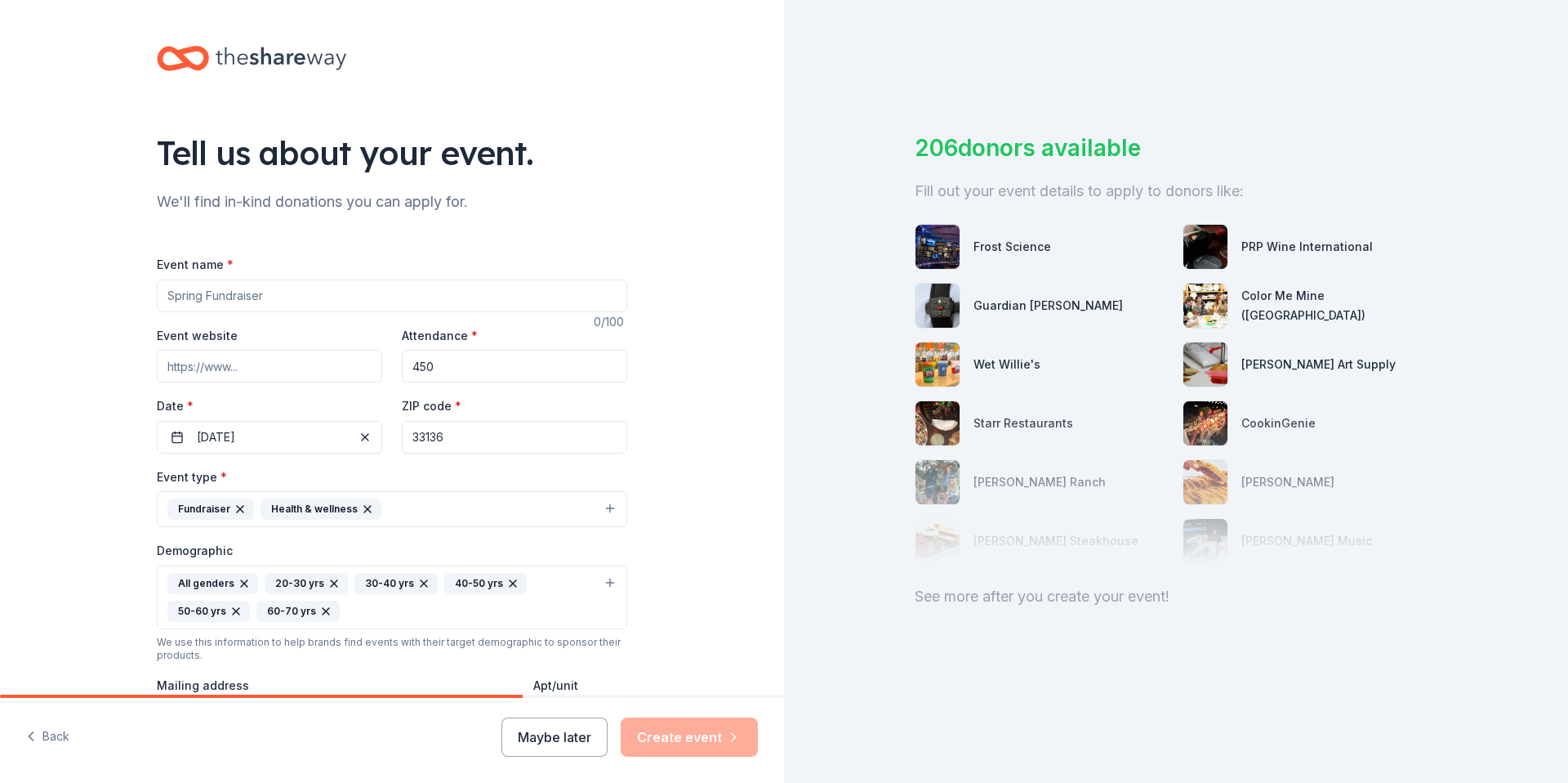
click at [249, 287] on input "Event name *" at bounding box center [392, 295] width 470 height 33
type input "s"
click at [159, 292] on input "SCORES Cup" at bounding box center [392, 295] width 470 height 33
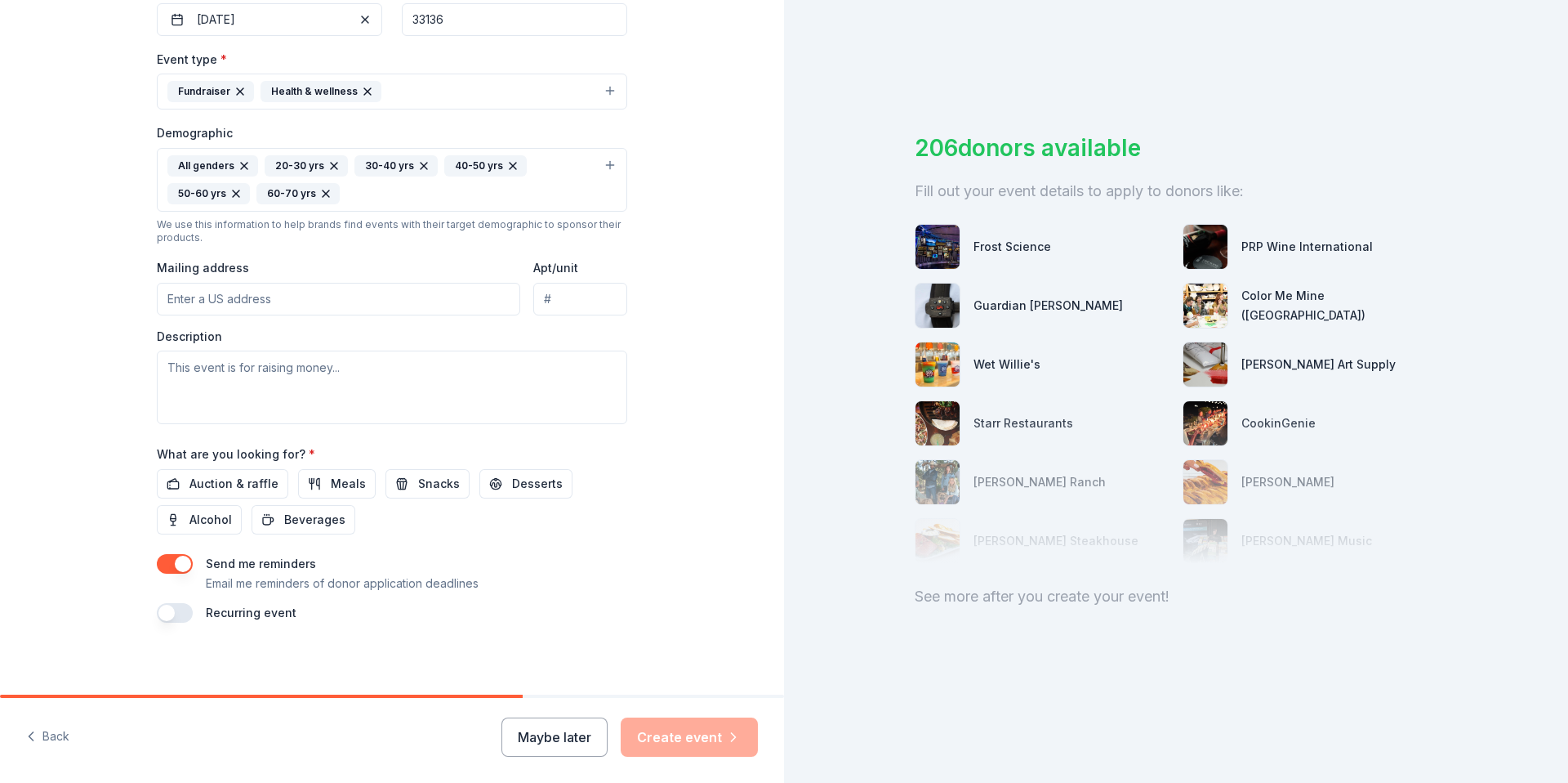
scroll to position [424, 0]
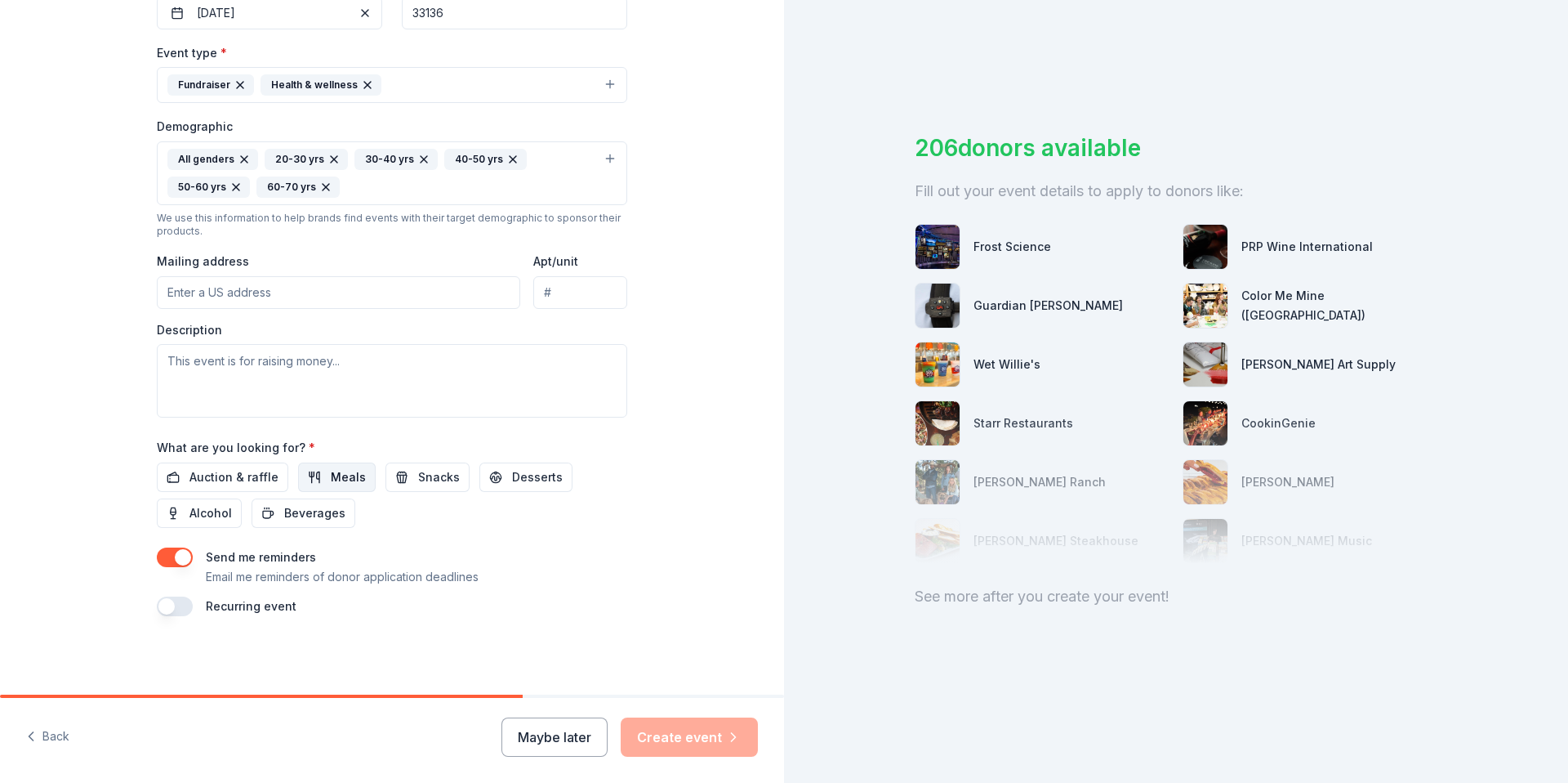
type input "2026 SCORES Cup"
click at [339, 480] on span "Meals" at bounding box center [348, 476] width 35 height 20
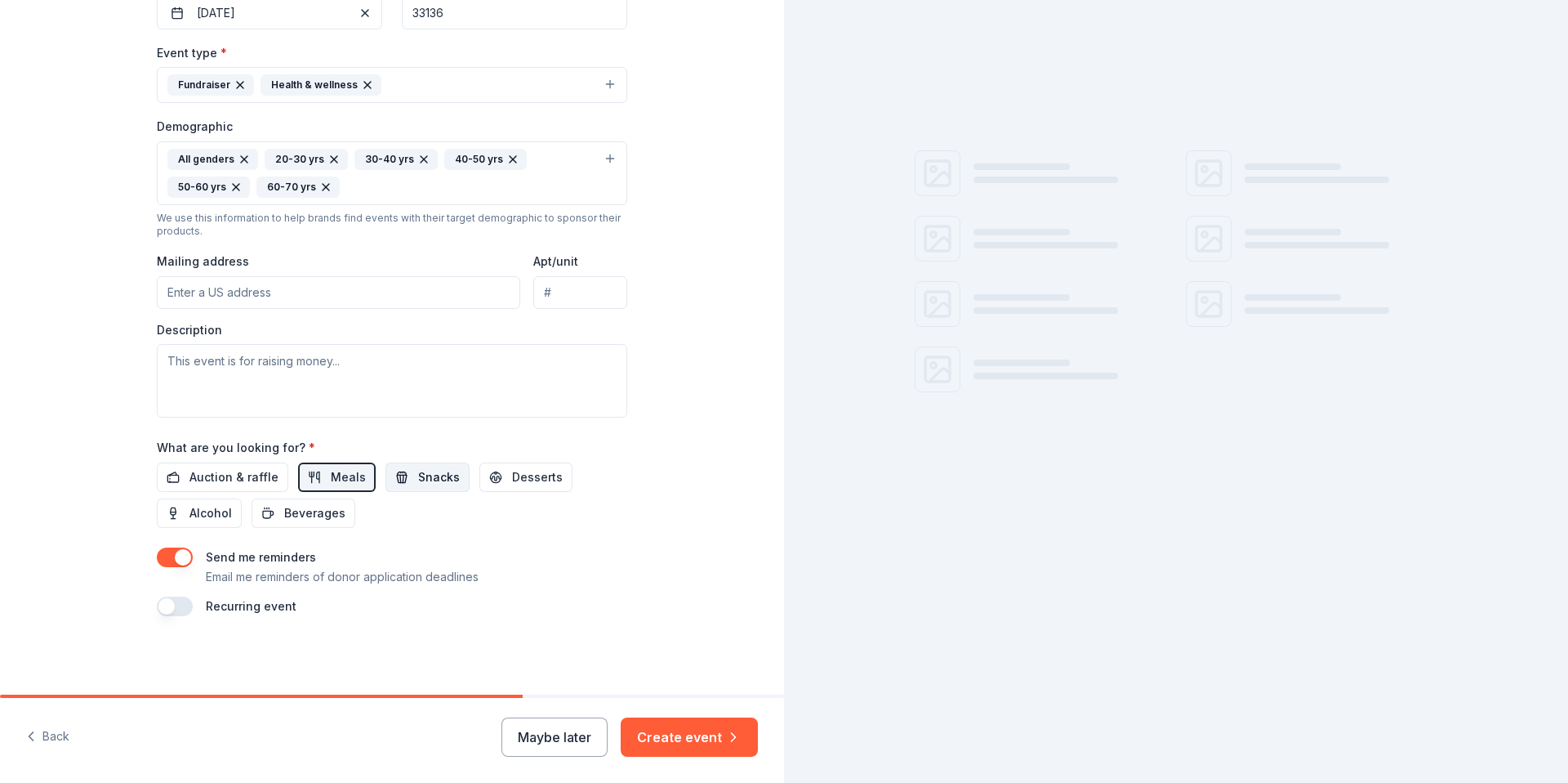
click at [399, 480] on button "Snacks" at bounding box center [427, 477] width 84 height 29
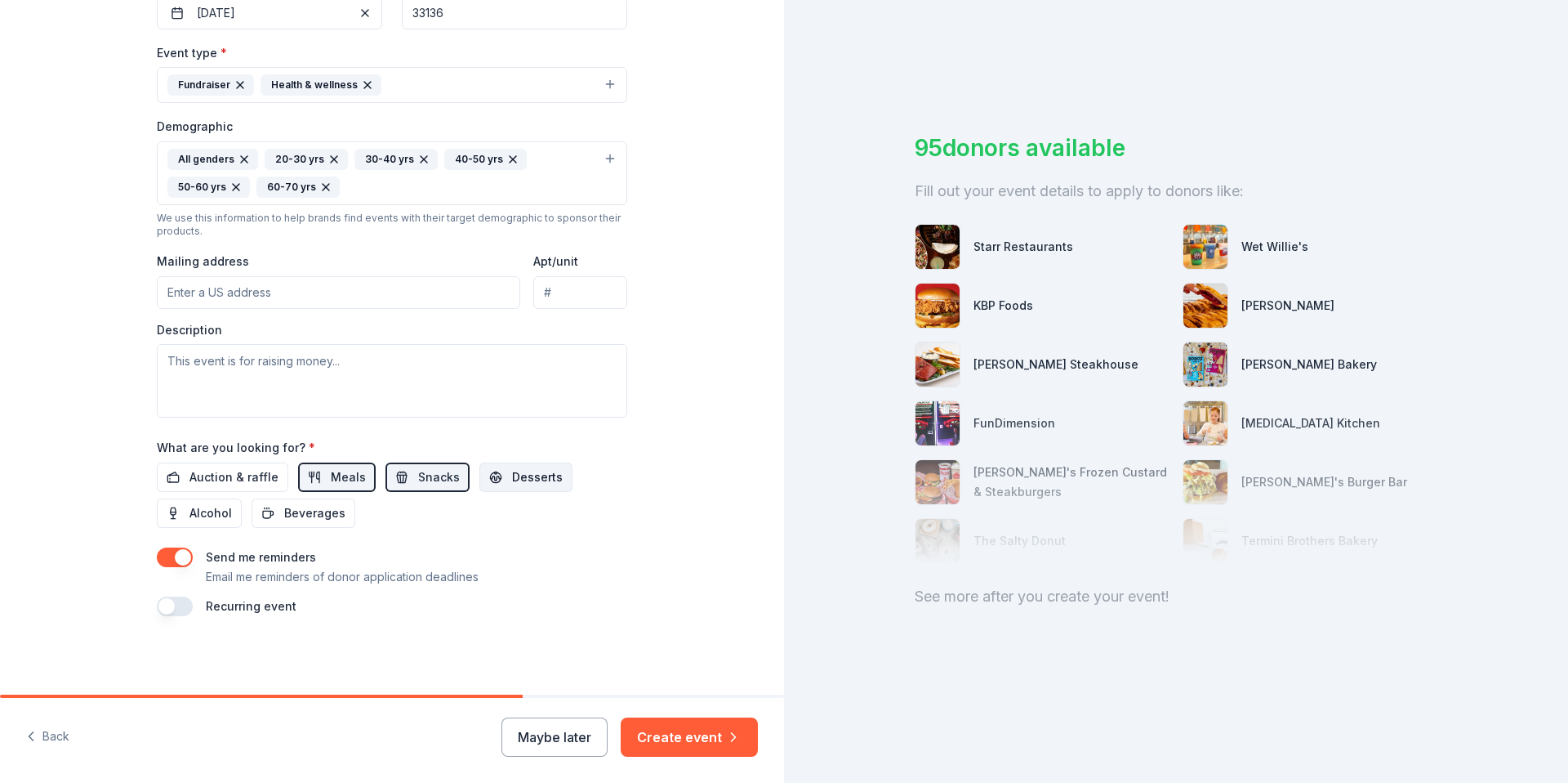
click at [512, 482] on span "Desserts" at bounding box center [537, 476] width 51 height 20
click at [708, 733] on button "Create event" at bounding box center [689, 737] width 137 height 39
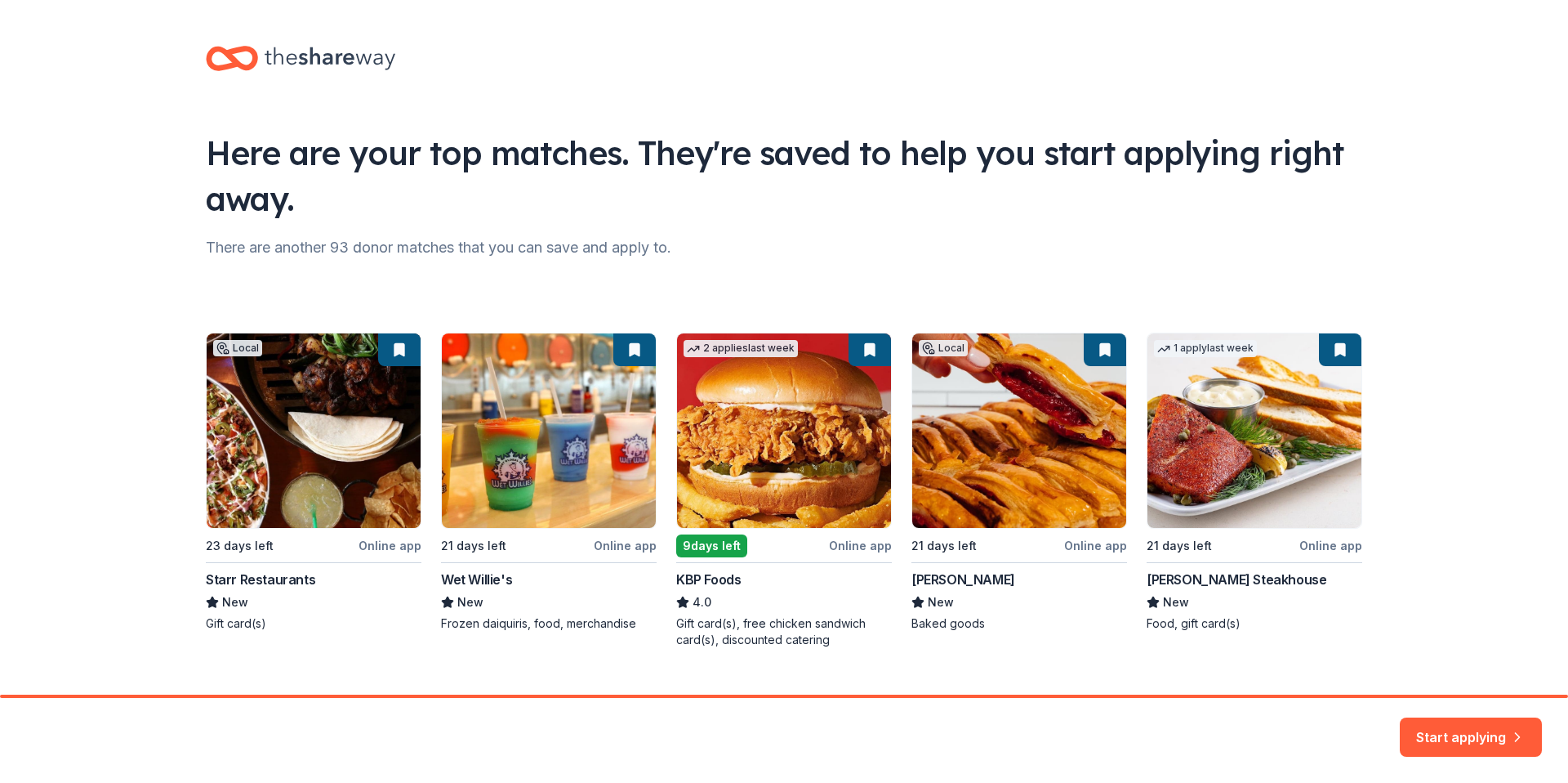
click at [411, 264] on div "Here are your top matches. They're saved to help you start applying right away.…" at bounding box center [784, 363] width 1208 height 726
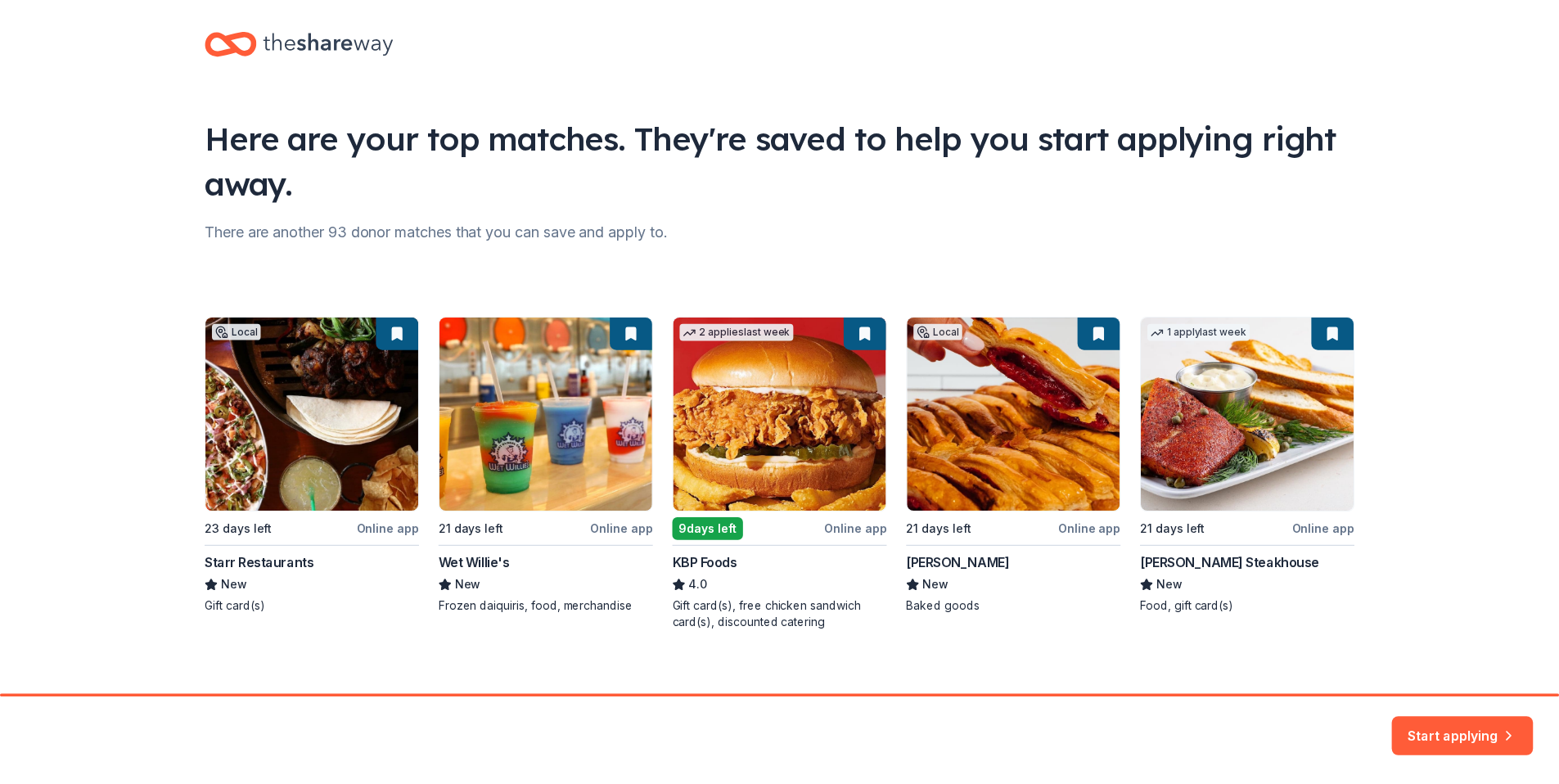
scroll to position [32, 0]
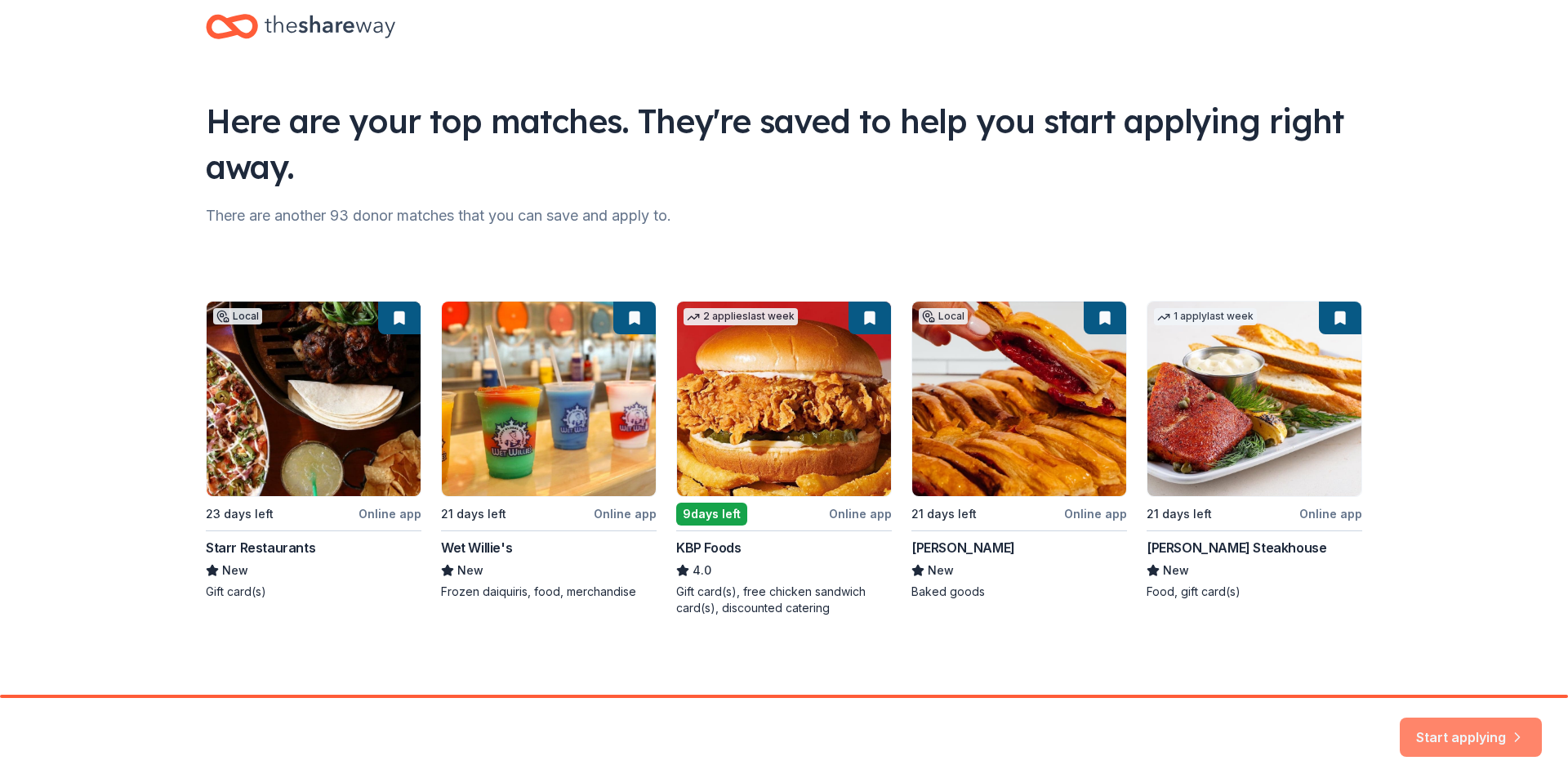
click at [1449, 738] on button "Start applying" at bounding box center [1471, 730] width 142 height 39
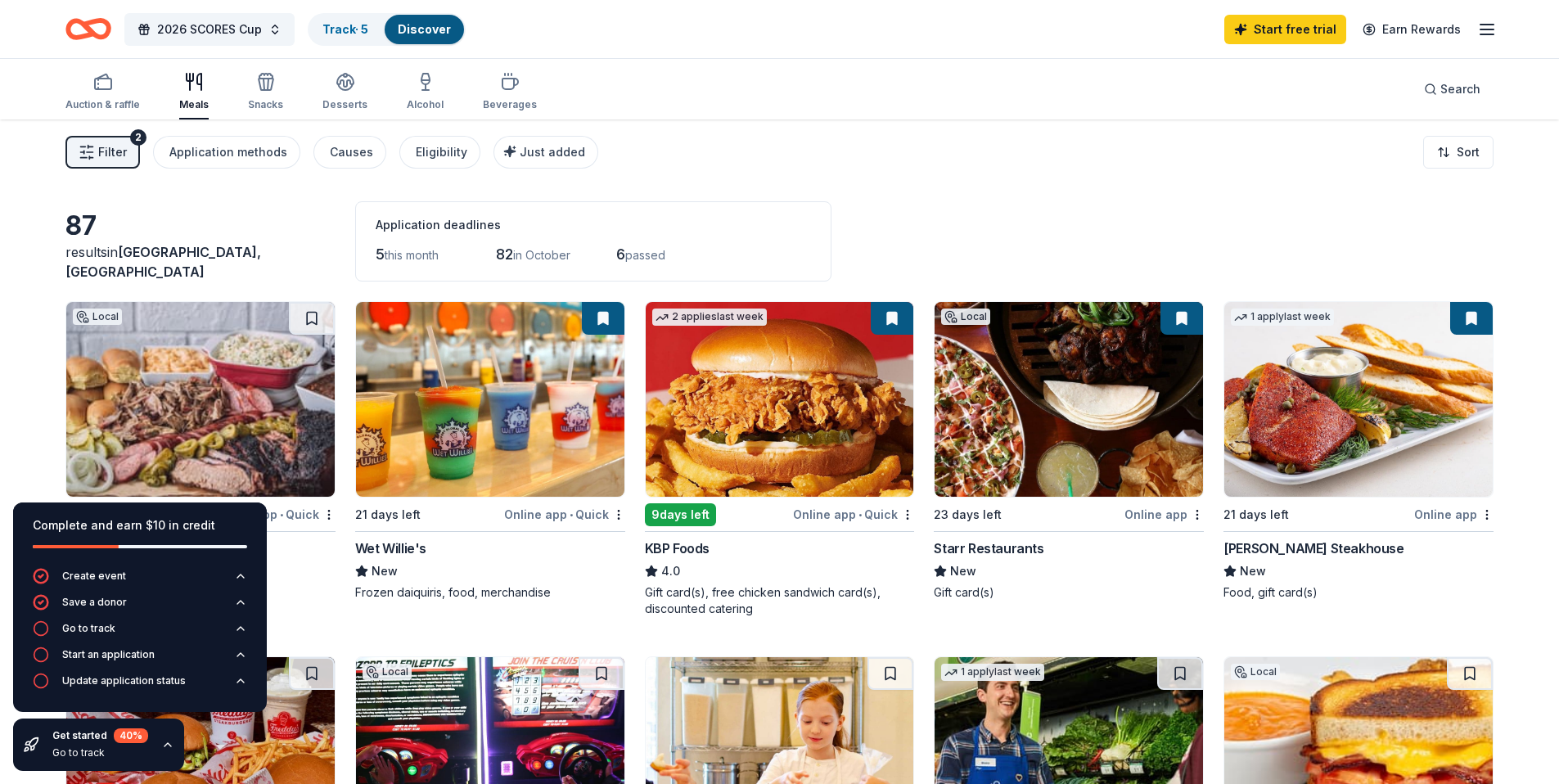
click at [963, 217] on div "87 results in Miami, FL Application deadlines 5 this month 82 in October 6 pass…" at bounding box center [779, 241] width 1428 height 80
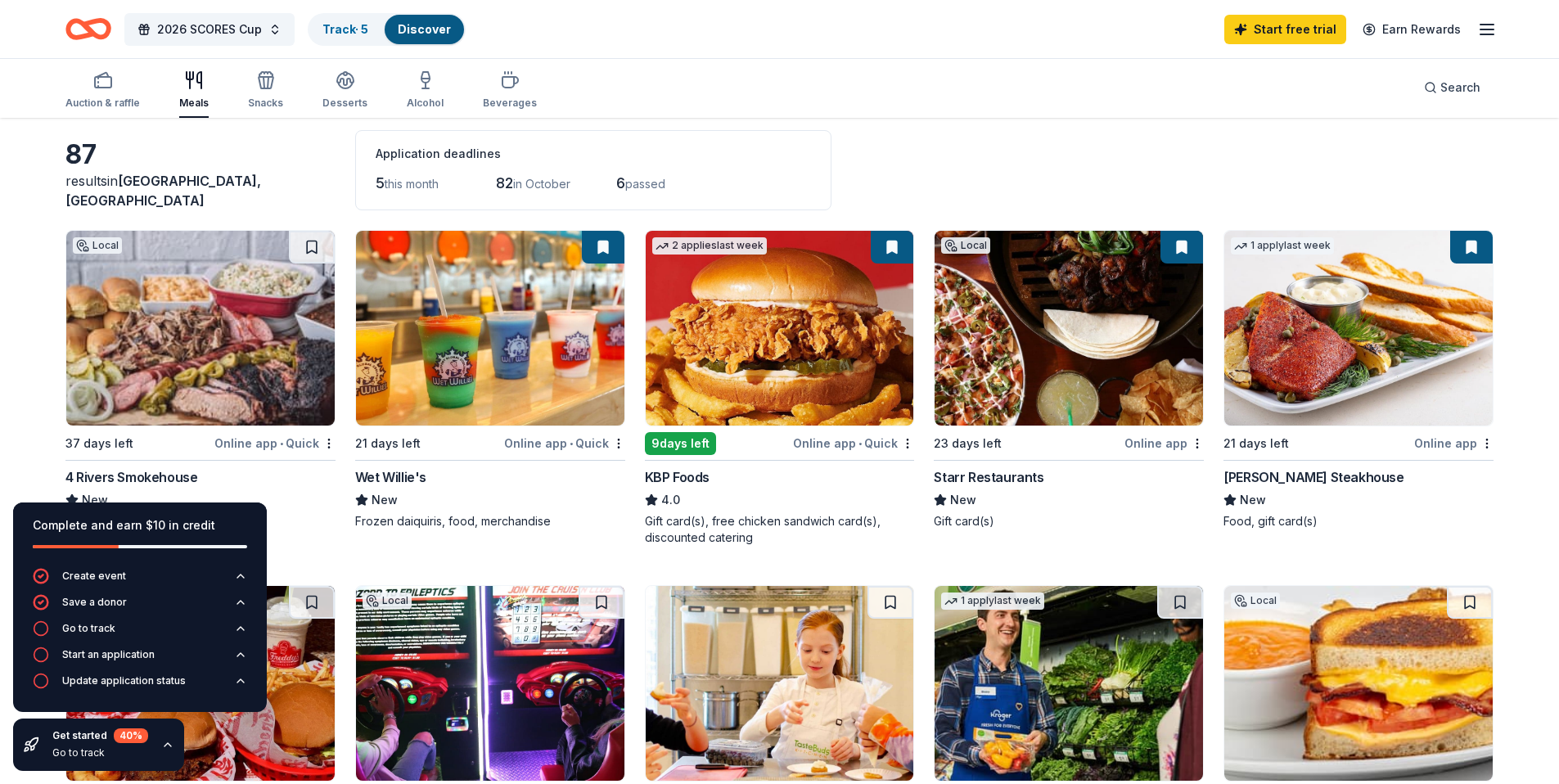
scroll to position [70, 0]
click at [463, 397] on img at bounding box center [490, 328] width 268 height 194
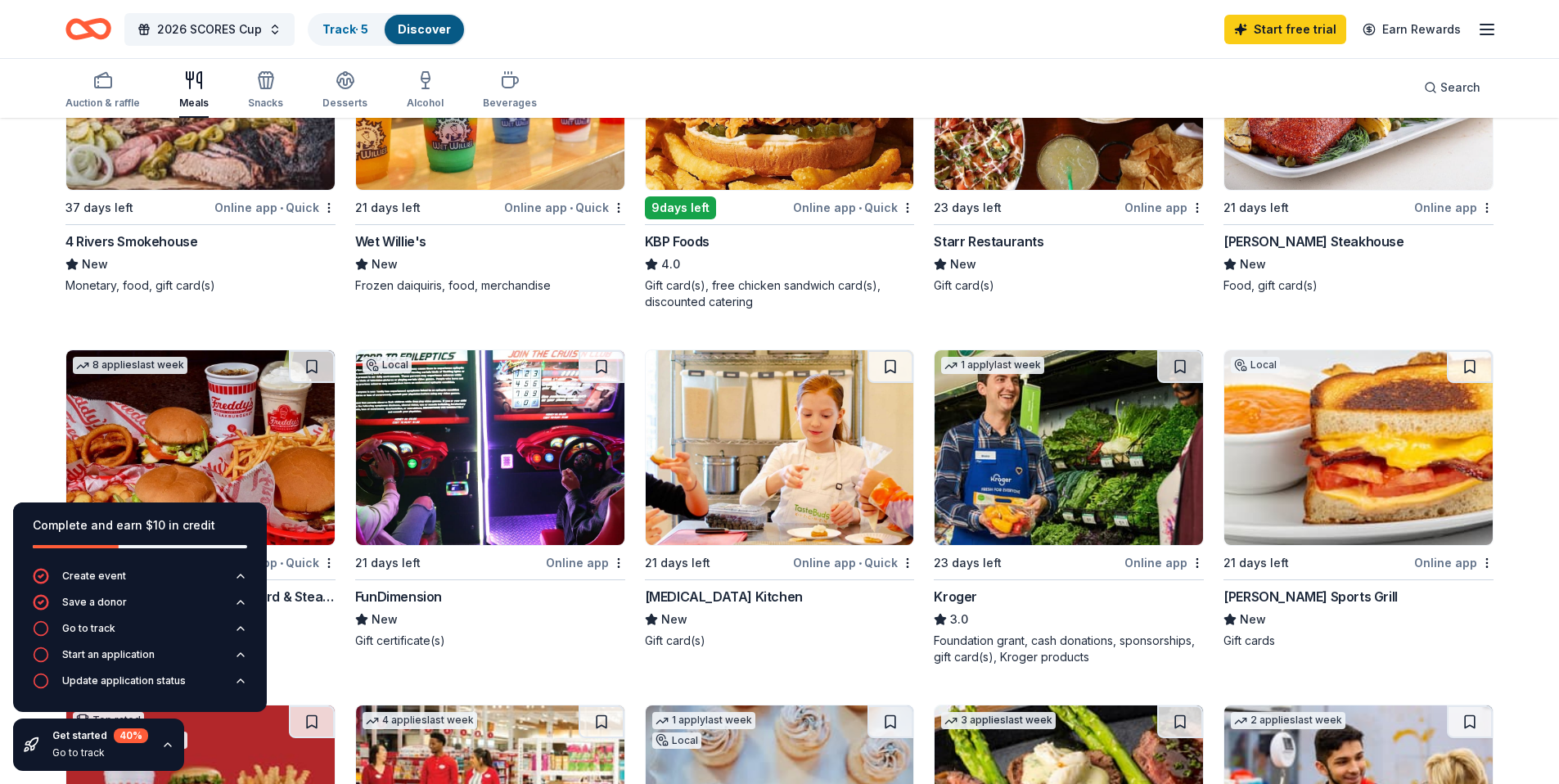
scroll to position [315, 0]
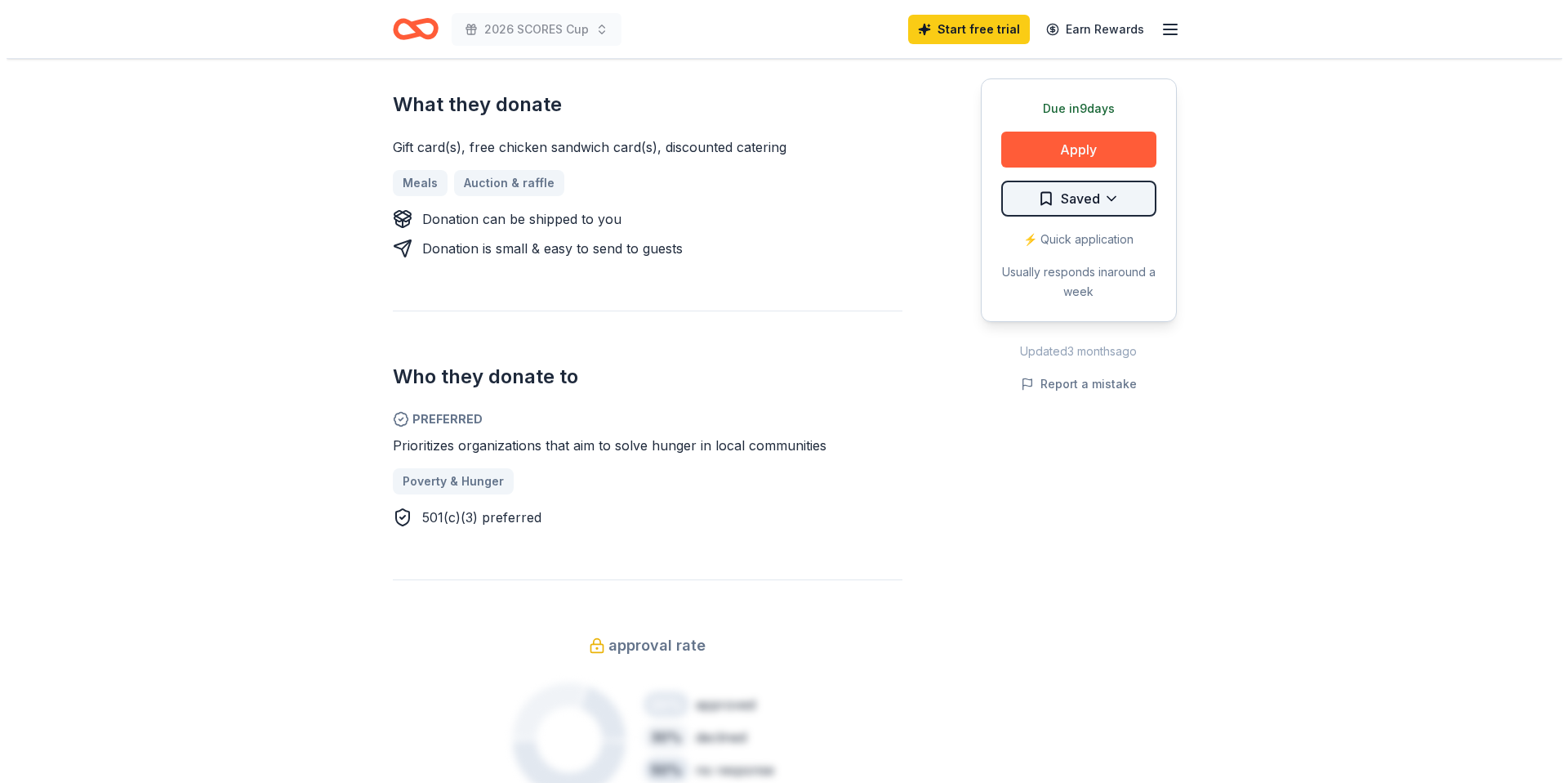
scroll to position [642, 0]
click at [1078, 155] on button "Apply" at bounding box center [1072, 149] width 155 height 36
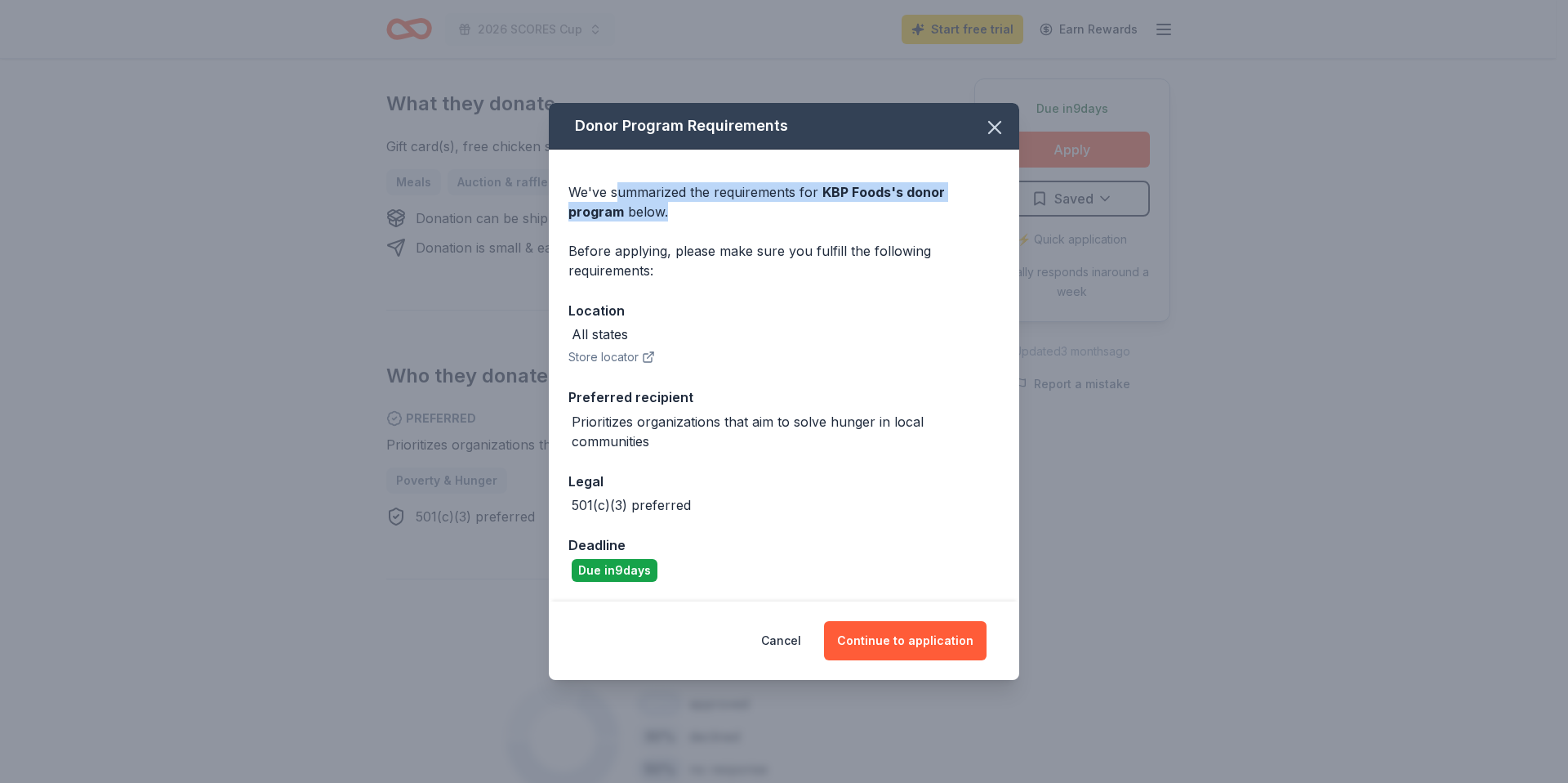
drag, startPoint x: 614, startPoint y: 191, endPoint x: 859, endPoint y: 229, distance: 247.9
click at [859, 229] on div "We've summarized the requirements for KBP Foods 's donor program below. Before …" at bounding box center [784, 375] width 470 height 452
click at [851, 281] on div "We've summarized the requirements for KBP Foods 's donor program below. Before …" at bounding box center [784, 375] width 470 height 452
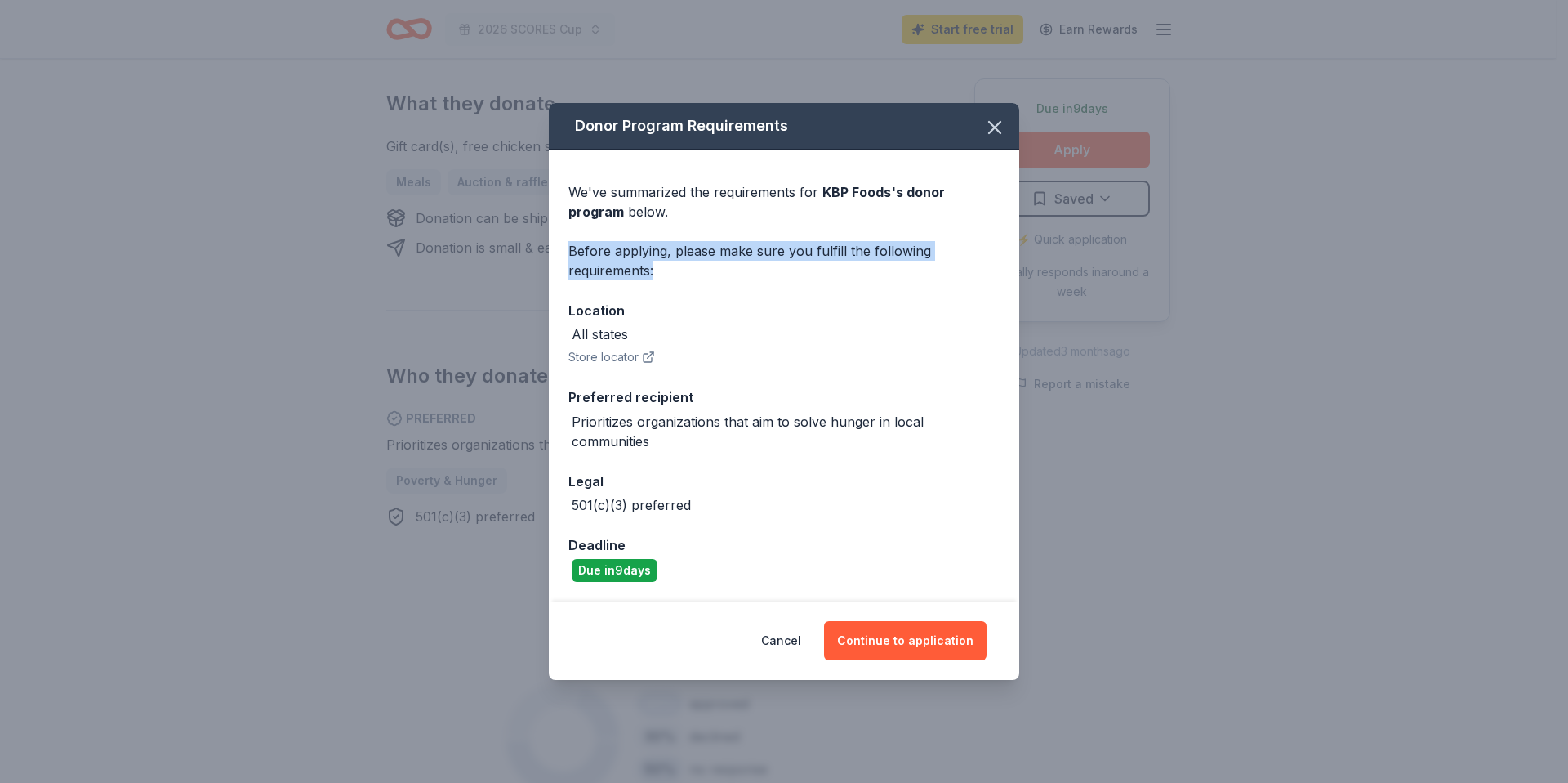
drag, startPoint x: 718, startPoint y: 285, endPoint x: 536, endPoint y: 232, distance: 189.6
click at [536, 232] on div "Donor Program Requirements We've summarized the requirements for KBP Foods 's d…" at bounding box center [784, 392] width 1568 height 783
click at [812, 401] on div "Preferred recipient" at bounding box center [784, 397] width 431 height 21
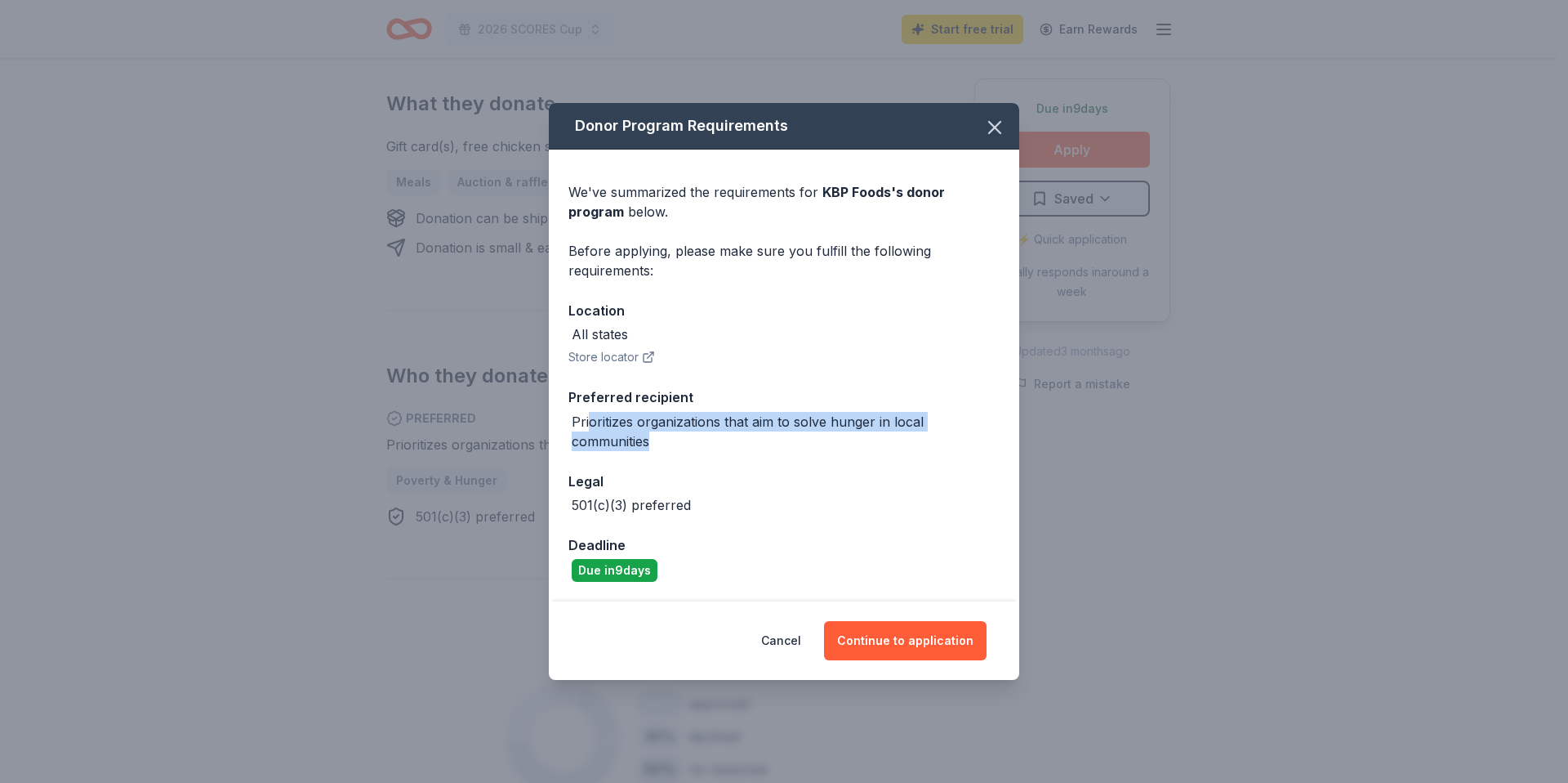
drag, startPoint x: 590, startPoint y: 420, endPoint x: 711, endPoint y: 455, distance: 126.0
click at [700, 454] on div "We've summarized the requirements for KBP Foods 's donor program below. Before …" at bounding box center [784, 375] width 470 height 452
click at [807, 458] on div "We've summarized the requirements for KBP Foods 's donor program below. Before …" at bounding box center [784, 375] width 470 height 452
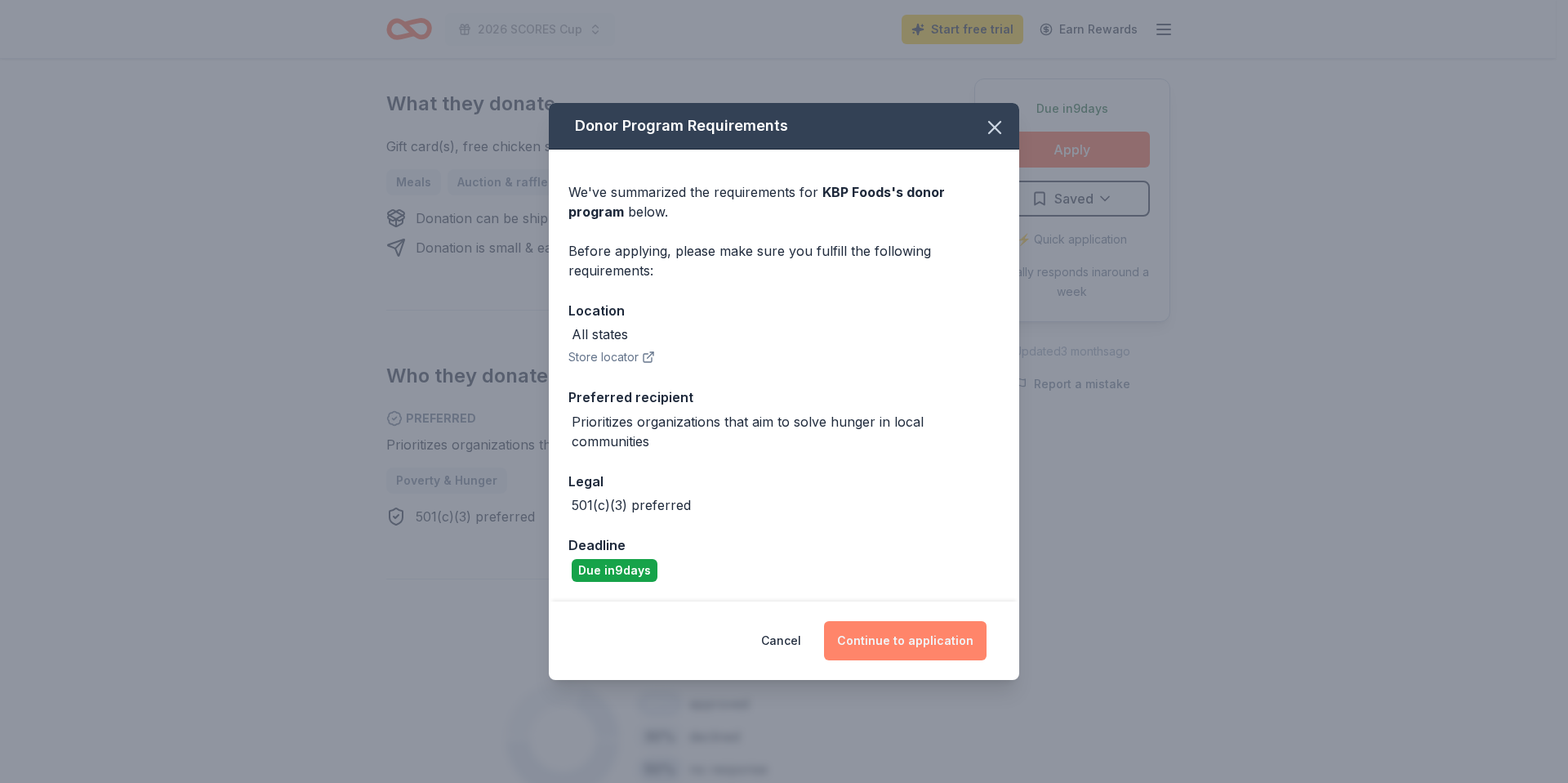
click at [914, 647] on button "Continue to application" at bounding box center [905, 640] width 162 height 39
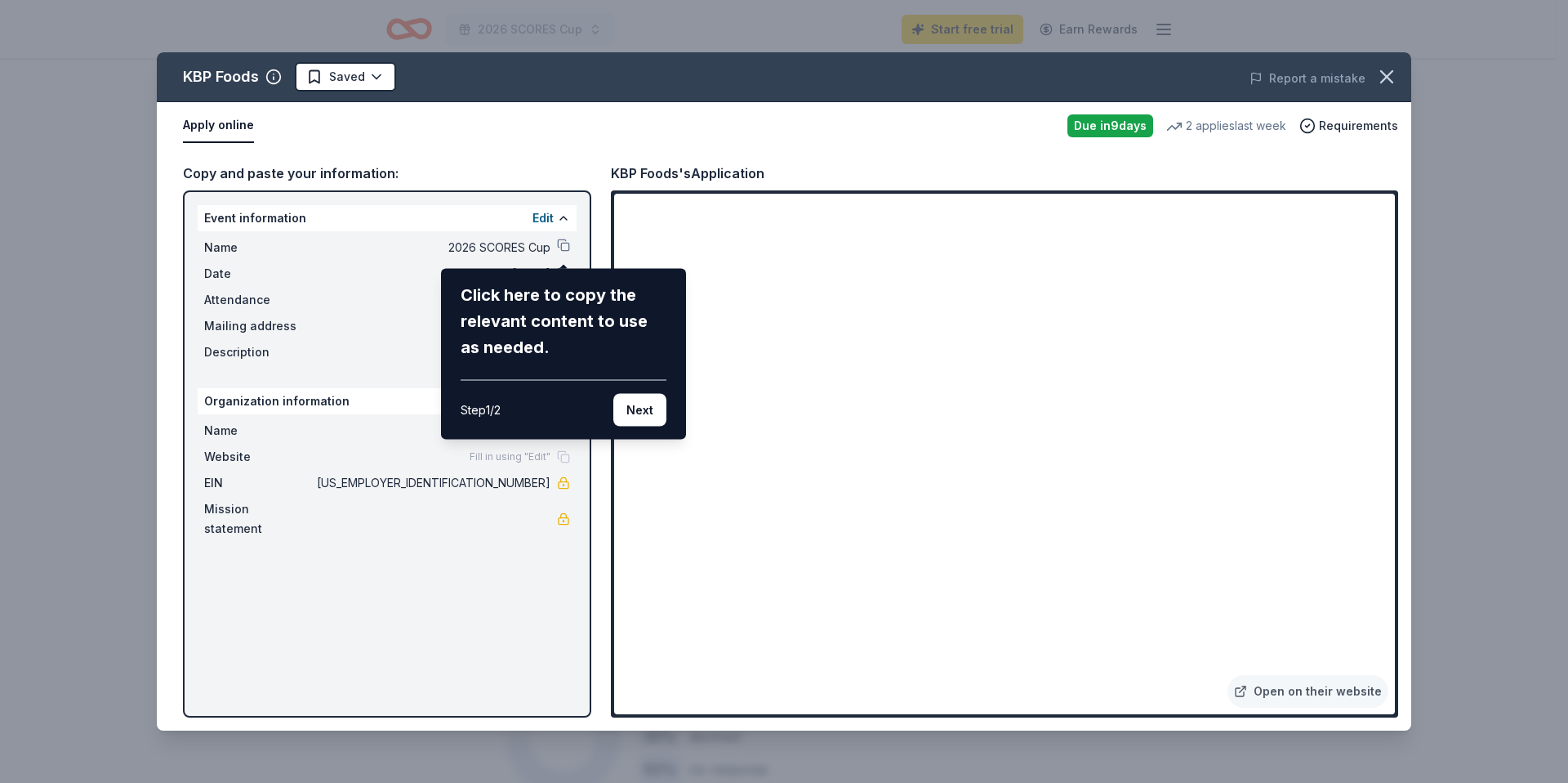
click at [985, 398] on div "KBP Foods Saved Report a mistake Apply online Due in 9 days 2 applies last week…" at bounding box center [784, 392] width 1255 height 678
click at [416, 155] on div "KBP Foods Saved Report a mistake Apply online Due in 9 days 2 applies last week…" at bounding box center [784, 392] width 1255 height 678
click at [649, 416] on button "Next" at bounding box center [640, 410] width 53 height 33
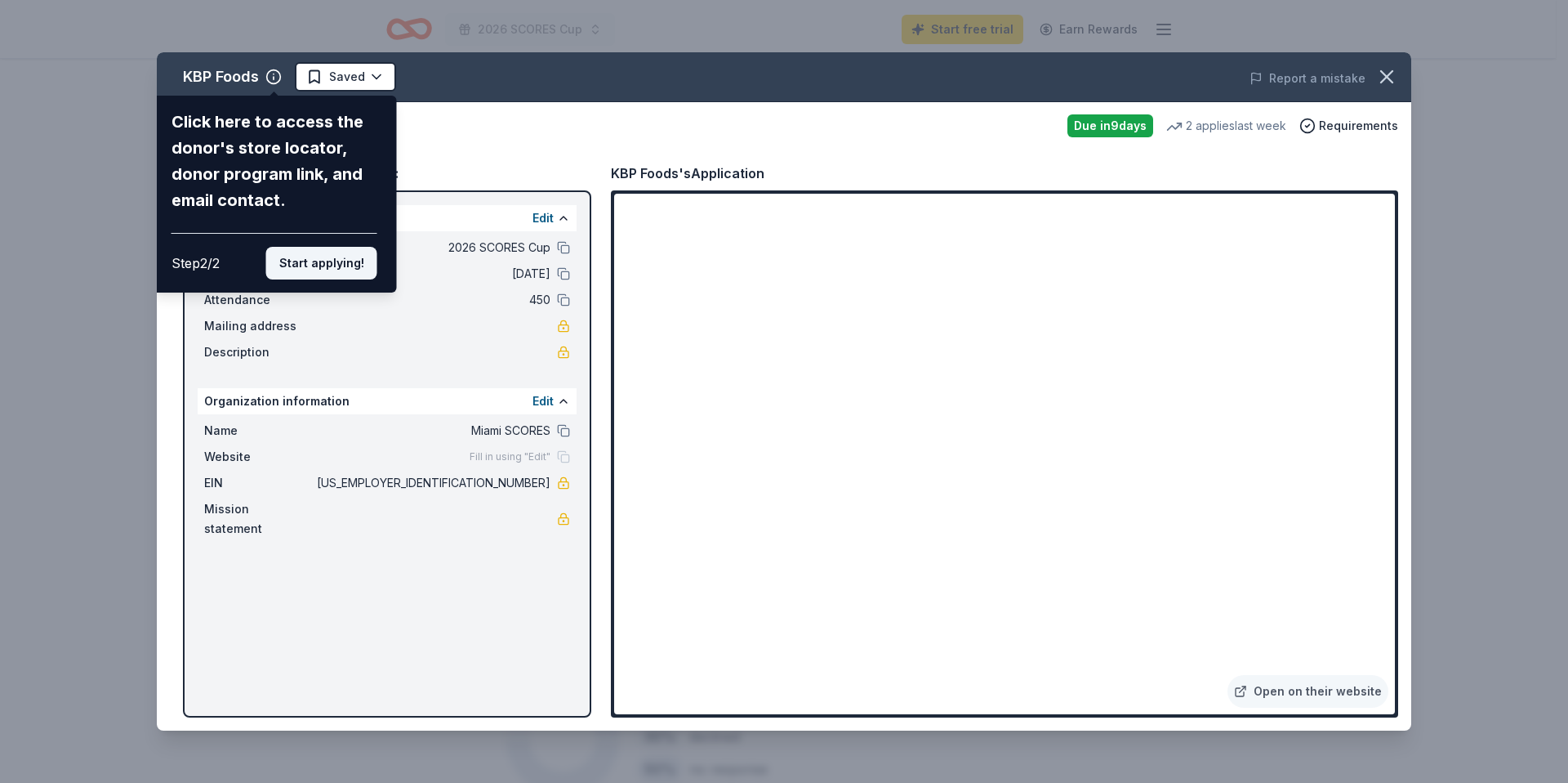
click at [312, 270] on button "Start applying!" at bounding box center [321, 263] width 111 height 33
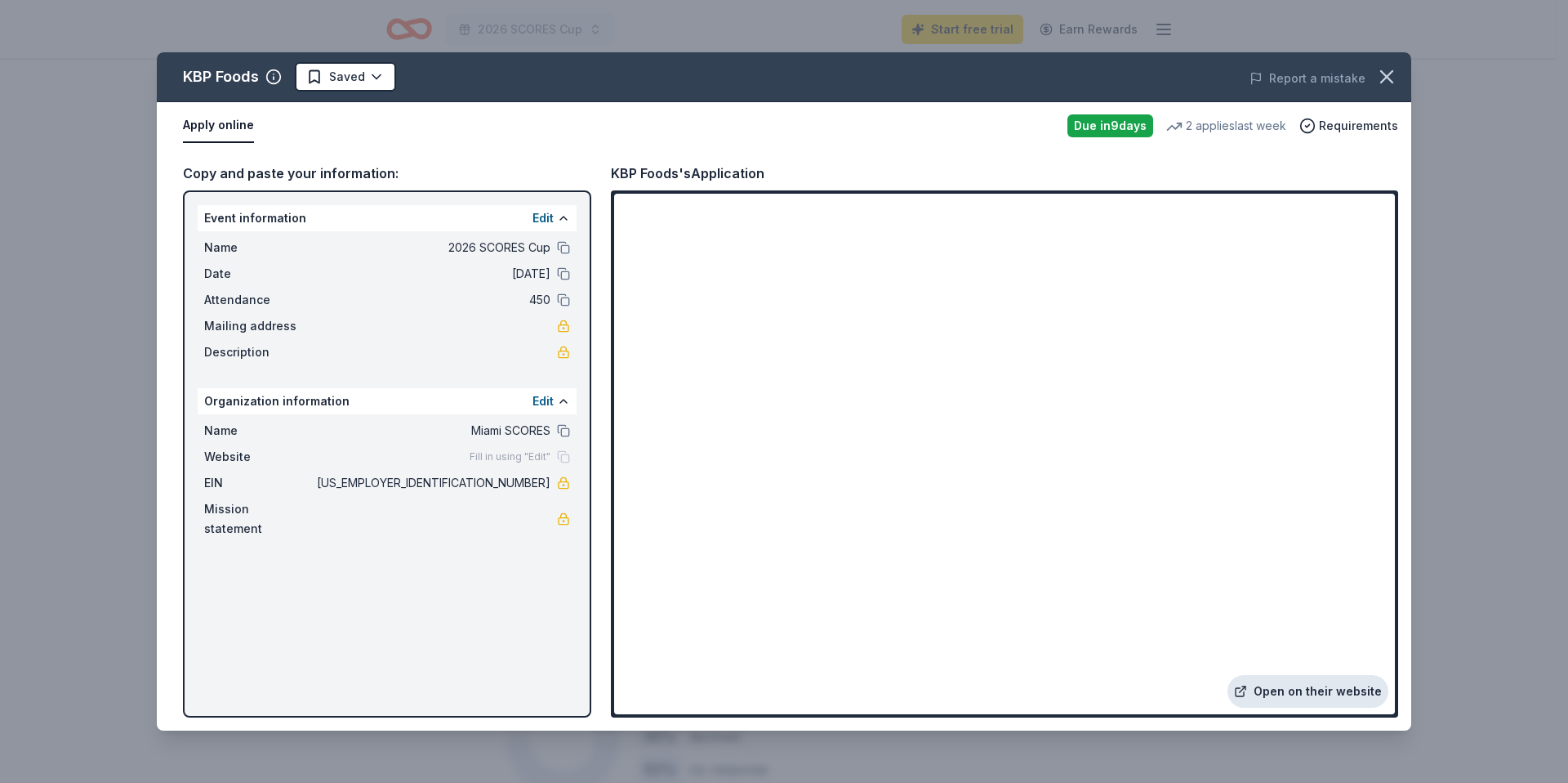
click at [1302, 684] on link "Open on their website" at bounding box center [1307, 691] width 160 height 33
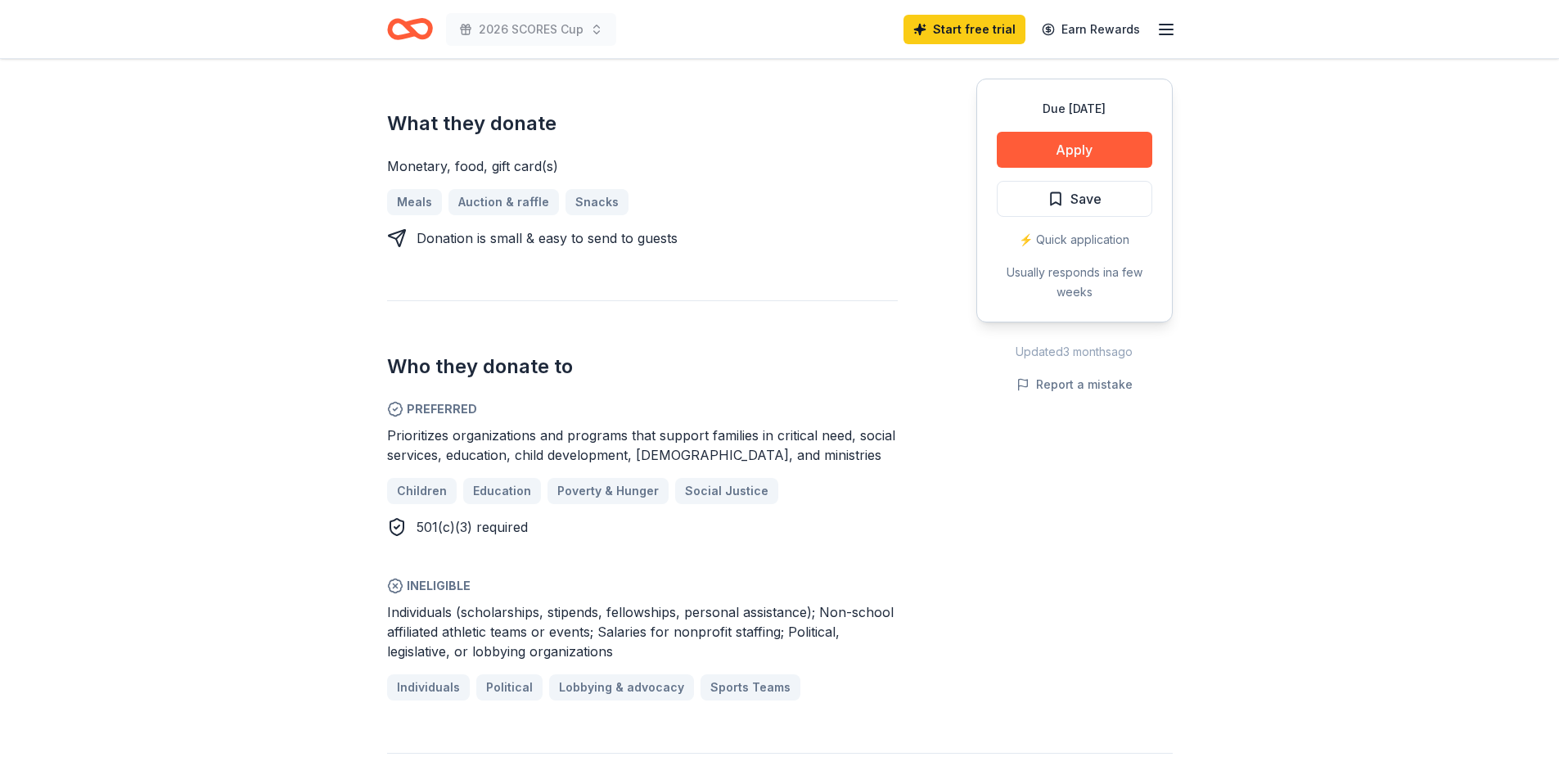
scroll to position [617, 0]
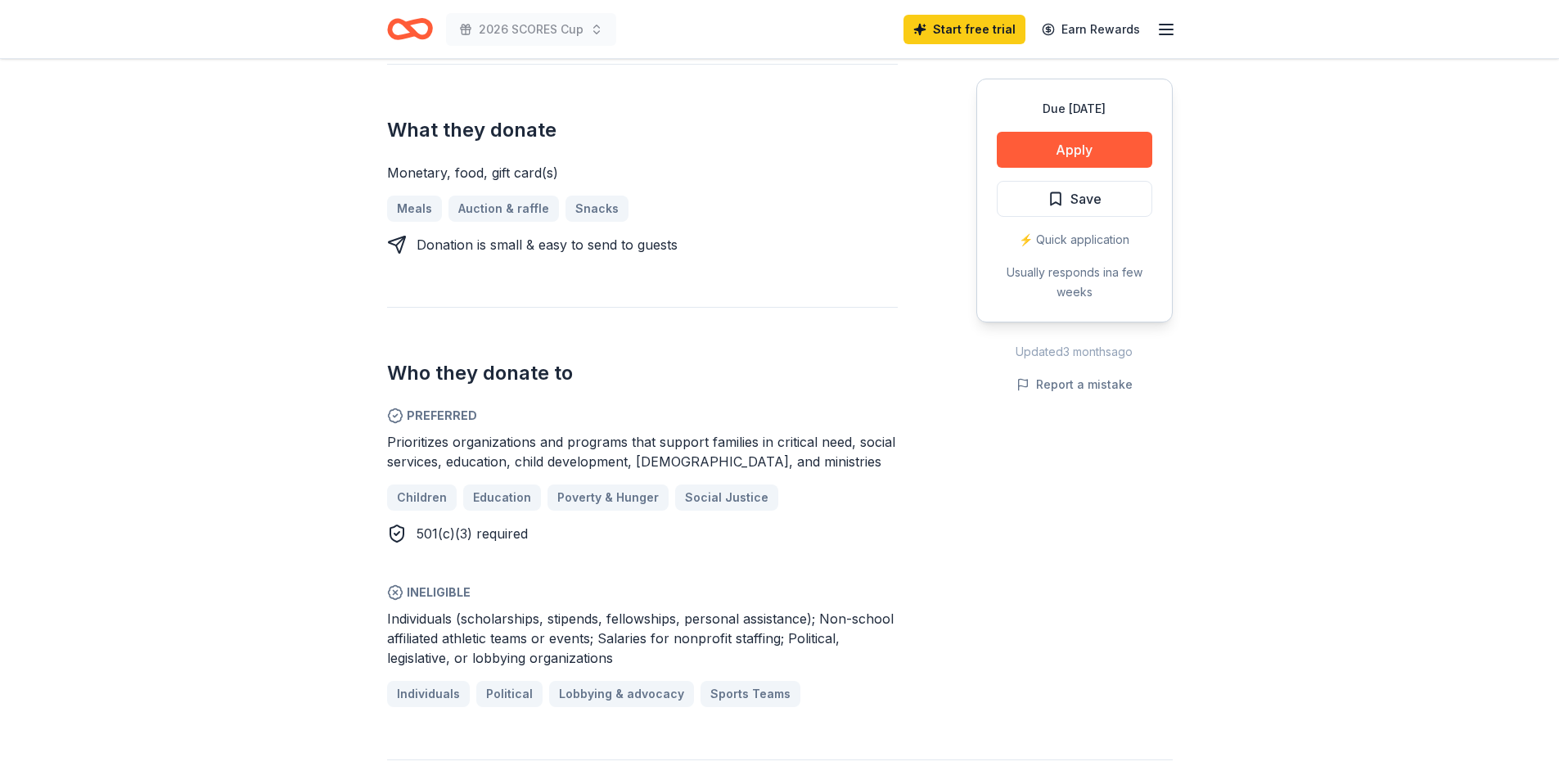
drag, startPoint x: 413, startPoint y: 437, endPoint x: 827, endPoint y: 467, distance: 415.1
click at [806, 454] on div "Prioritizes organizations and programs that support families in critical need, …" at bounding box center [642, 451] width 511 height 40
drag, startPoint x: 827, startPoint y: 472, endPoint x: 420, endPoint y: 469, distance: 407.0
click at [420, 469] on div "Prioritizes organizations and programs that support families in critical need, …" at bounding box center [642, 487] width 511 height 111
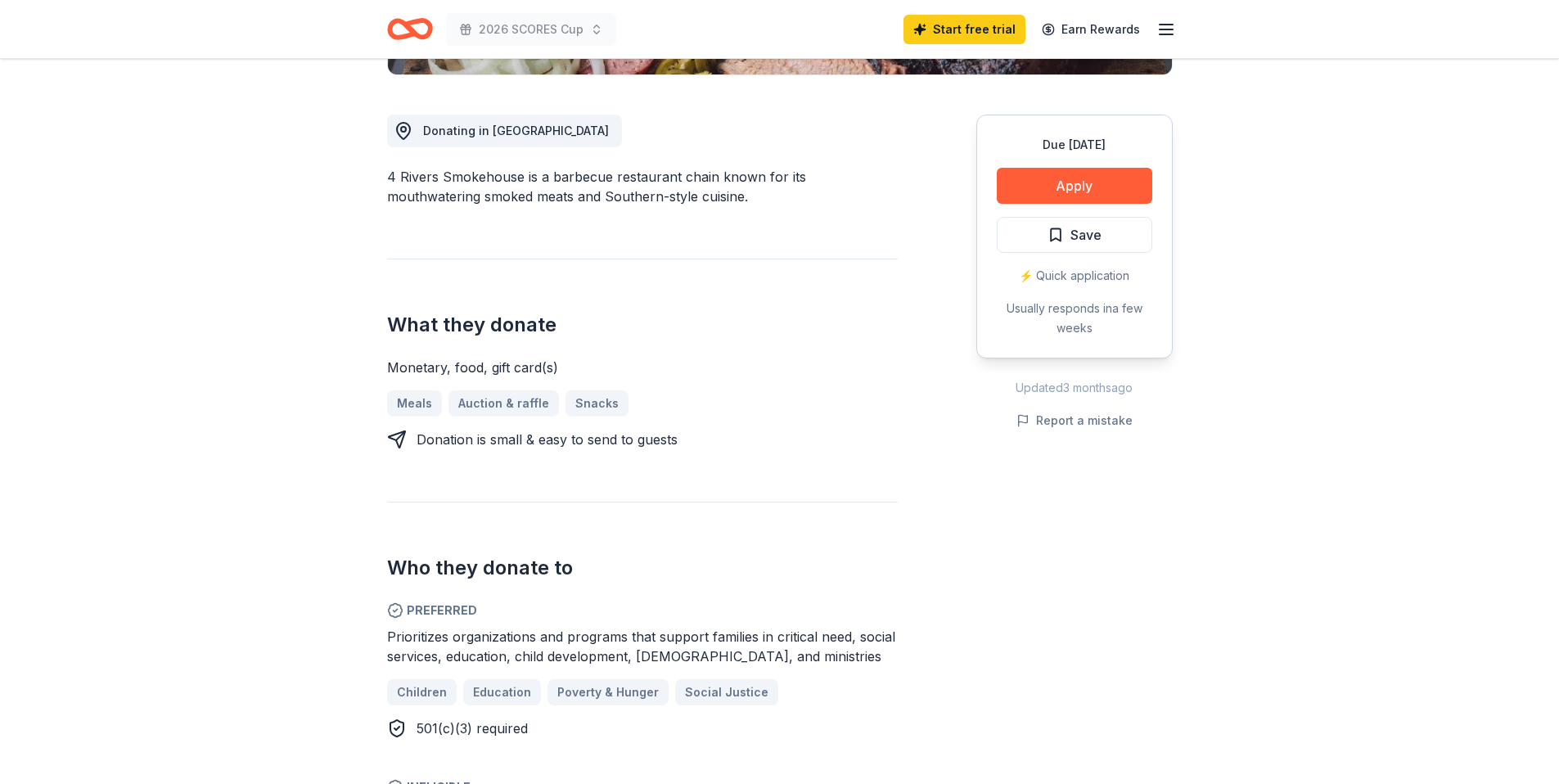
scroll to position [248, 0]
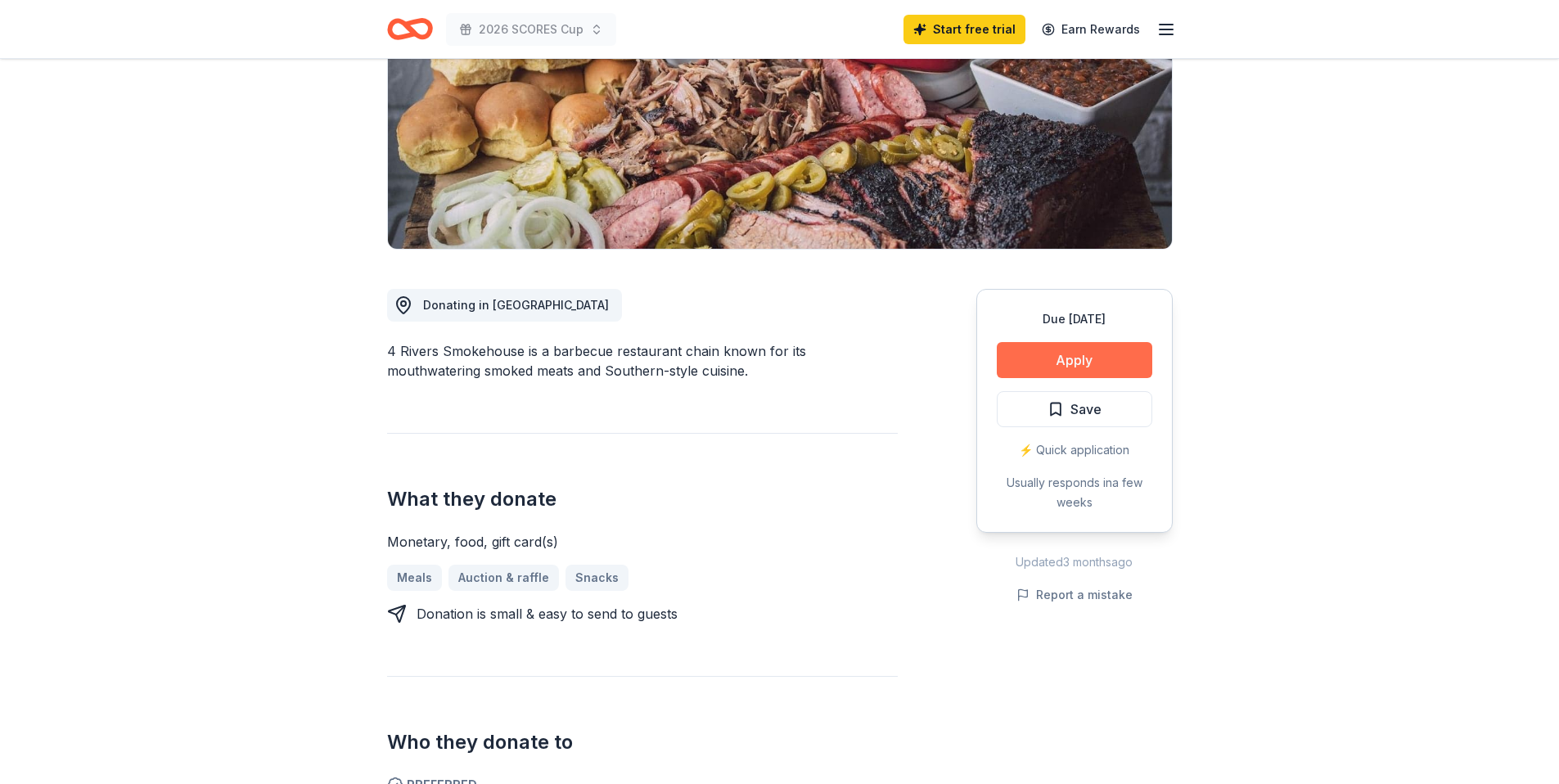
click at [1034, 364] on button "Apply" at bounding box center [1074, 360] width 156 height 36
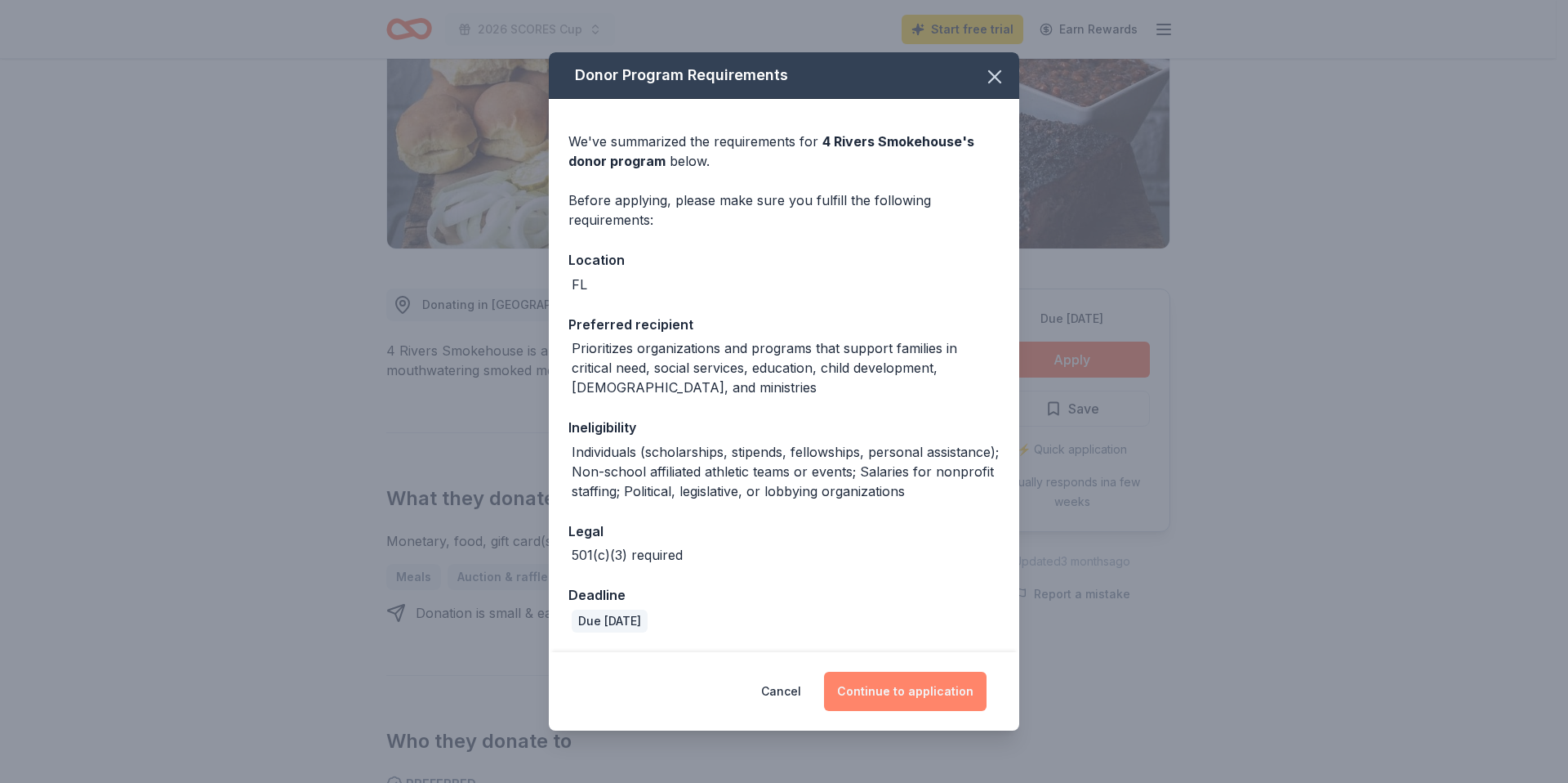
click at [895, 689] on button "Continue to application" at bounding box center [905, 691] width 162 height 39
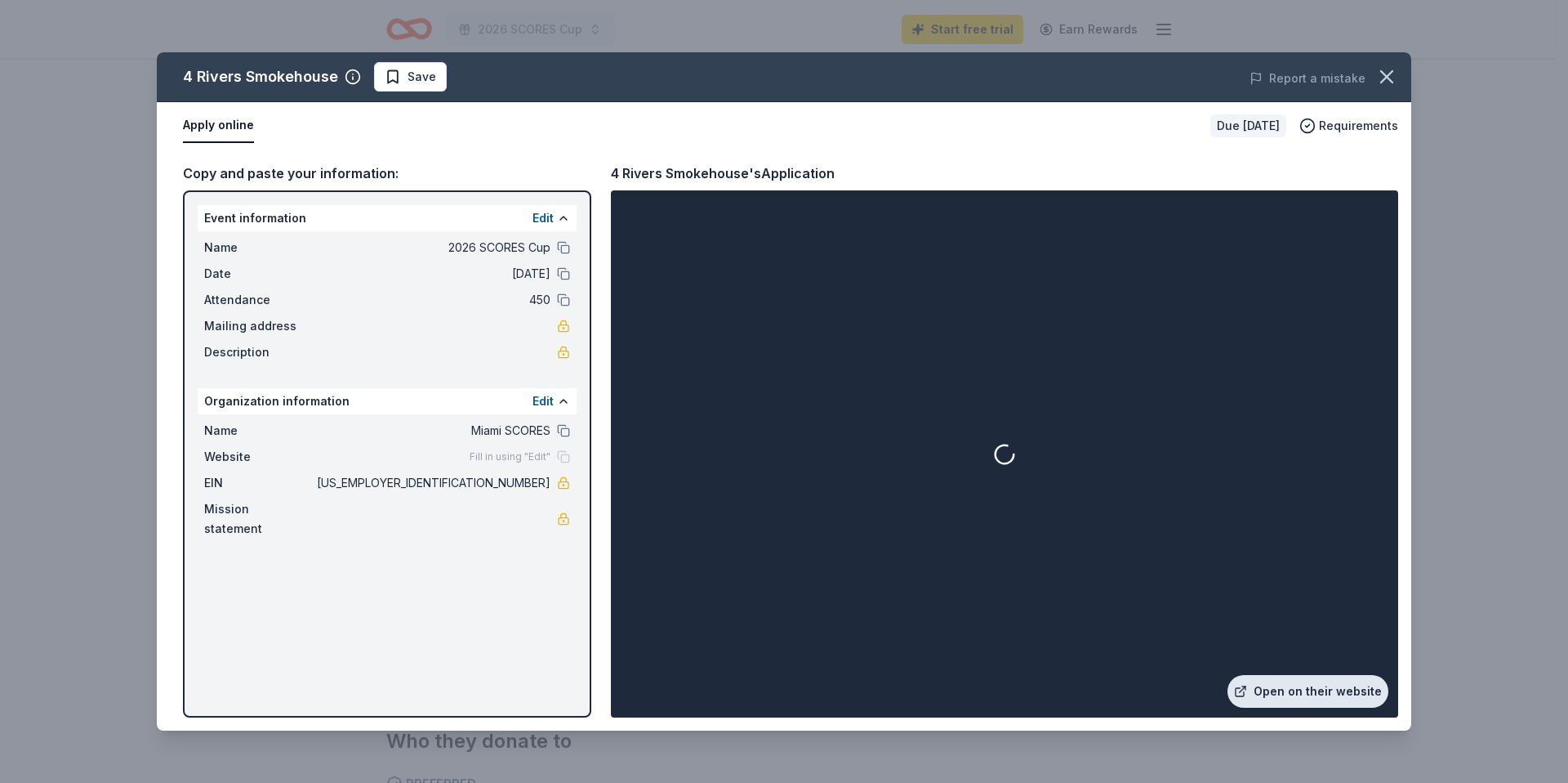
click at [1286, 694] on link "Open on their website" at bounding box center [1307, 691] width 160 height 33
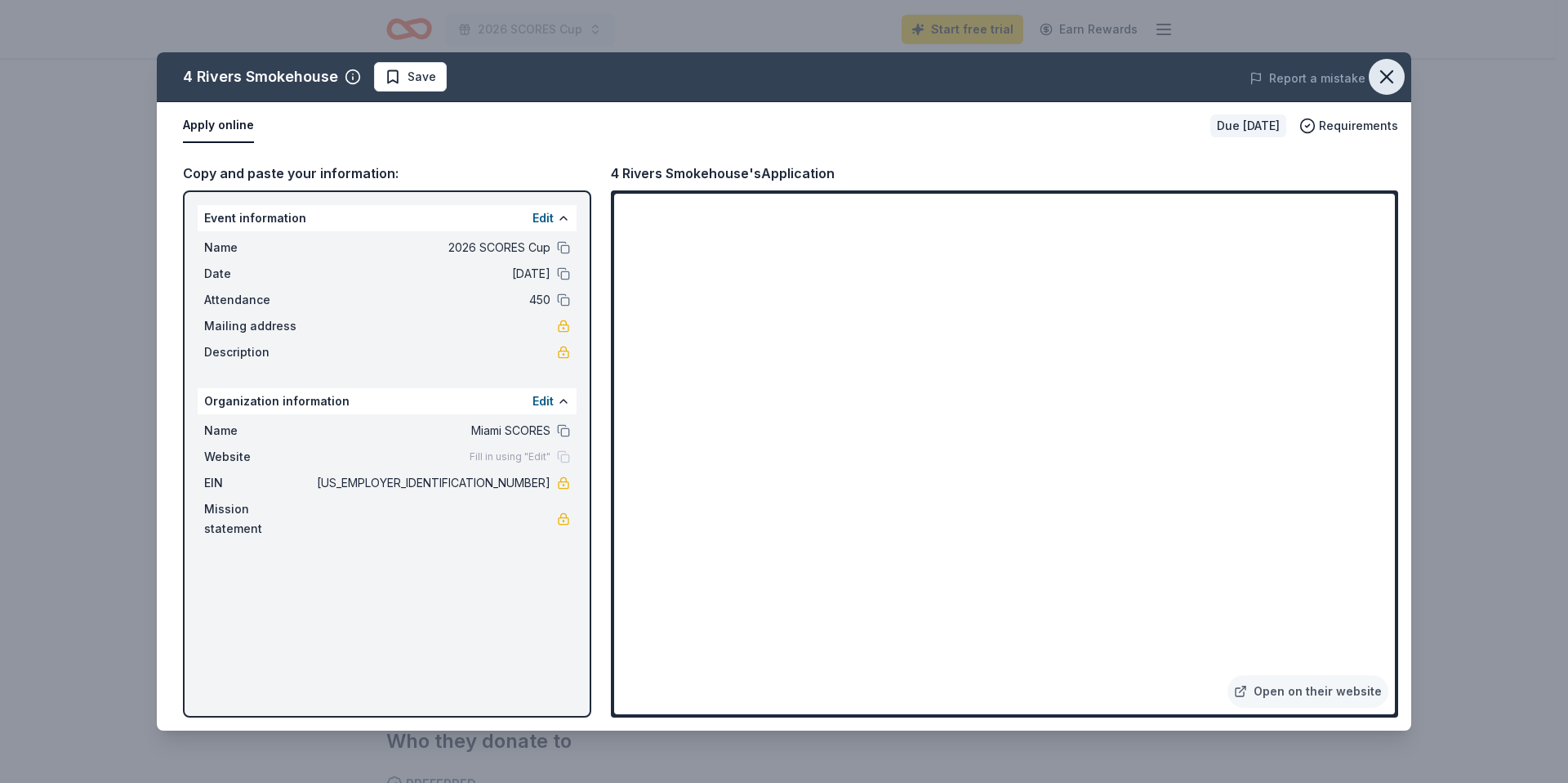
click at [1378, 76] on icon "button" at bounding box center [1386, 76] width 23 height 23
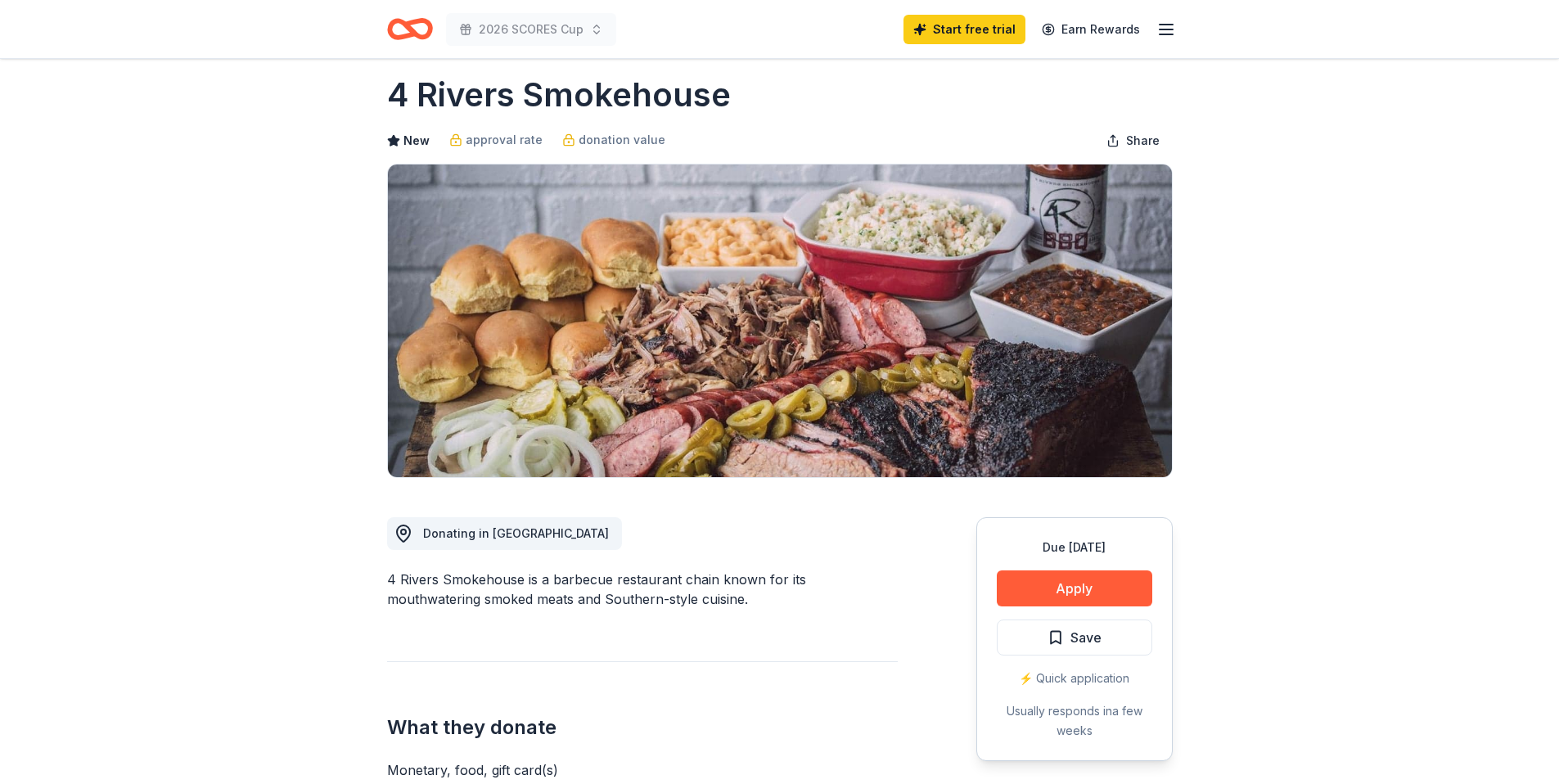
scroll to position [0, 0]
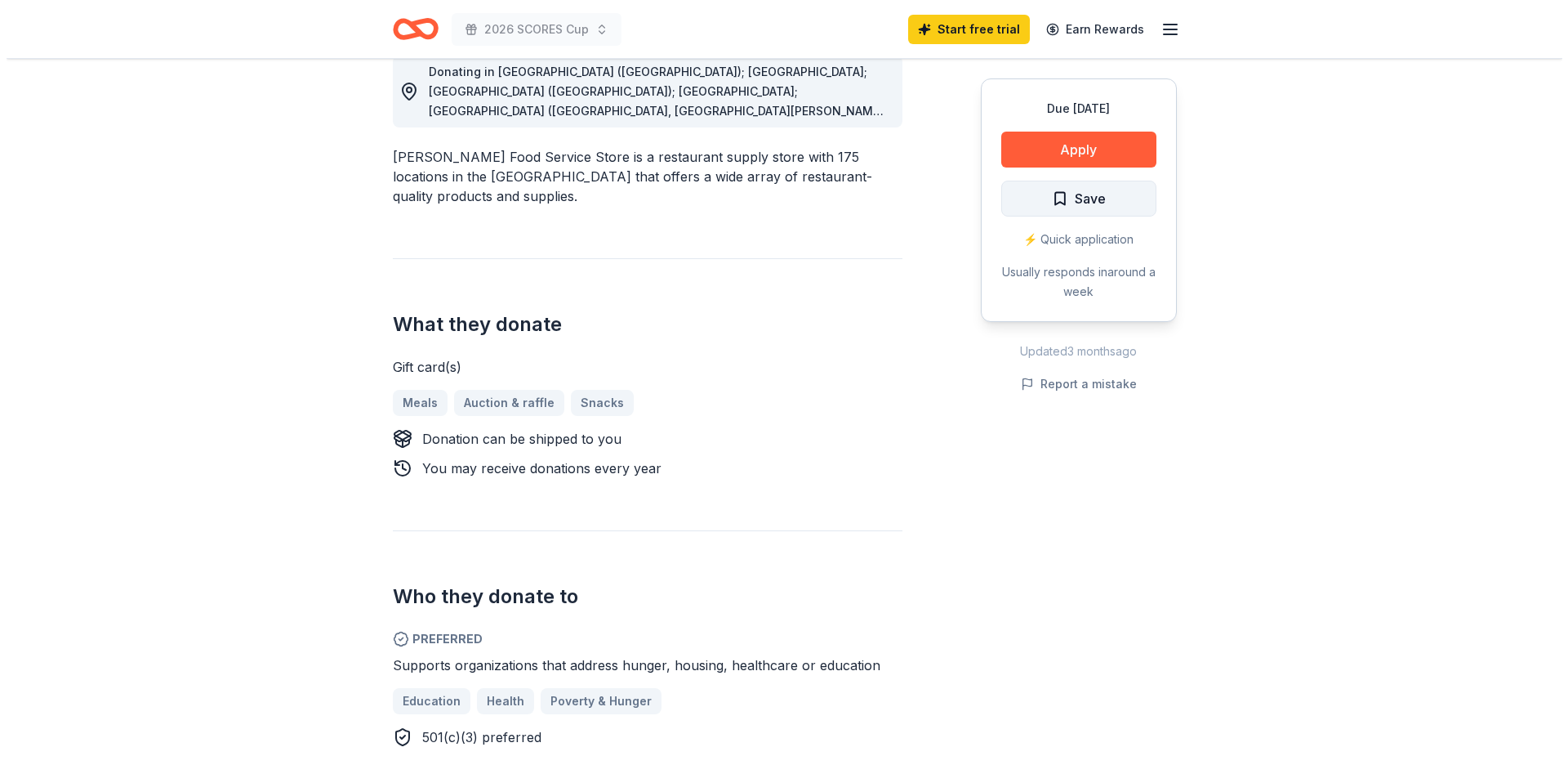
scroll to position [482, 0]
click at [1045, 160] on button "Apply" at bounding box center [1072, 149] width 155 height 36
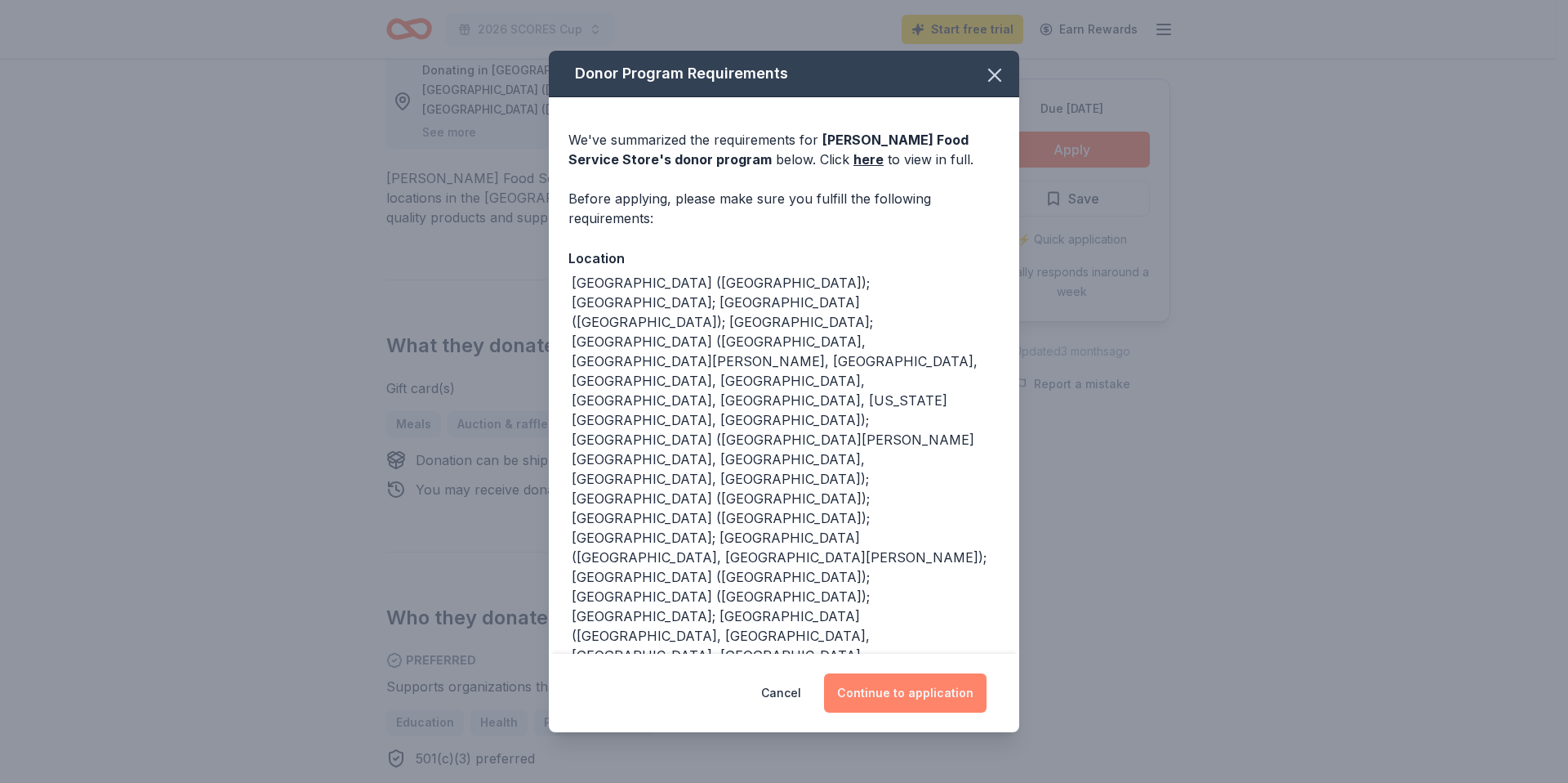
click at [860, 696] on button "Continue to application" at bounding box center [905, 693] width 162 height 39
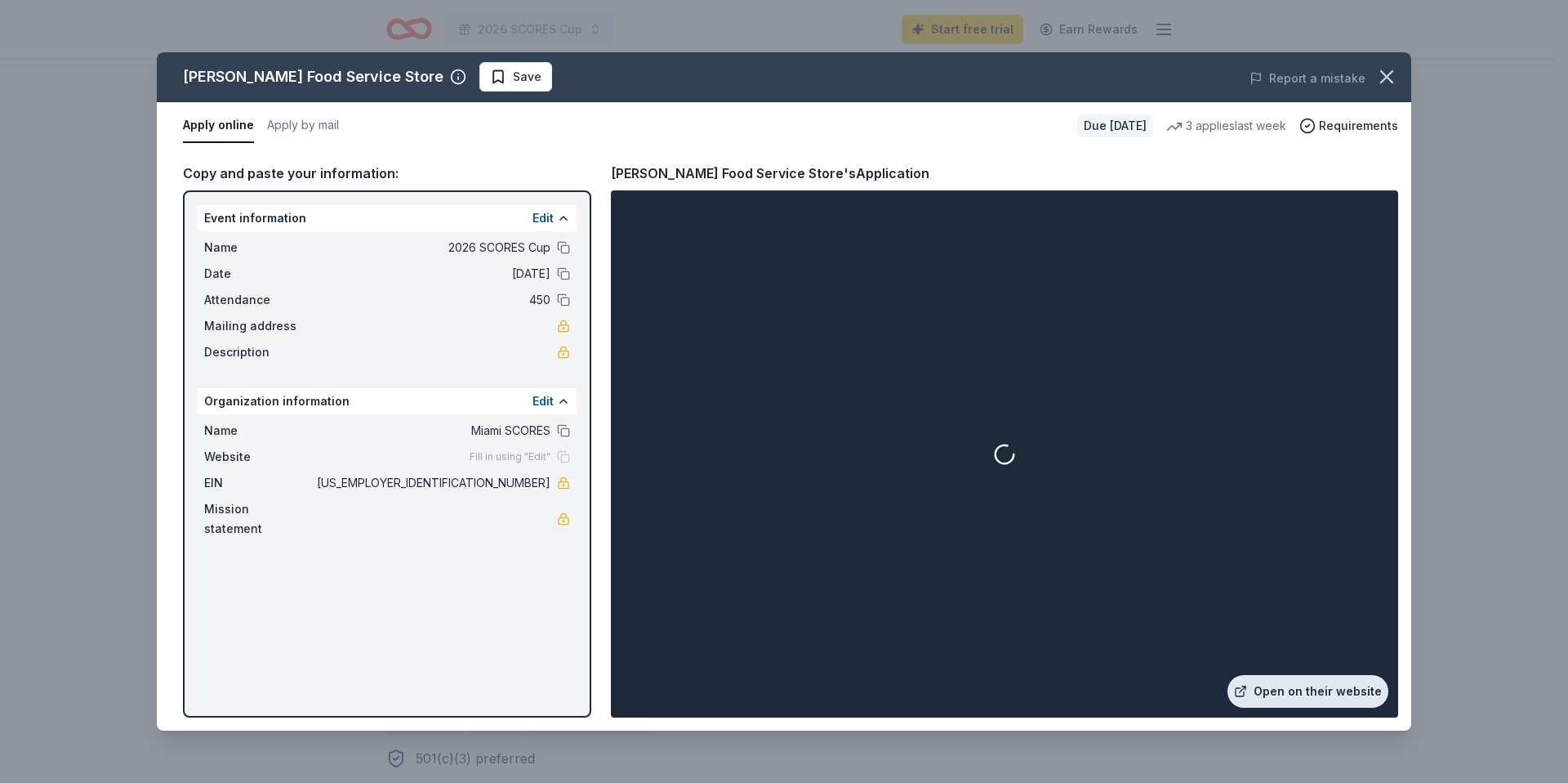
click at [1308, 692] on link "Open on their website" at bounding box center [1307, 691] width 160 height 33
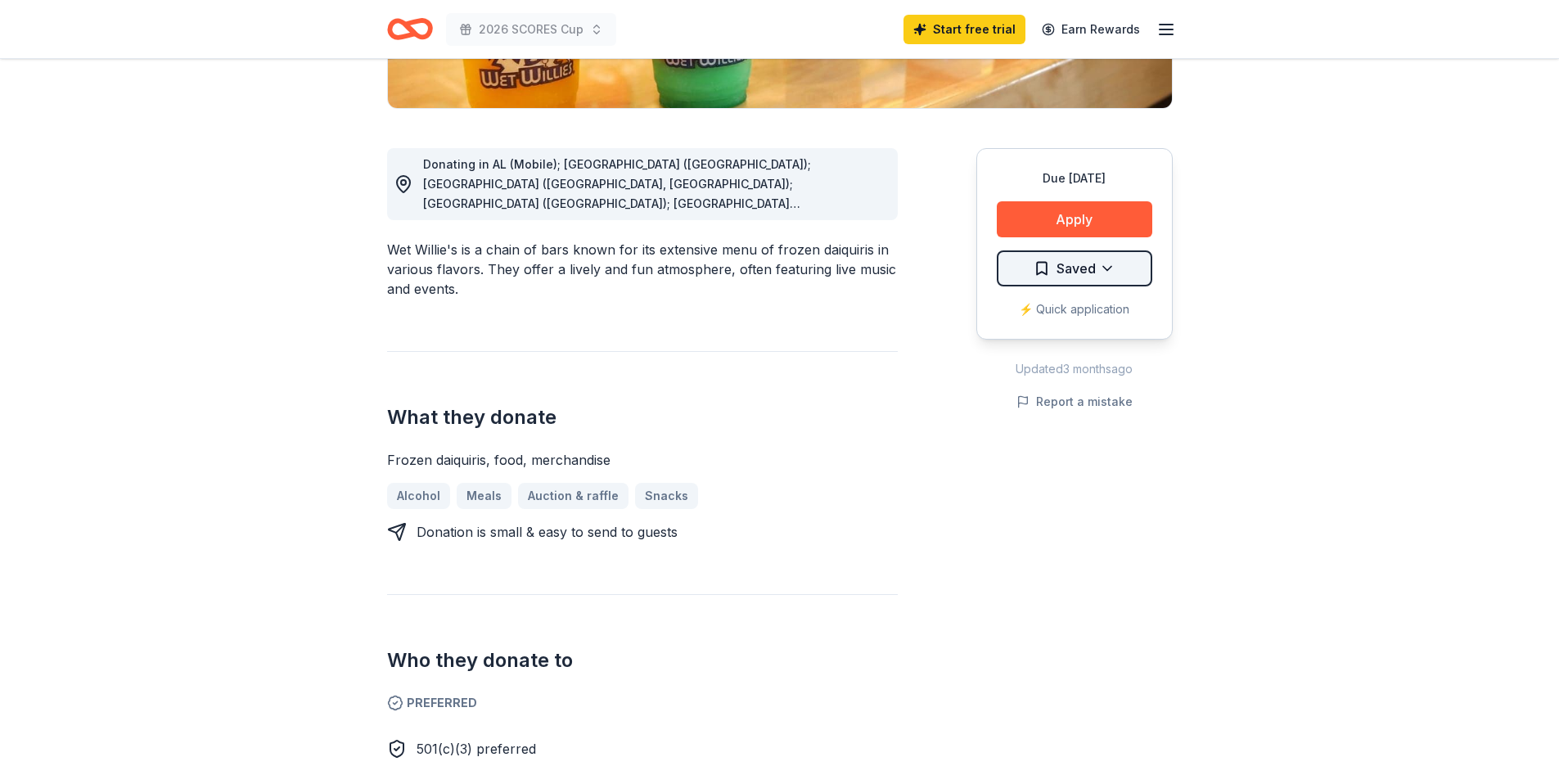
scroll to position [392, 0]
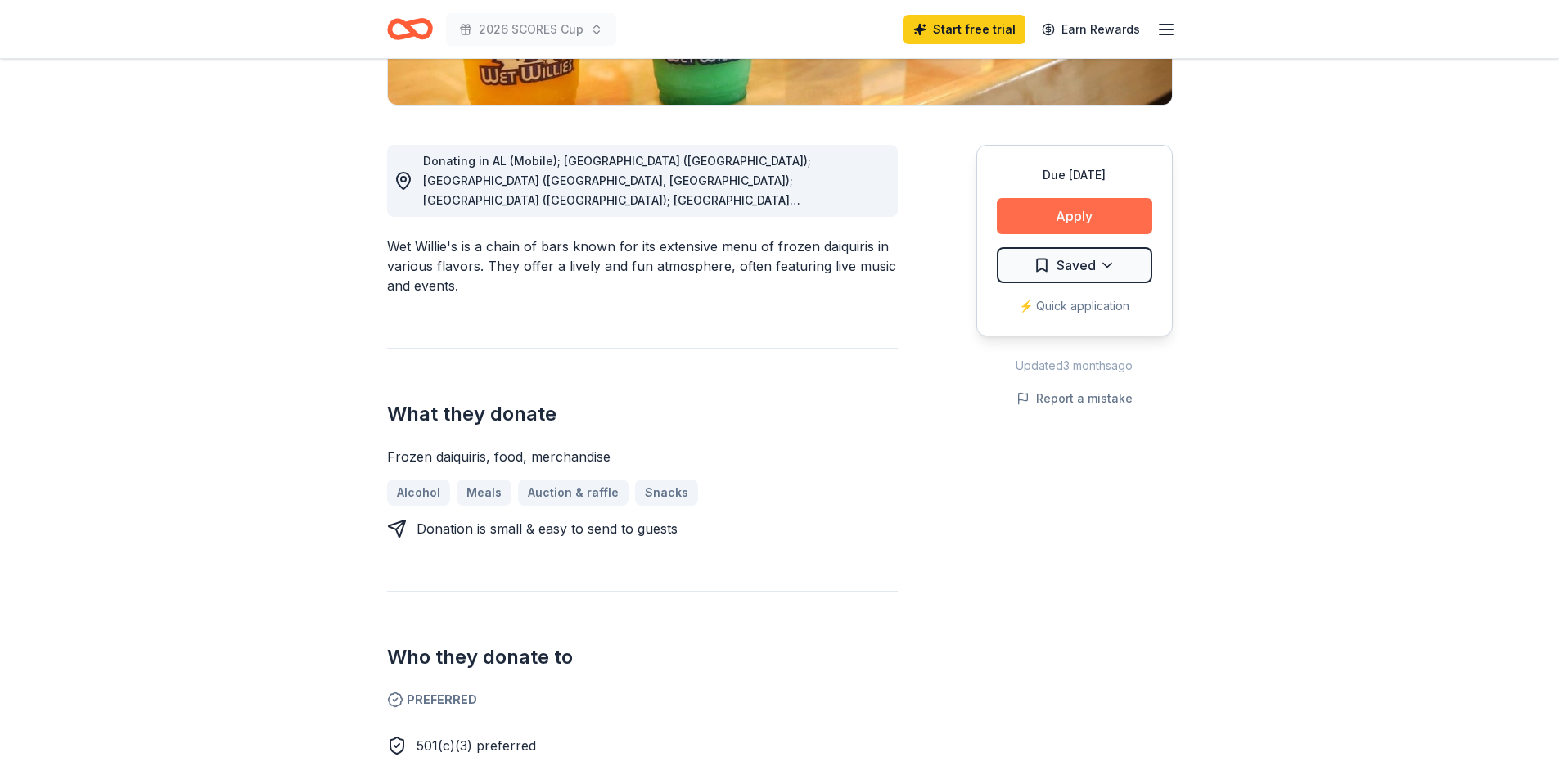
click at [1064, 224] on button "Apply" at bounding box center [1074, 216] width 156 height 36
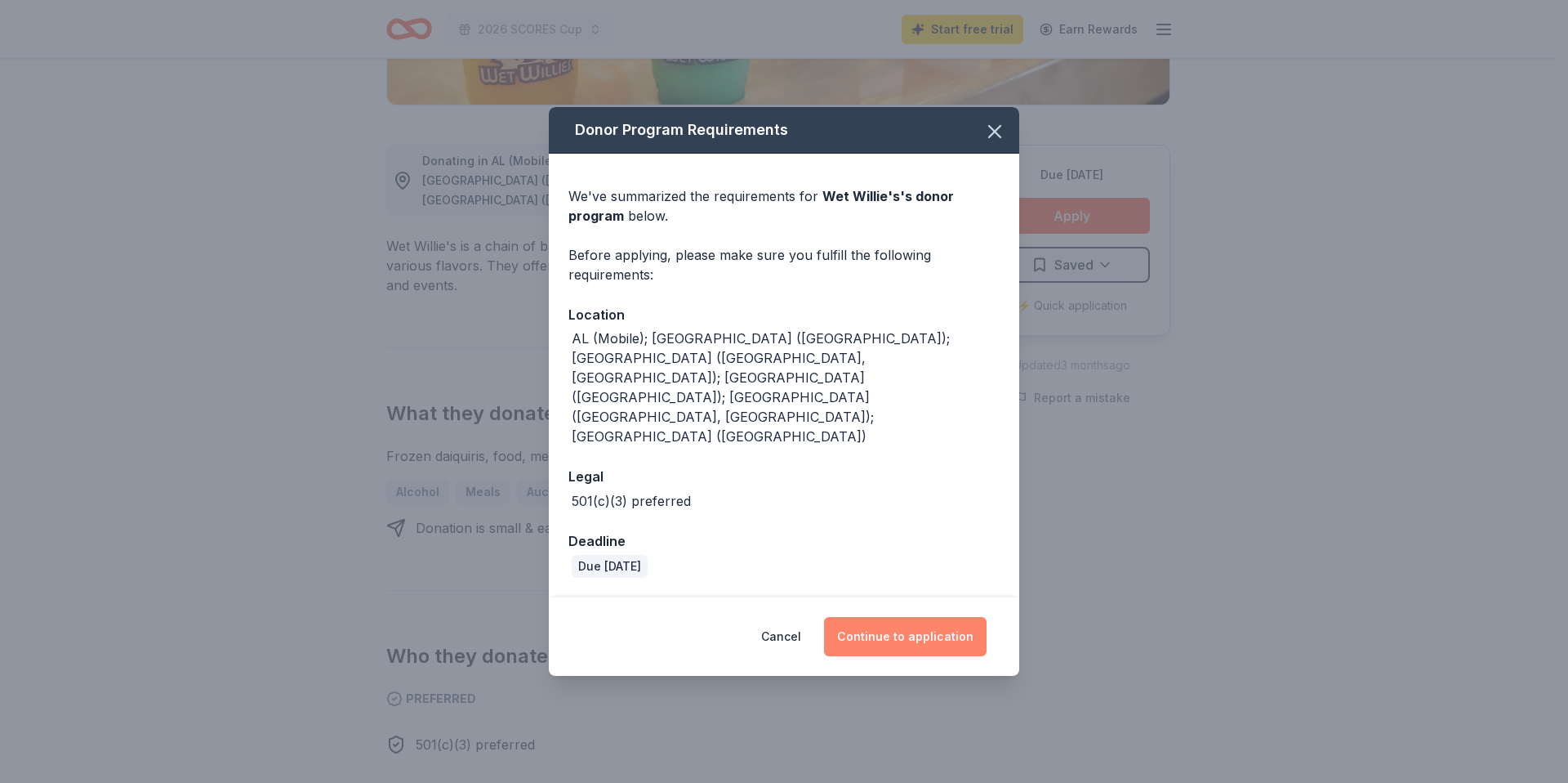
click at [947, 616] on button "Continue to application" at bounding box center [905, 636] width 162 height 39
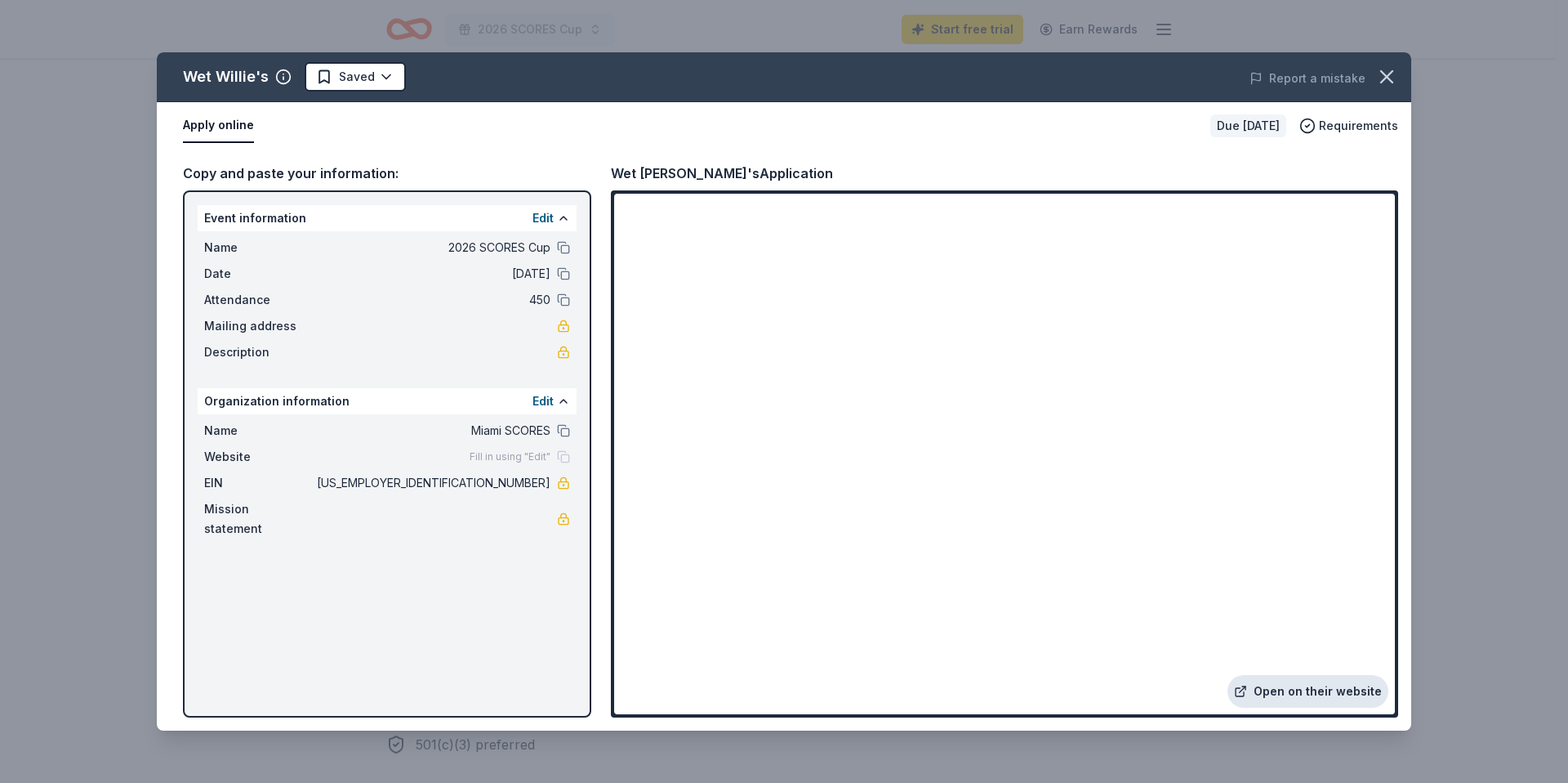
click at [1318, 687] on link "Open on their website" at bounding box center [1307, 691] width 160 height 33
click at [1381, 80] on icon "button" at bounding box center [1386, 76] width 23 height 23
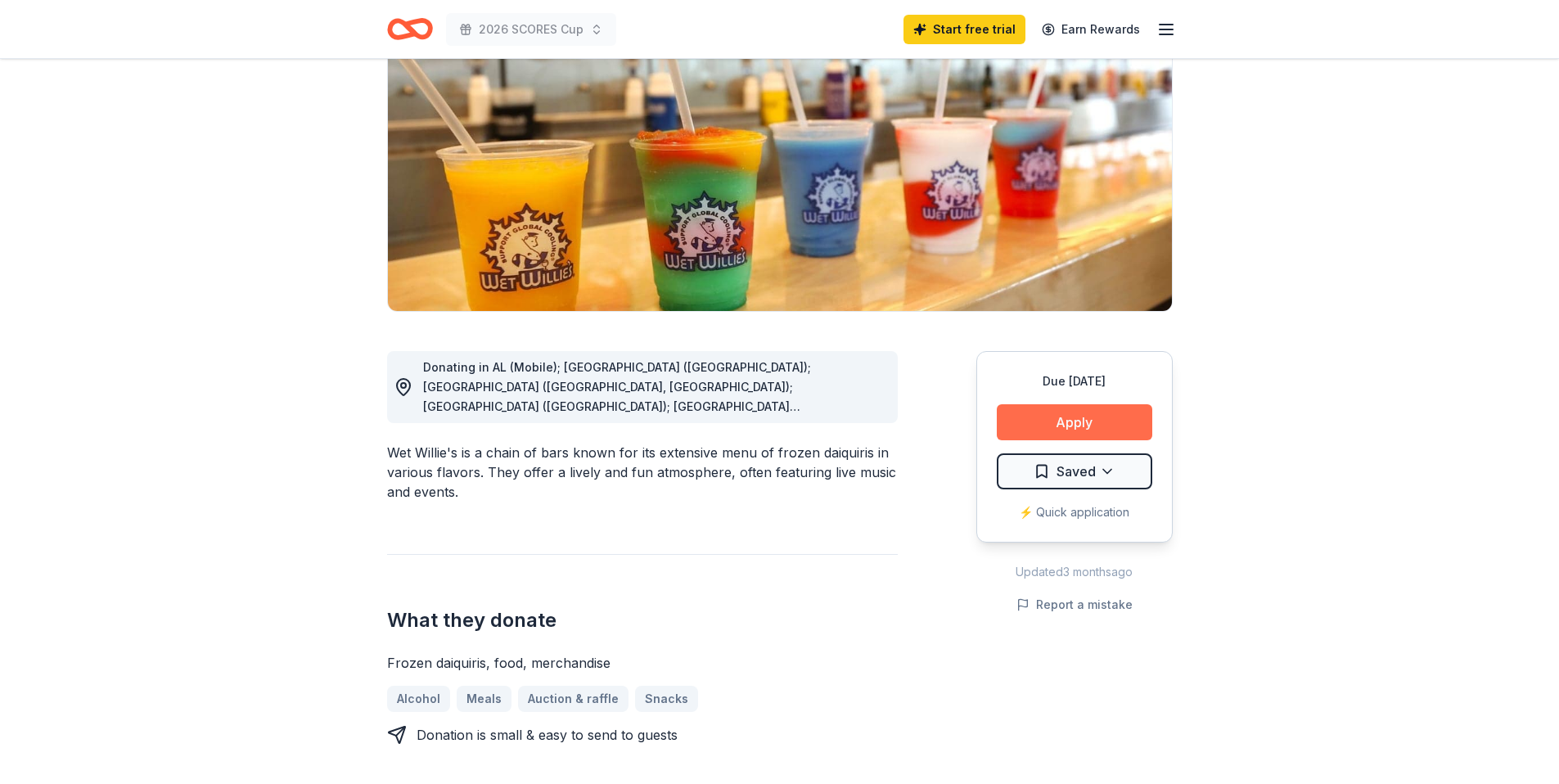
scroll to position [187, 0]
drag, startPoint x: 561, startPoint y: 367, endPoint x: 633, endPoint y: 367, distance: 72.0
click at [633, 367] on span "Donating in AL (Mobile); FL (Miami Beach); GA (Savannah, Tybee Island); NJ (Atl…" at bounding box center [617, 406] width 388 height 93
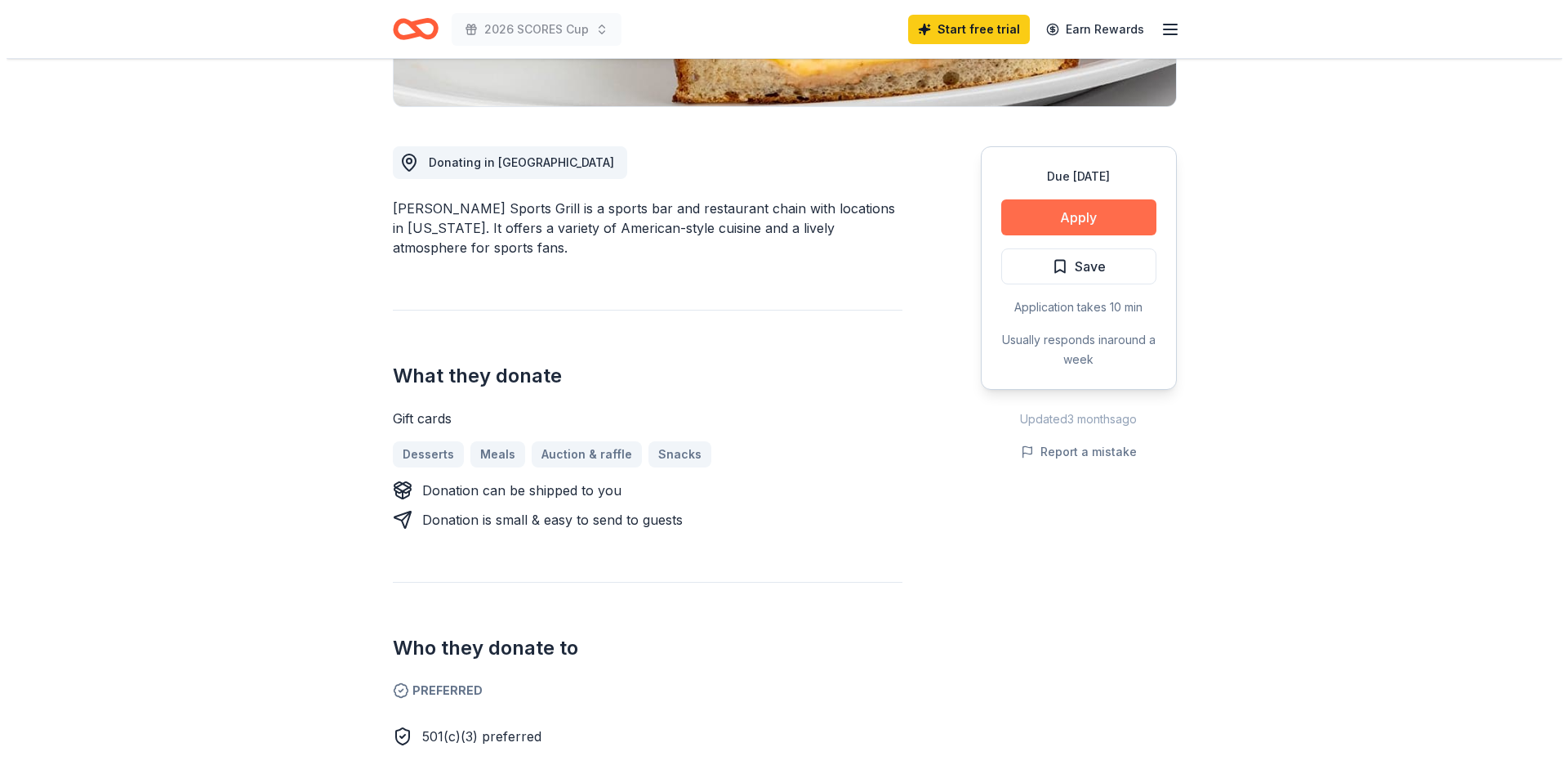
scroll to position [391, 0]
click at [1074, 215] on button "Apply" at bounding box center [1072, 216] width 155 height 36
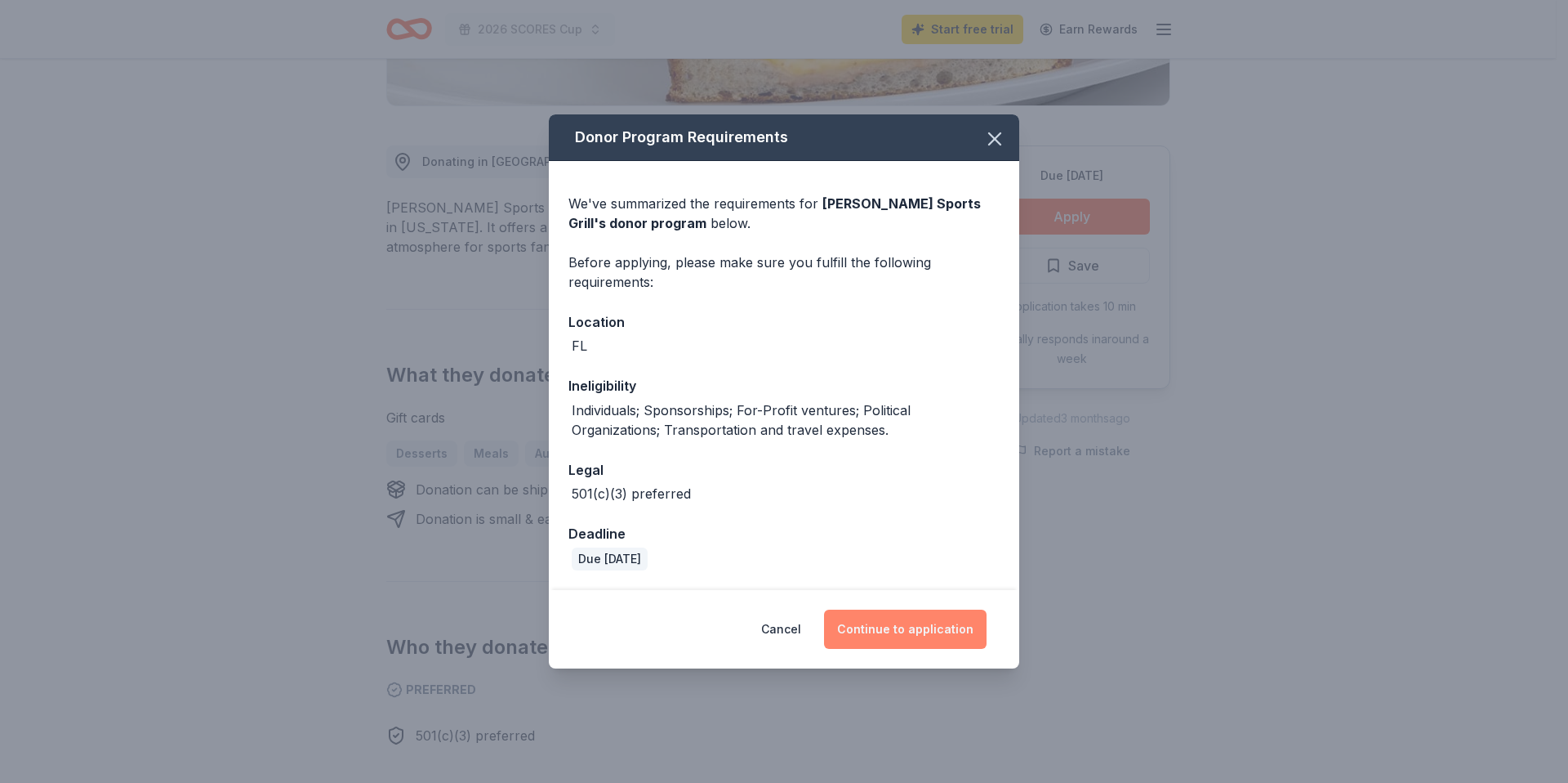
click at [930, 640] on button "Continue to application" at bounding box center [905, 629] width 162 height 39
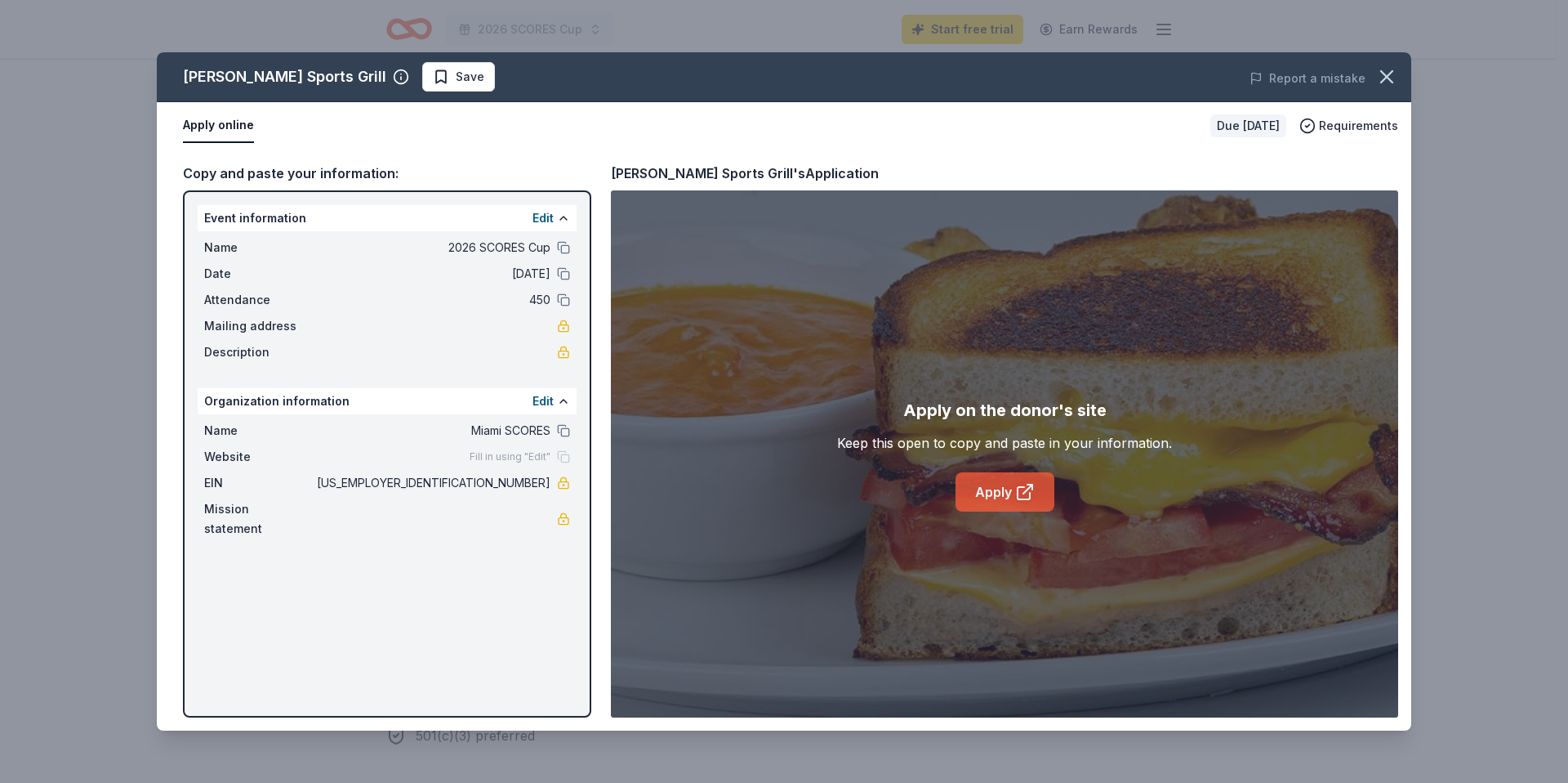
click at [1015, 501] on icon at bounding box center [1025, 491] width 20 height 20
